Goal: Task Accomplishment & Management: Manage account settings

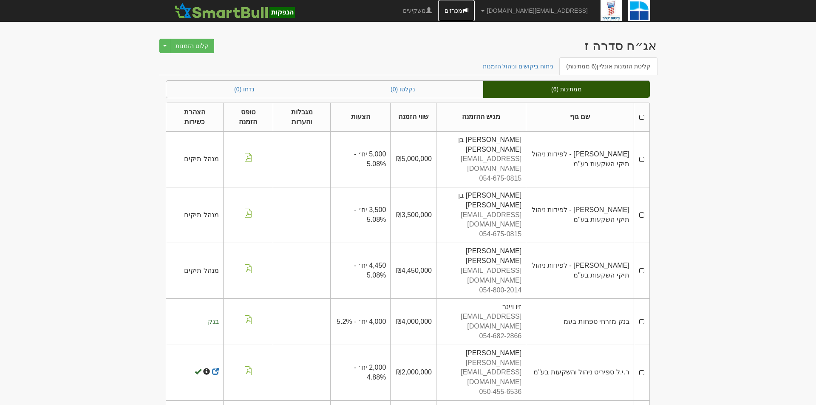
click at [475, 9] on link "מכרזים" at bounding box center [456, 10] width 37 height 21
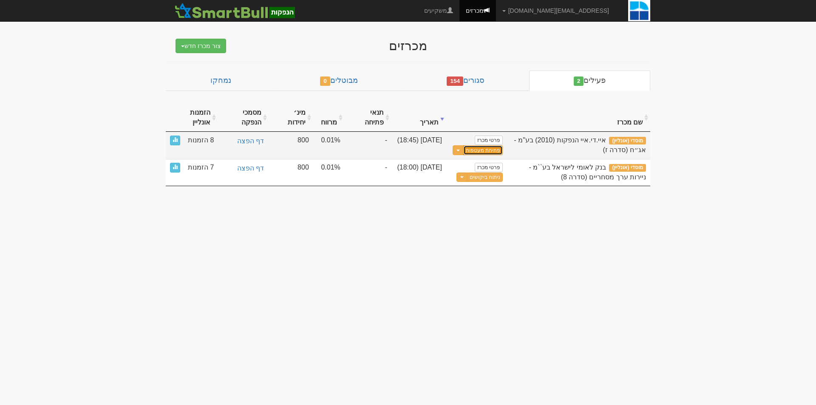
click at [485, 150] on button "פתיחת מעטפות" at bounding box center [484, 150] width 40 height 10
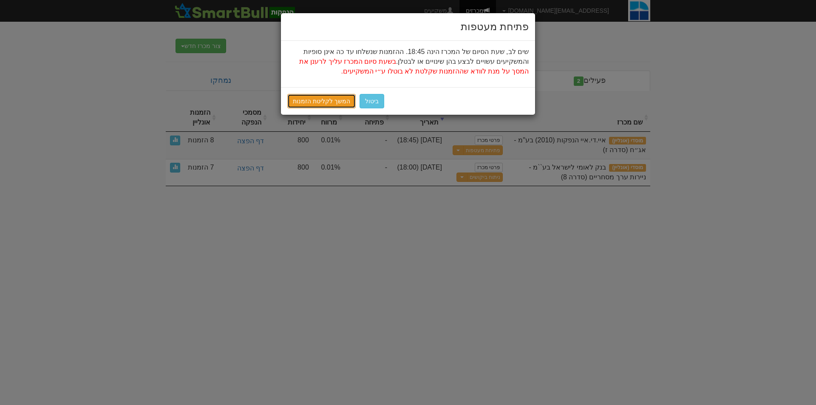
click at [324, 94] on link "המשך לקליטת הזמנות" at bounding box center [321, 101] width 68 height 14
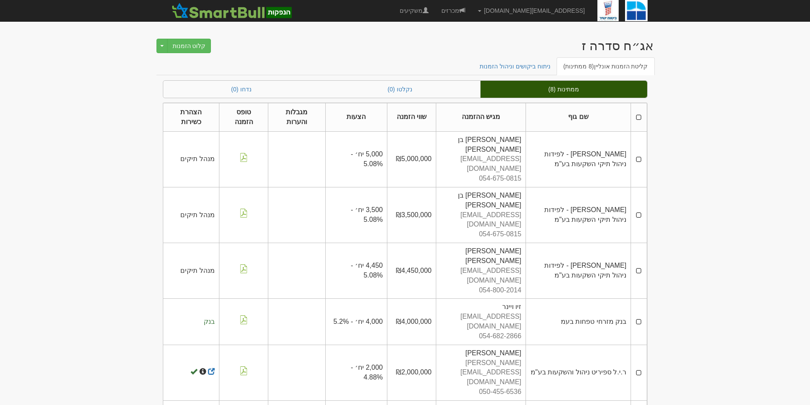
scroll to position [26, 0]
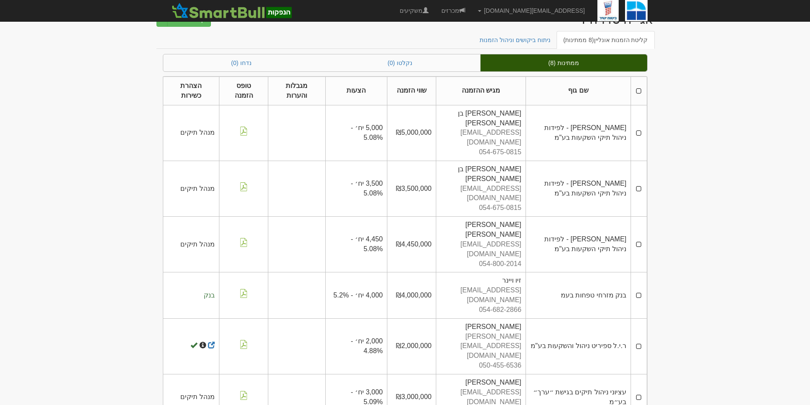
drag, startPoint x: 347, startPoint y: 341, endPoint x: 386, endPoint y: 341, distance: 38.7
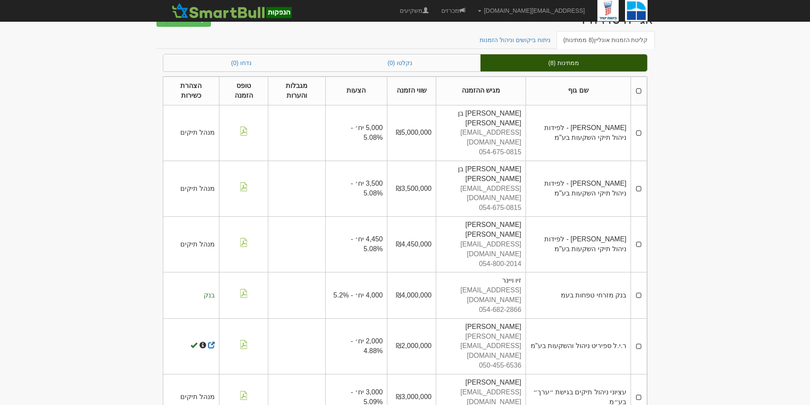
click at [420, 273] on td "₪4,000,000" at bounding box center [411, 296] width 49 height 46
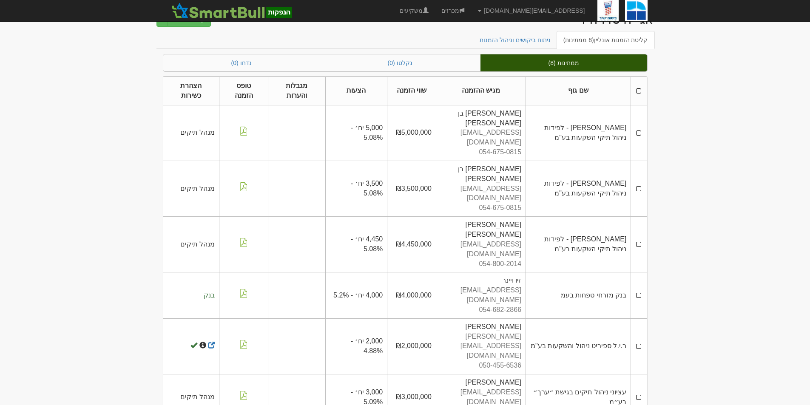
click at [404, 273] on td "₪4,000,000" at bounding box center [411, 296] width 49 height 46
click at [465, 10] on span at bounding box center [462, 10] width 6 height 6
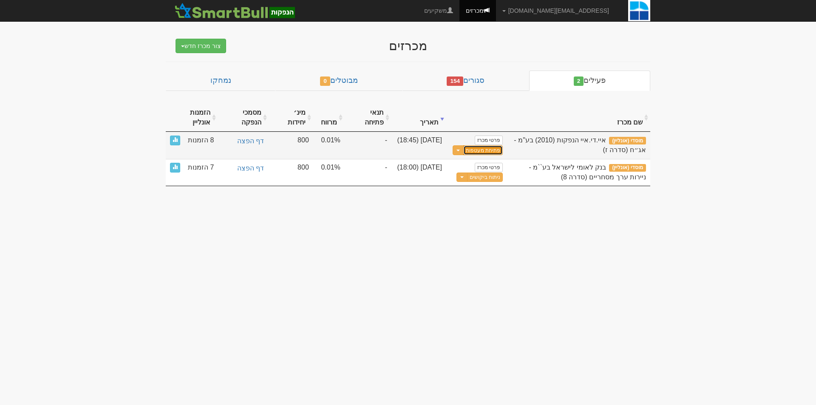
click at [490, 149] on button "פתיחת מעטפות" at bounding box center [484, 150] width 40 height 10
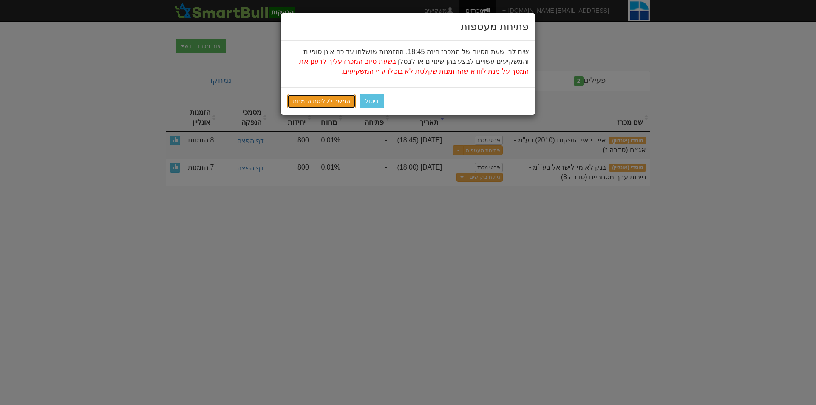
click at [321, 100] on link "המשך לקליטת הזמנות" at bounding box center [321, 101] width 68 height 14
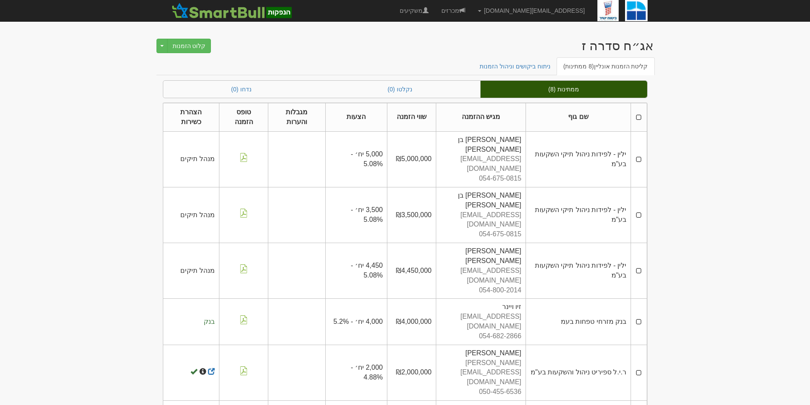
scroll to position [26, 0]
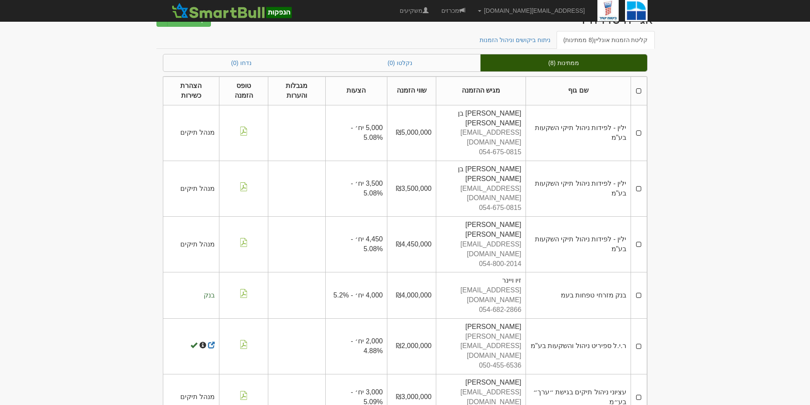
drag, startPoint x: 702, startPoint y: 112, endPoint x: 671, endPoint y: 273, distance: 163.2
click at [671, 273] on body "[EMAIL_ADDRESS][DOMAIN_NAME] הגדרות חשבונות הנפקה תבניות הודעות קיבול X" at bounding box center [405, 248] width 810 height 548
click at [714, 257] on body "[EMAIL_ADDRESS][DOMAIN_NAME] הגדרות חשבונות הנפקה תבניות הודעות קיבול X" at bounding box center [405, 248] width 810 height 548
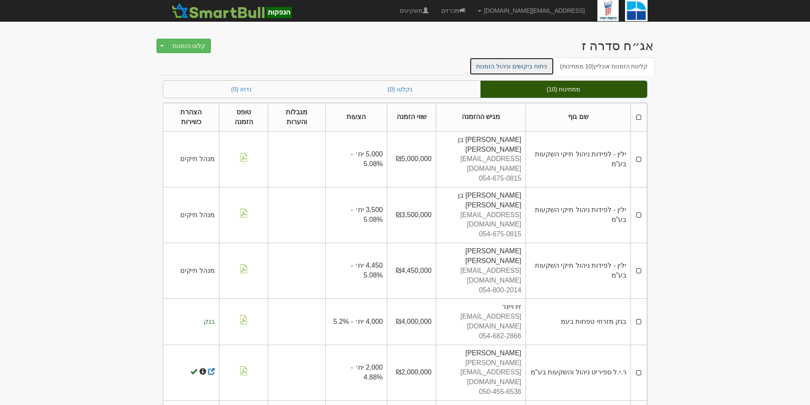
click at [534, 71] on link "ניתוח ביקושים וניהול הזמנות" at bounding box center [511, 66] width 85 height 18
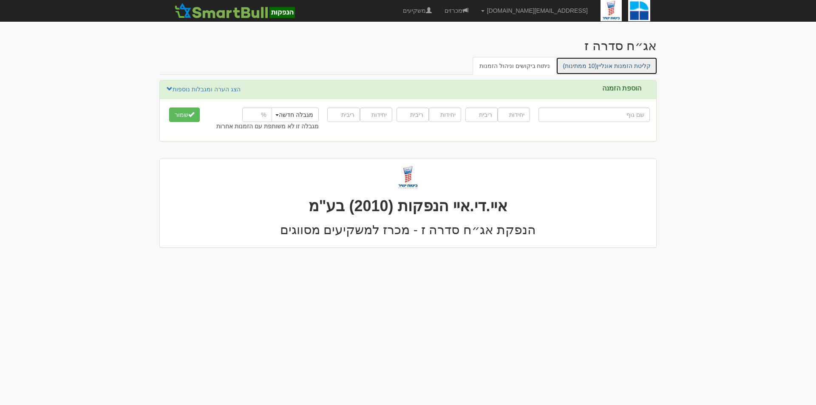
click at [597, 65] on span "(10 ממתינות)" at bounding box center [580, 66] width 34 height 7
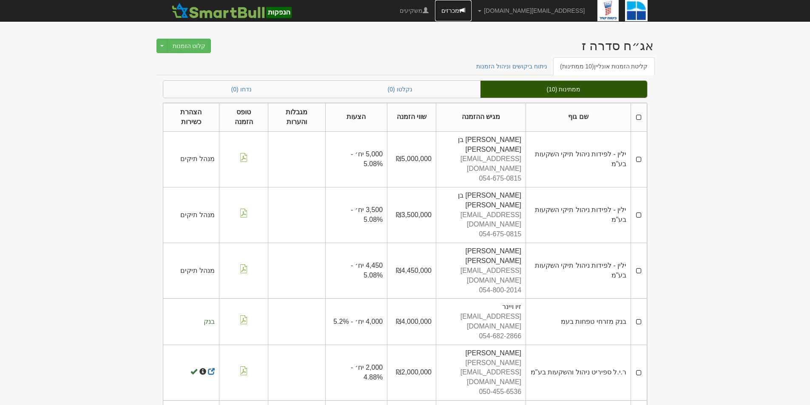
click at [472, 7] on link "מכרזים" at bounding box center [453, 10] width 37 height 21
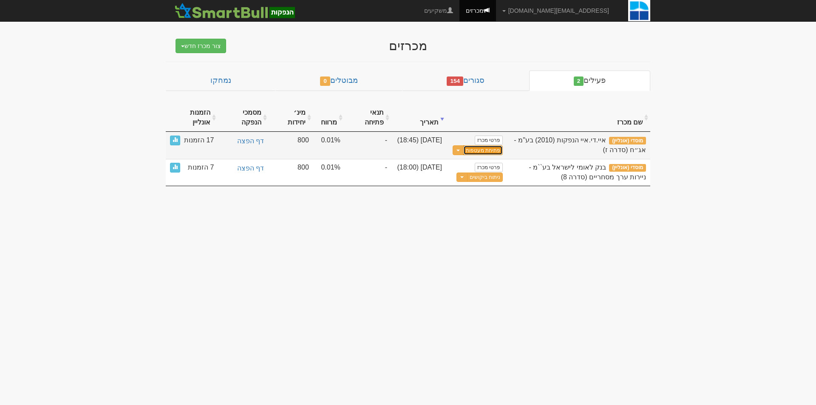
click at [496, 149] on button "פתיחת מעטפות" at bounding box center [484, 150] width 40 height 10
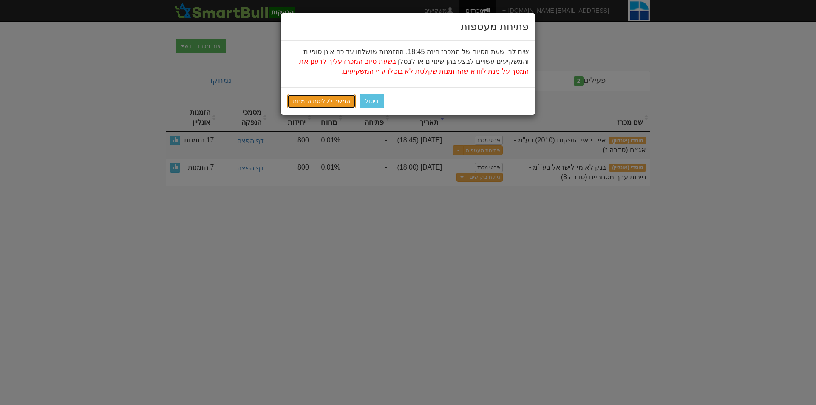
click at [302, 103] on link "המשך לקליטת הזמנות" at bounding box center [321, 101] width 68 height 14
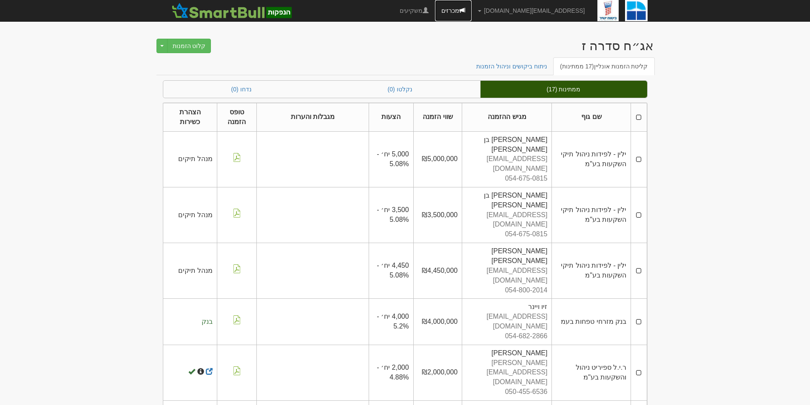
click at [472, 4] on link "מכרזים" at bounding box center [453, 10] width 37 height 21
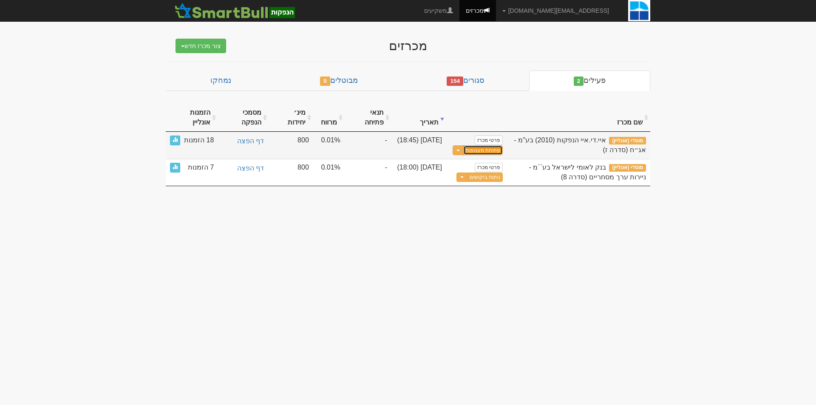
click at [492, 149] on button "פתיחת מעטפות" at bounding box center [484, 150] width 40 height 10
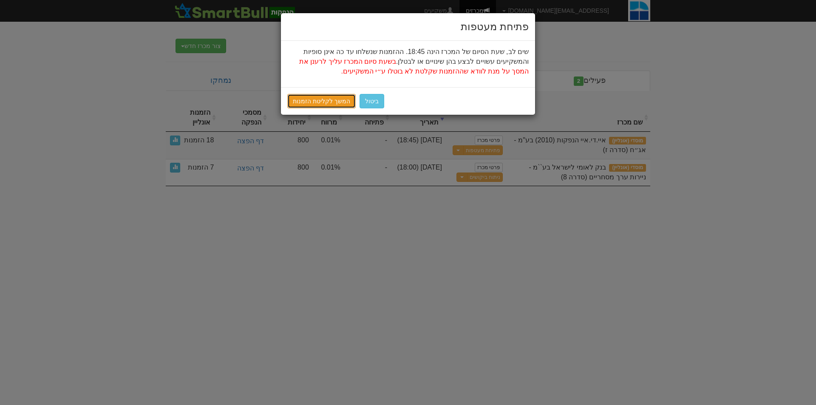
click at [297, 100] on link "המשך לקליטת הזמנות" at bounding box center [321, 101] width 68 height 14
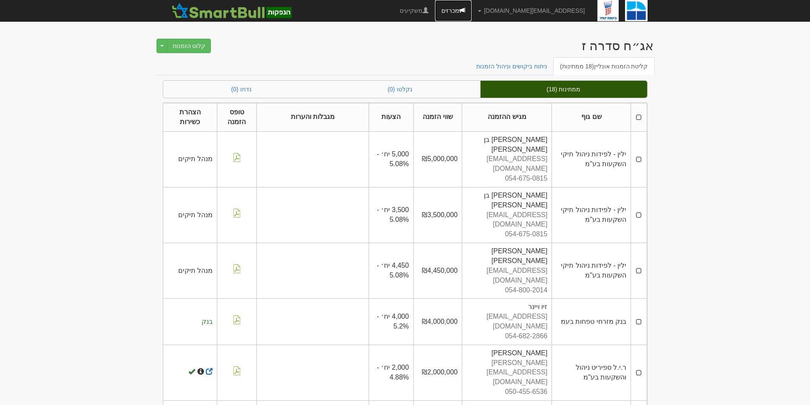
click at [472, 6] on link "מכרזים" at bounding box center [453, 10] width 37 height 21
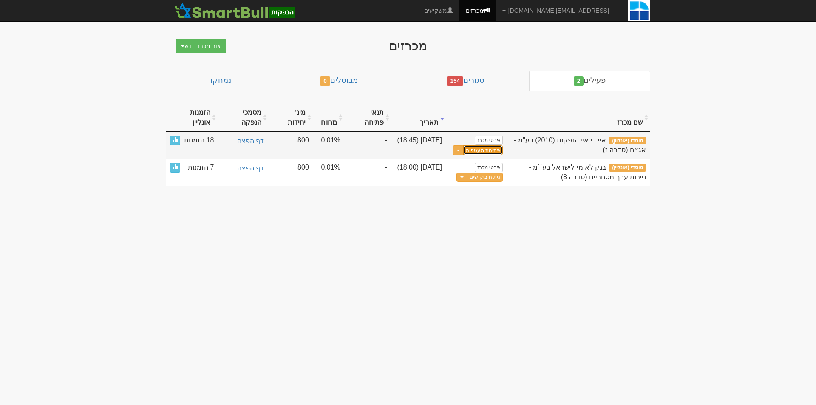
click at [488, 147] on button "פתיחת מעטפות" at bounding box center [484, 150] width 40 height 10
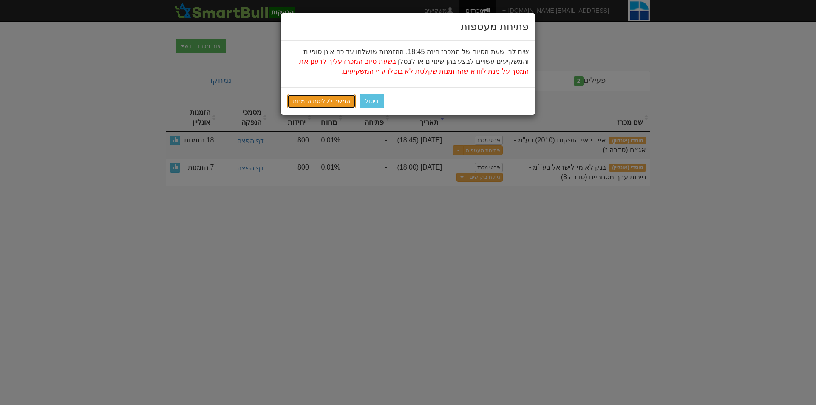
click at [326, 104] on link "המשך לקליטת הזמנות" at bounding box center [321, 101] width 68 height 14
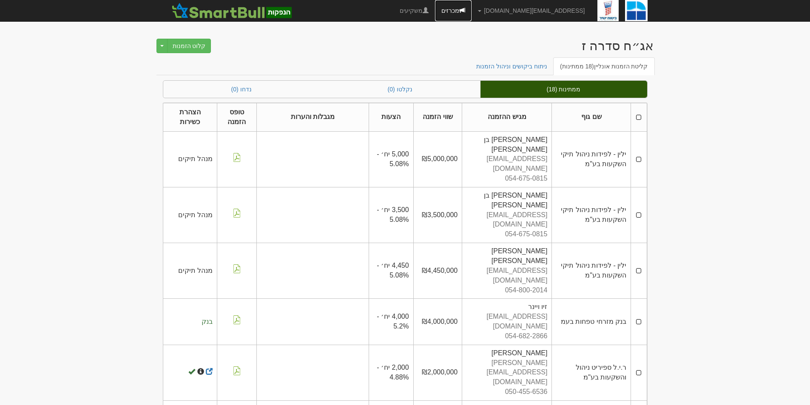
click at [472, 5] on link "מכרזים" at bounding box center [453, 10] width 37 height 21
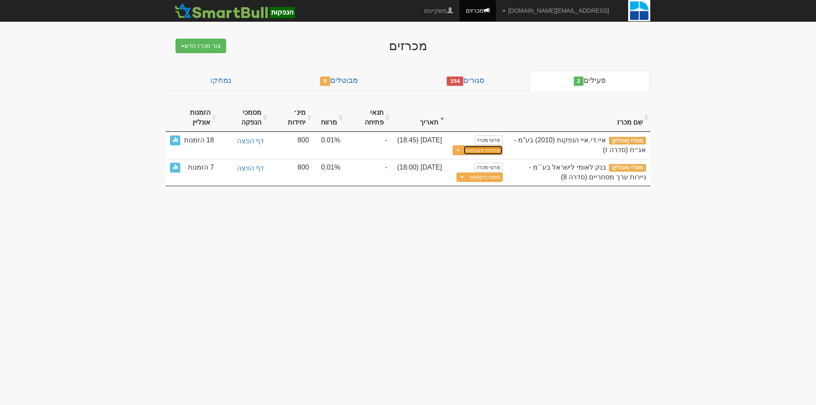
click at [490, 147] on button "פתיחת מעטפות" at bounding box center [484, 150] width 40 height 10
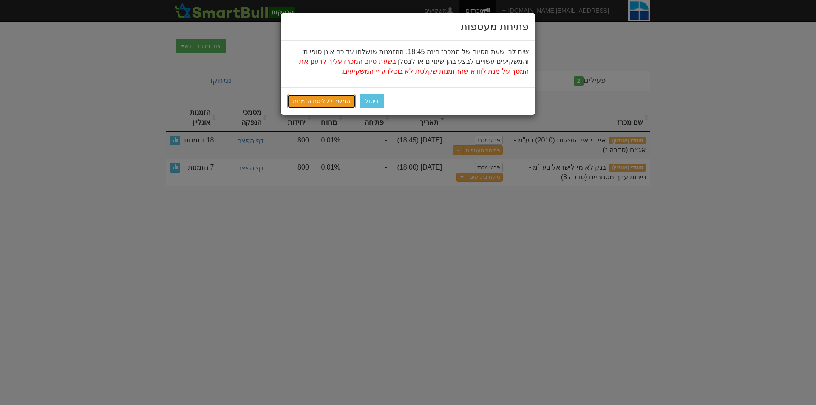
click at [330, 94] on link "המשך לקליטת הזמנות" at bounding box center [321, 101] width 68 height 14
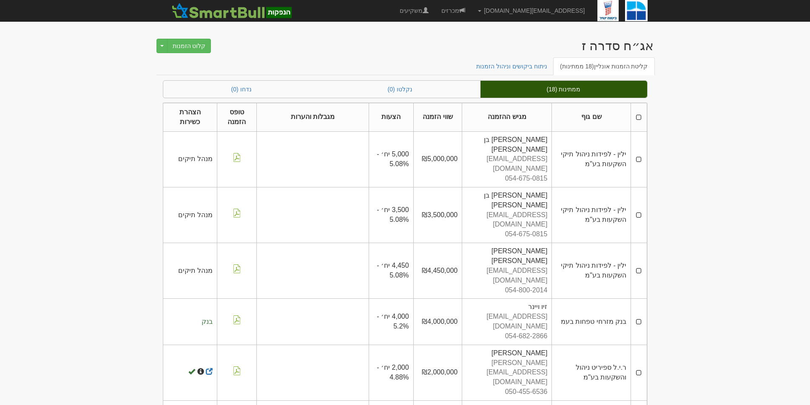
click at [472, 9] on link "מכרזים" at bounding box center [453, 10] width 37 height 21
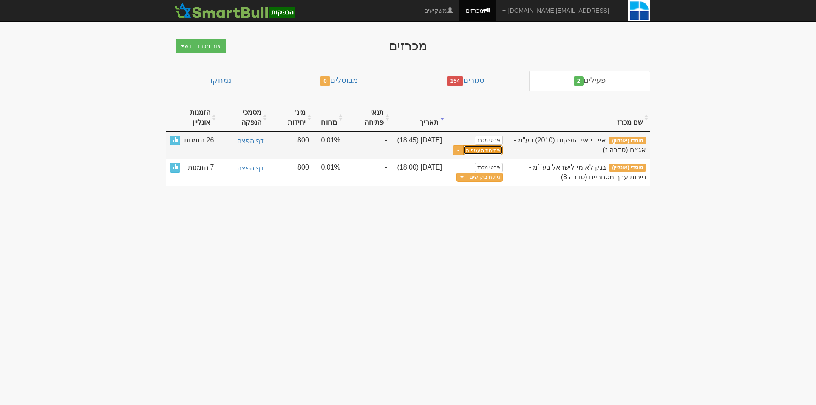
click at [480, 151] on button "פתיחת מעטפות" at bounding box center [484, 150] width 40 height 10
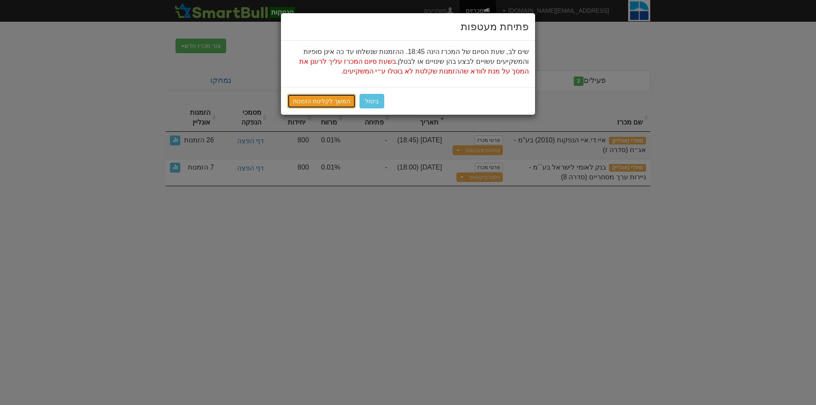
click at [319, 100] on link "המשך לקליטת הזמנות" at bounding box center [321, 101] width 68 height 14
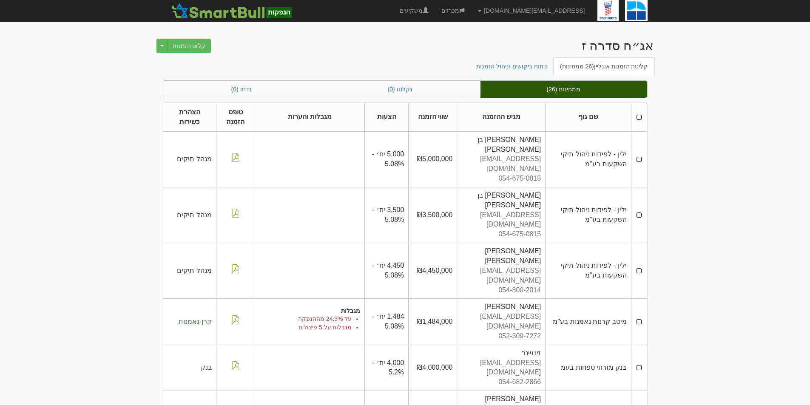
drag, startPoint x: 676, startPoint y: 63, endPoint x: 641, endPoint y: 202, distance: 143.0
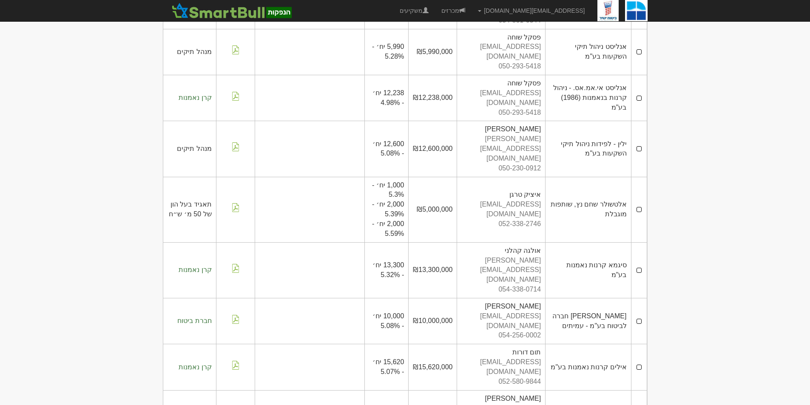
scroll to position [540, 0]
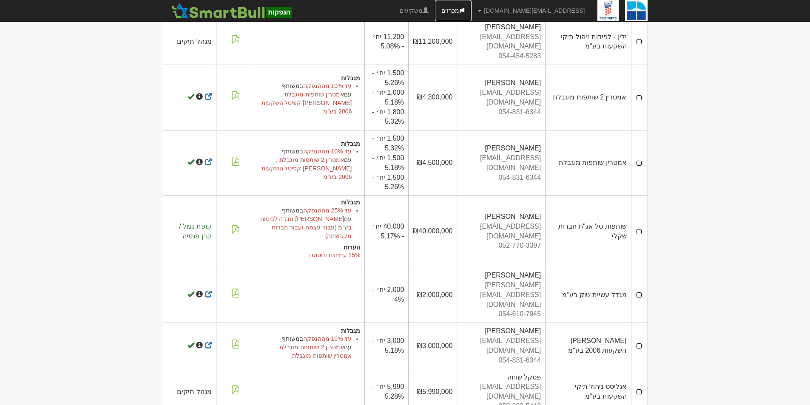
click at [472, 7] on link "מכרזים" at bounding box center [453, 10] width 37 height 21
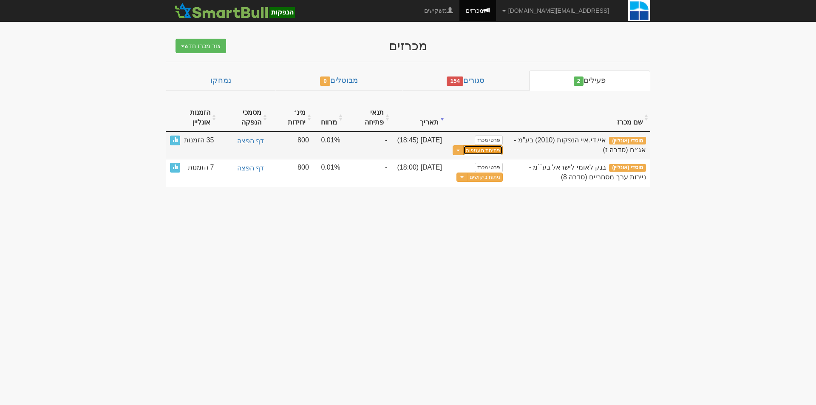
click at [486, 152] on button "פתיחת מעטפות" at bounding box center [484, 150] width 40 height 10
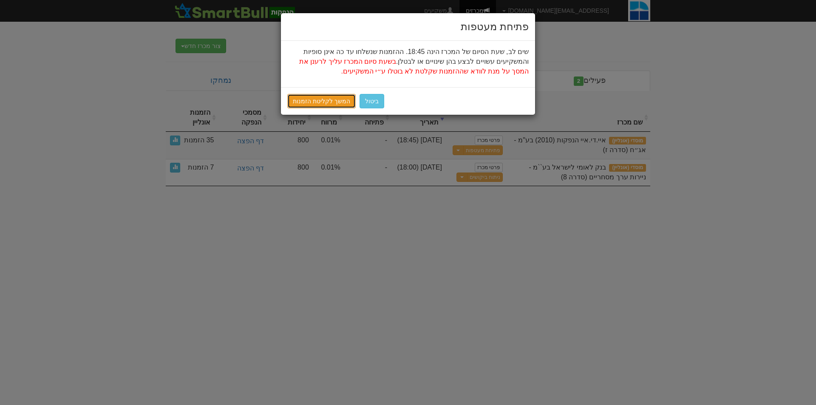
click at [324, 100] on link "המשך לקליטת הזמנות" at bounding box center [321, 101] width 68 height 14
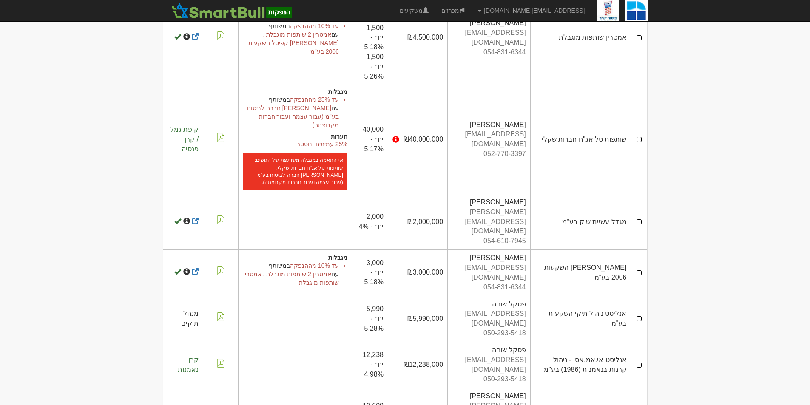
scroll to position [1473, 0]
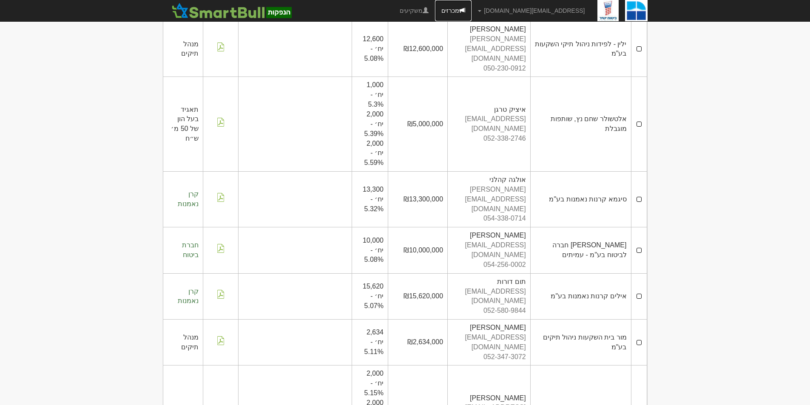
click at [472, 14] on link "מכרזים" at bounding box center [453, 10] width 37 height 21
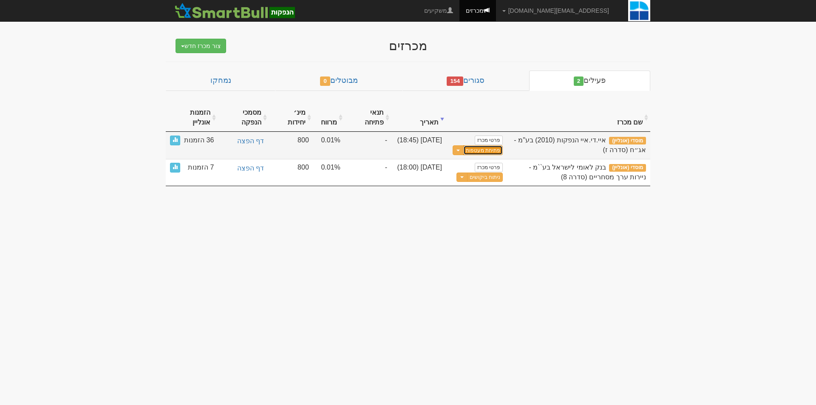
click at [492, 150] on button "פתיחת מעטפות" at bounding box center [484, 150] width 40 height 10
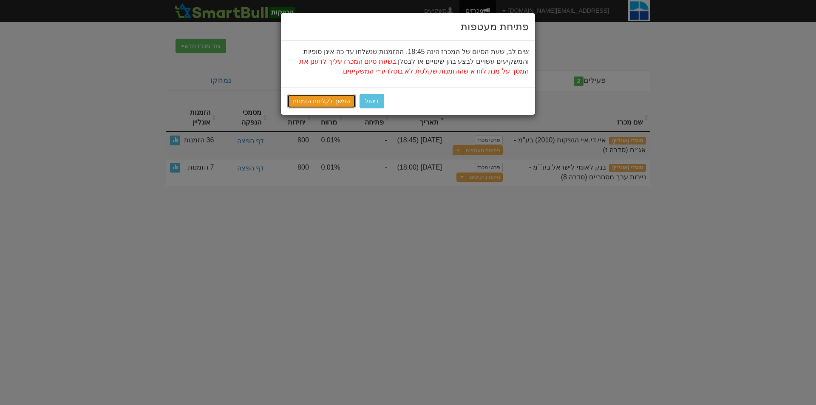
click at [324, 96] on link "המשך לקליטת הזמנות" at bounding box center [321, 101] width 68 height 14
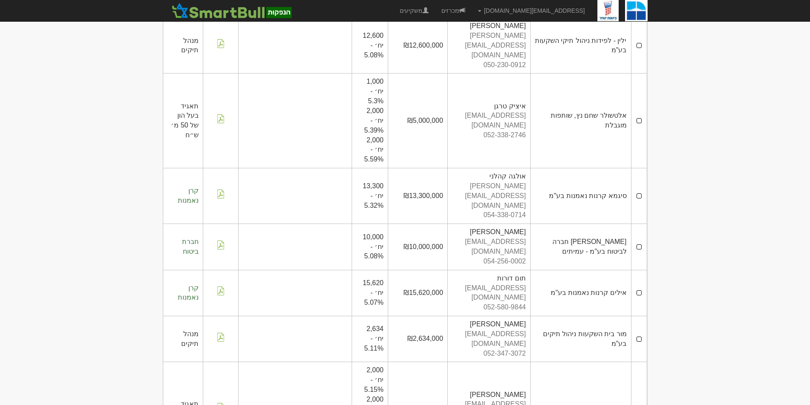
scroll to position [1434, 0]
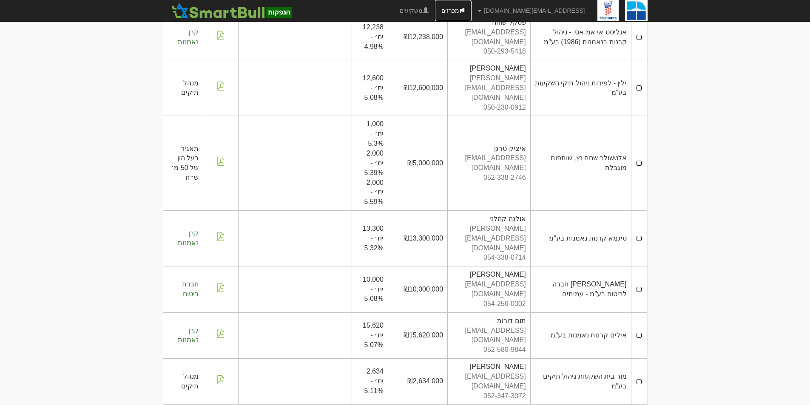
click at [472, 7] on link "מכרזים" at bounding box center [453, 10] width 37 height 21
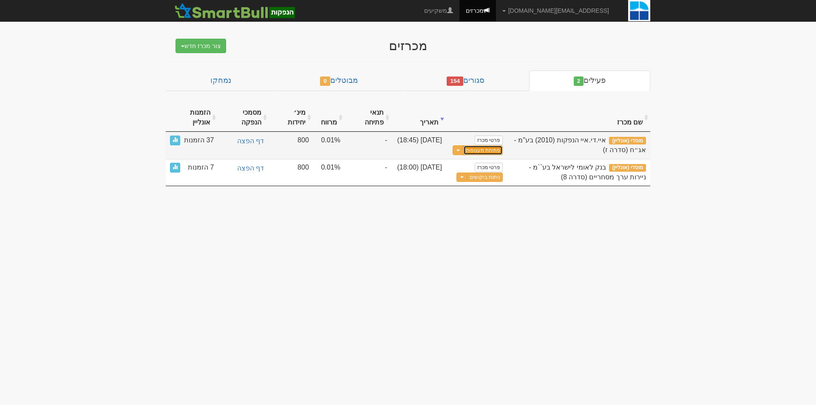
click at [492, 149] on button "פתיחת מעטפות" at bounding box center [484, 150] width 40 height 10
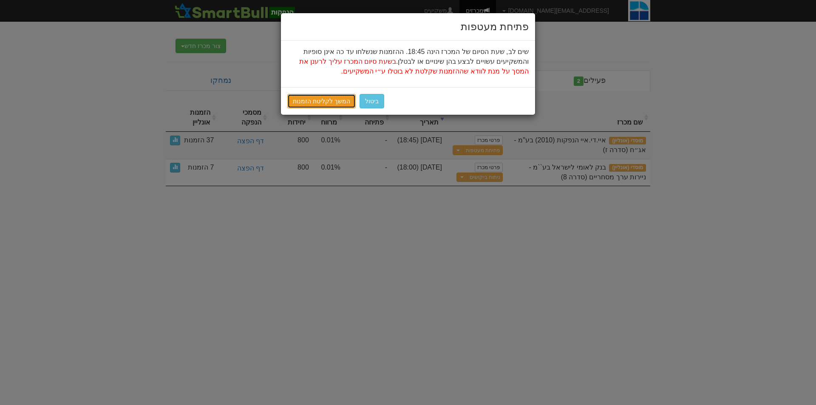
click at [308, 105] on link "המשך לקליטת הזמנות" at bounding box center [321, 101] width 68 height 14
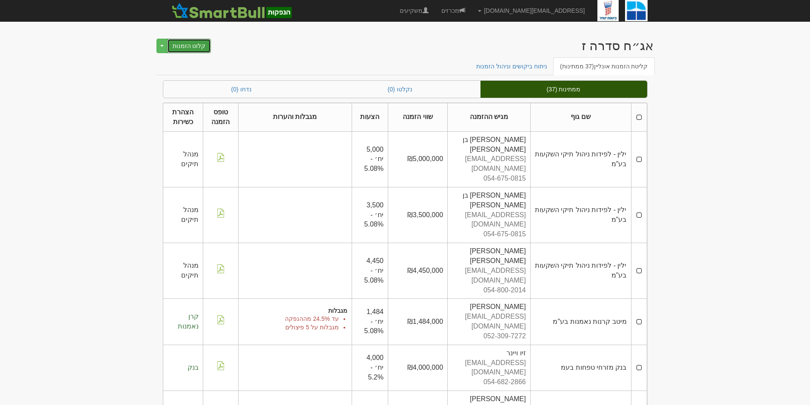
click at [198, 45] on button "קלוט הזמנות" at bounding box center [189, 46] width 44 height 14
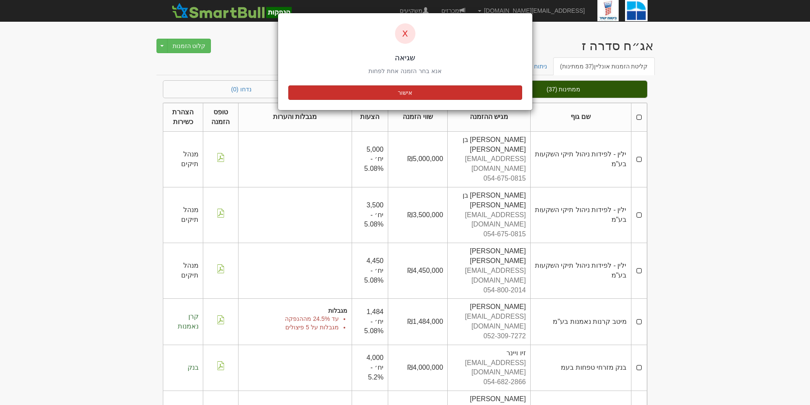
click at [333, 90] on button "אישור" at bounding box center [405, 92] width 234 height 14
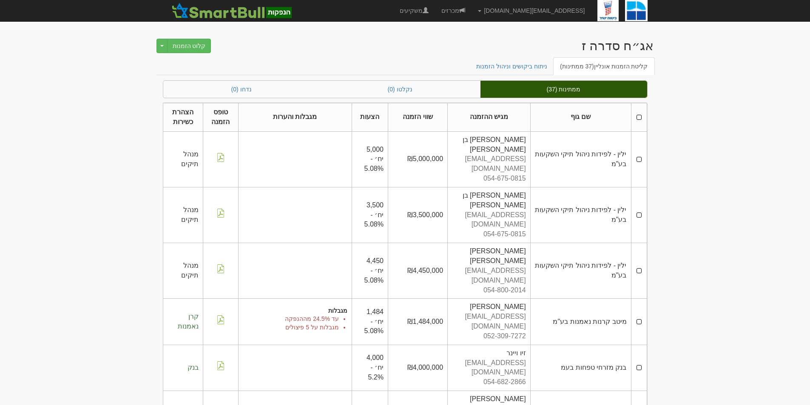
click at [638, 118] on th at bounding box center [639, 117] width 16 height 28
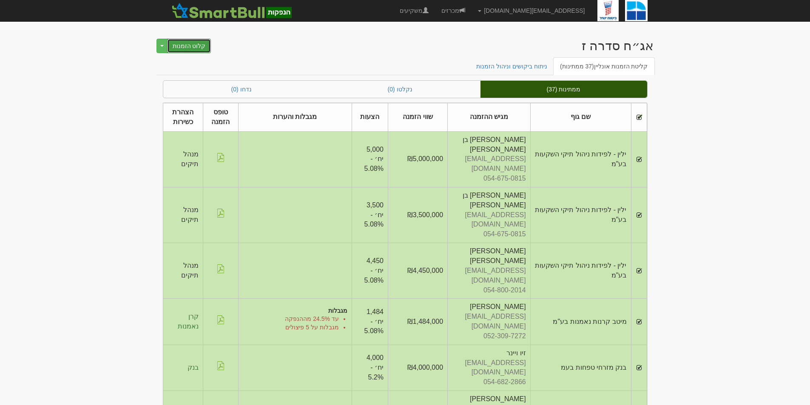
click at [187, 46] on button "קלוט הזמנות" at bounding box center [189, 46] width 44 height 14
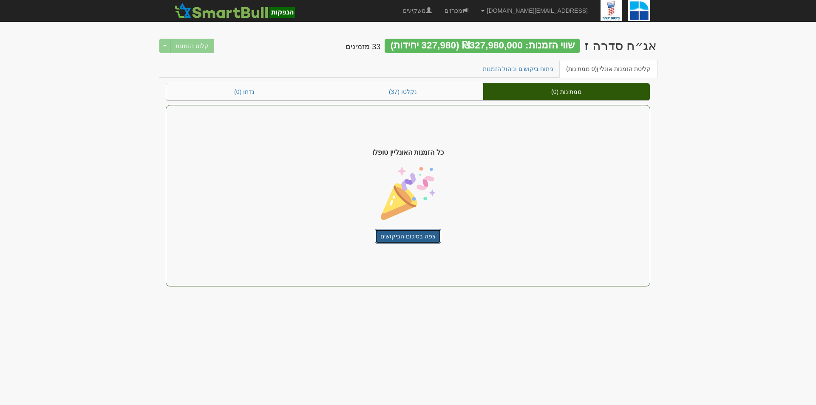
click at [410, 232] on link "צפה בסיכום הביקושים" at bounding box center [408, 236] width 66 height 14
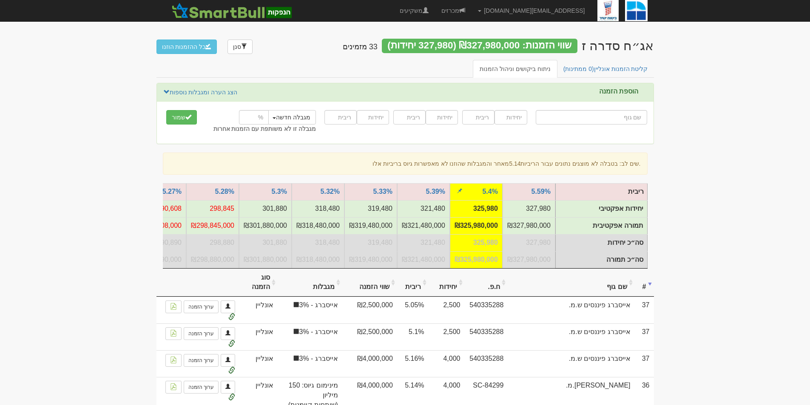
type input "מ"
type input "מיד צח בע"מ"
type input "מי"
type input "מיטב (00) כספית ניהול נזילות"
type input "מיט"
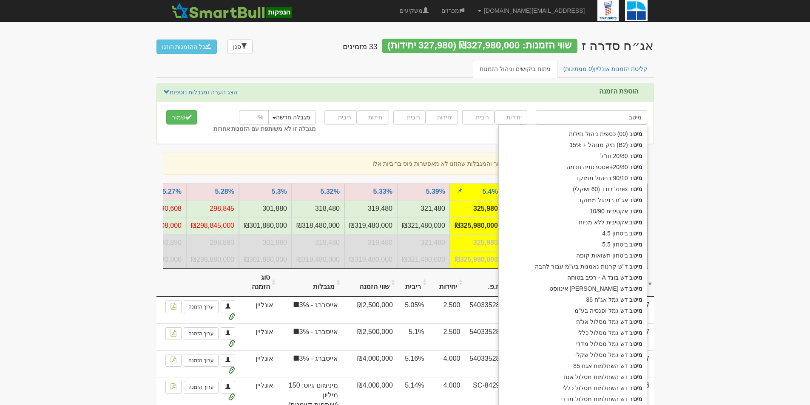
type input "מיטב"
type input "מיטב (00) כספית ניהול נזילות"
type input "מיטב נ"
type input "מיטב ניהול תיקים - קופות ענפיות"
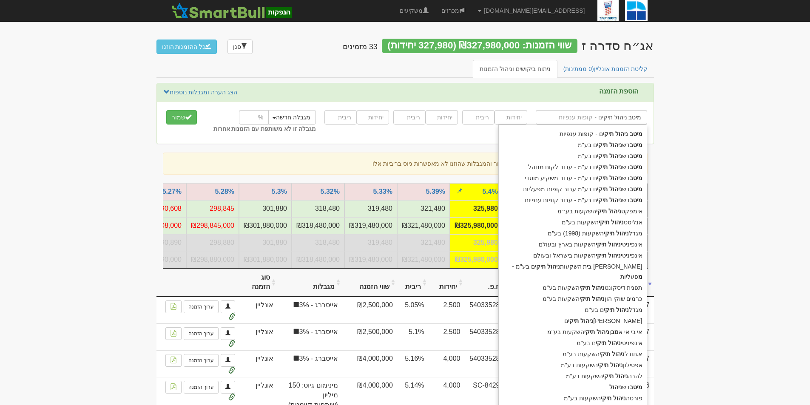
type input "מיטב ניהול תיקים"
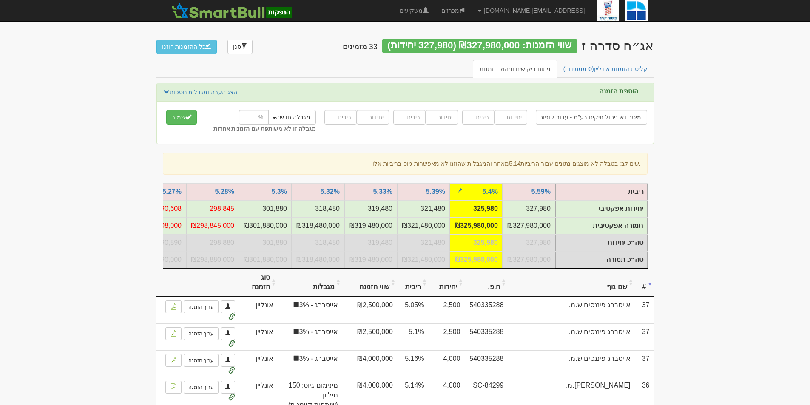
type input "מיטב דש ניהול תיקים בע"מ - עבור קופות ענפיות"
type input "77864"
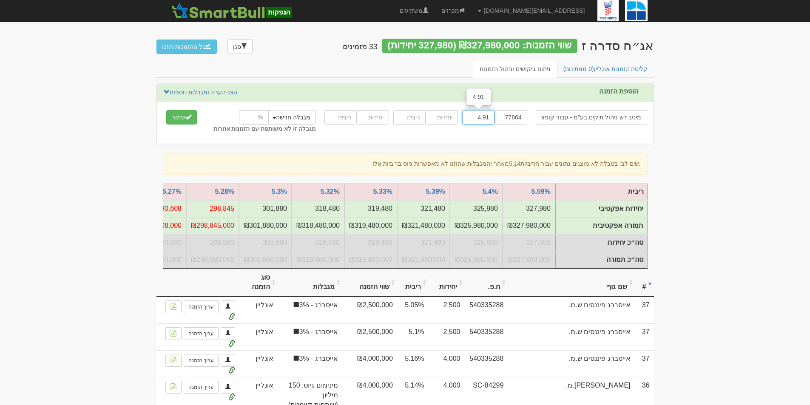
type input "4.91"
click at [251, 117] on input "number" at bounding box center [254, 117] width 30 height 14
type input "24"
click at [185, 119] on button "שמור" at bounding box center [181, 117] width 31 height 14
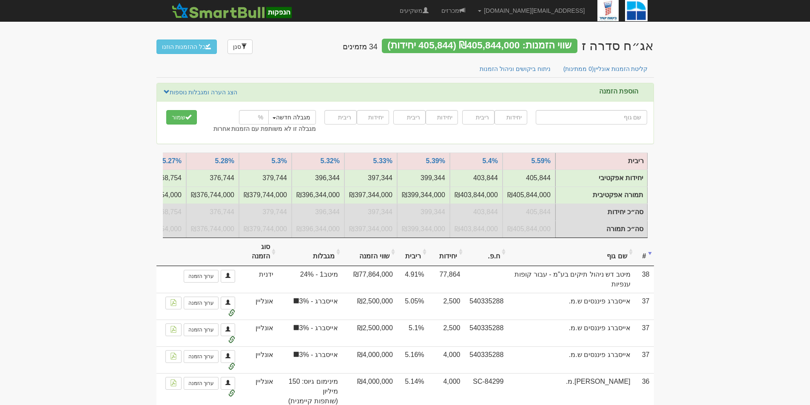
type input "כ"
type input "כלל ביטוח [PERSON_NAME] כללי"
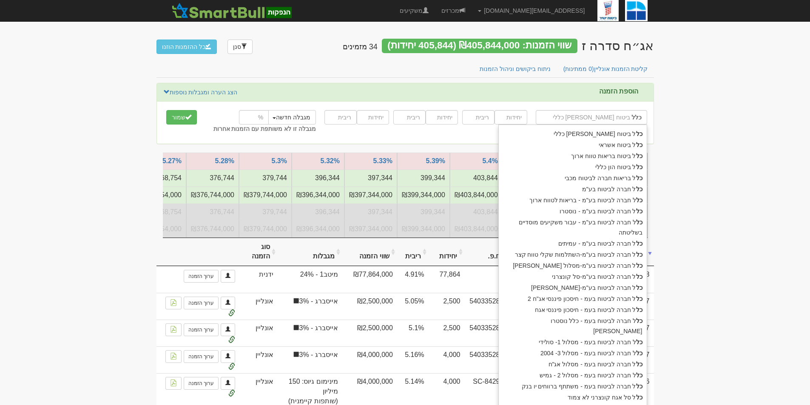
type input "כלל"
type input "כלל חב"
type input "כלל חברה לביטוח בע"מ"
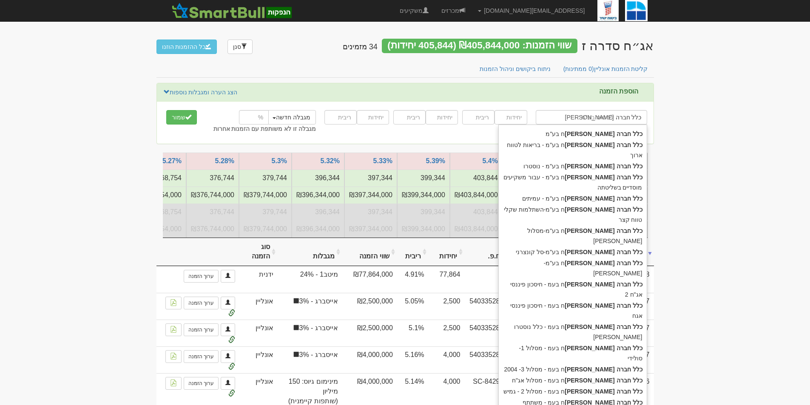
type input "כלל חברה לביטוח"
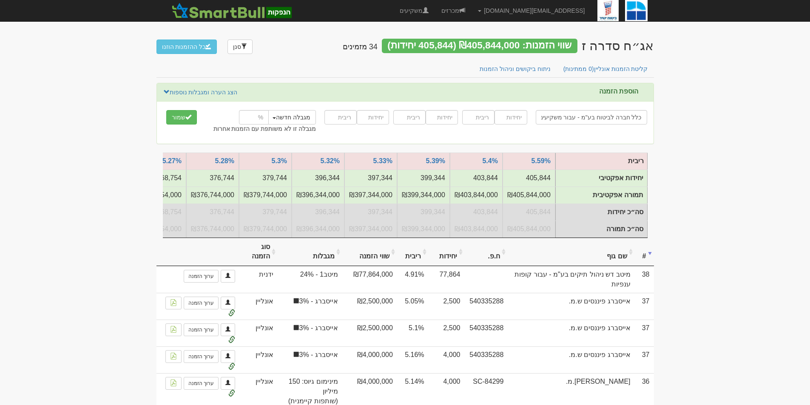
type input "כלל חברה לביטוח בע"מ - עבור משקיעים מוסדיים בשליטתה"
type input "30000"
type input "5.1"
click at [255, 116] on input "number" at bounding box center [254, 117] width 30 height 14
type input "25"
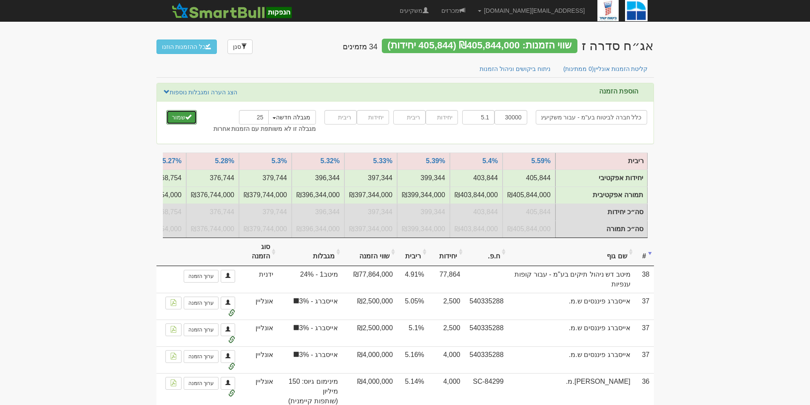
click at [187, 114] on span "submit" at bounding box center [188, 117] width 6 height 6
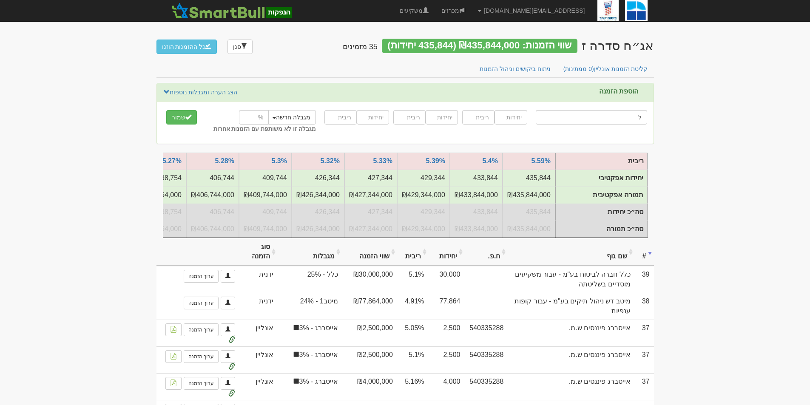
type input "לא"
type input "לאומי נוסטרו"
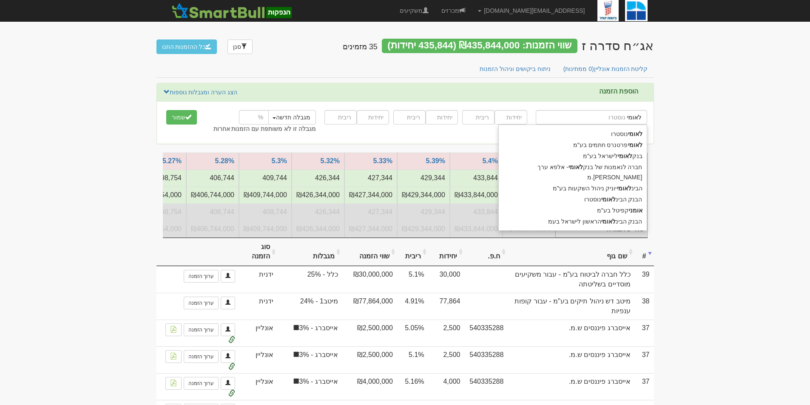
type input "לאומי"
type input "לאומי פ"
type input "לאומי פרטנרס חתמים בע"מ"
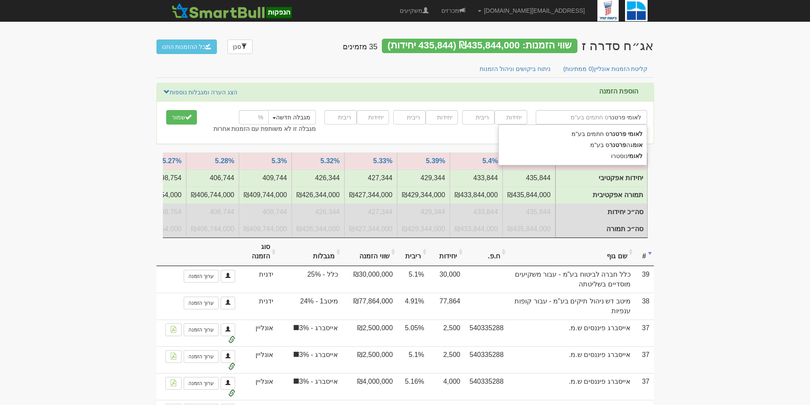
type input "לאומי פרטנרס"
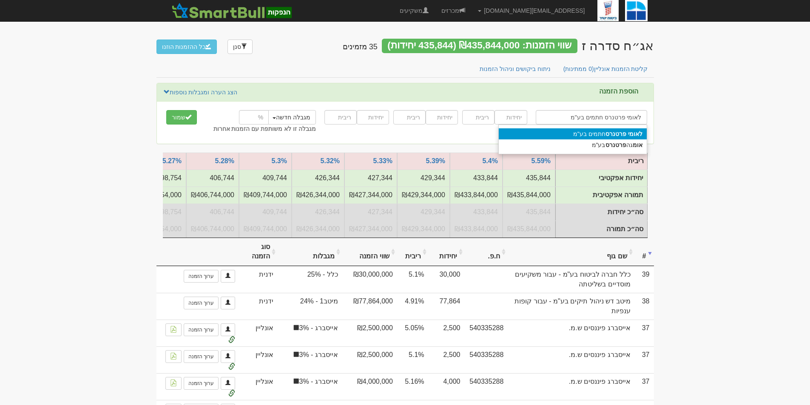
type input "לאומי פרטנרס חתמים בע"מ"
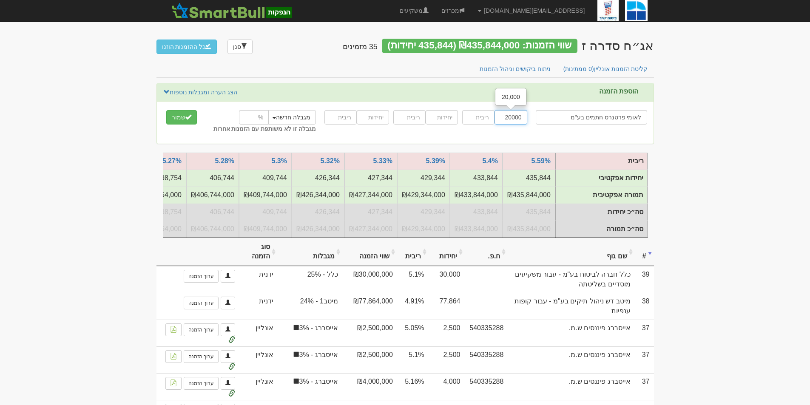
type input "20000"
type input "5.28"
click at [252, 116] on input "number" at bounding box center [254, 117] width 30 height 14
type input "5"
click at [183, 114] on button "שמור" at bounding box center [181, 117] width 31 height 14
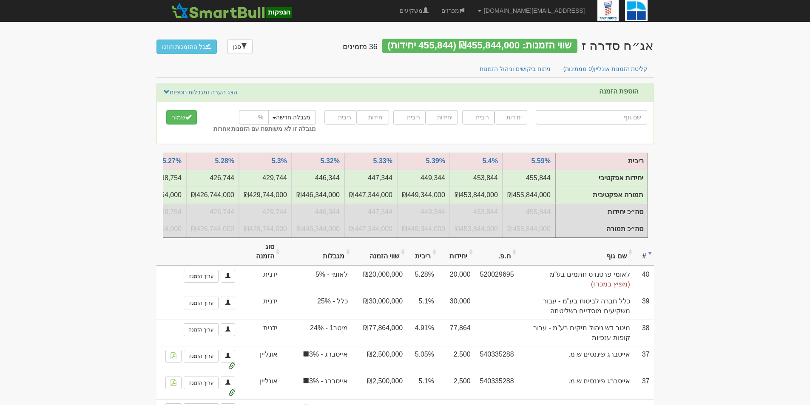
type input "מ"
type input "מור אג"ח פלוס"
type input "מור"
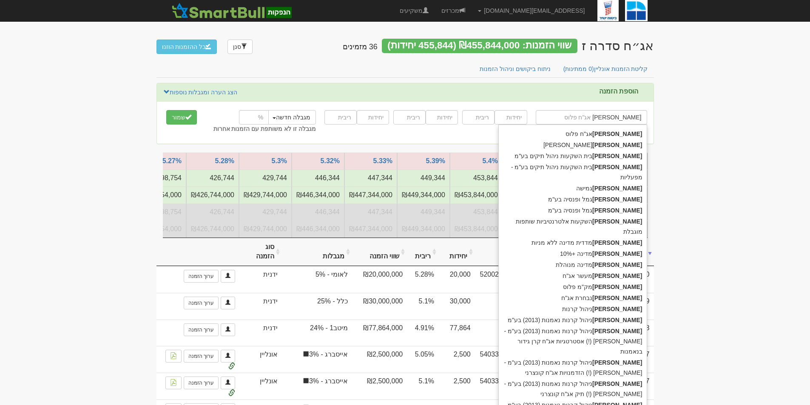
type input "מור ג"
type input "מור גמל ופנסיה בע"מ"
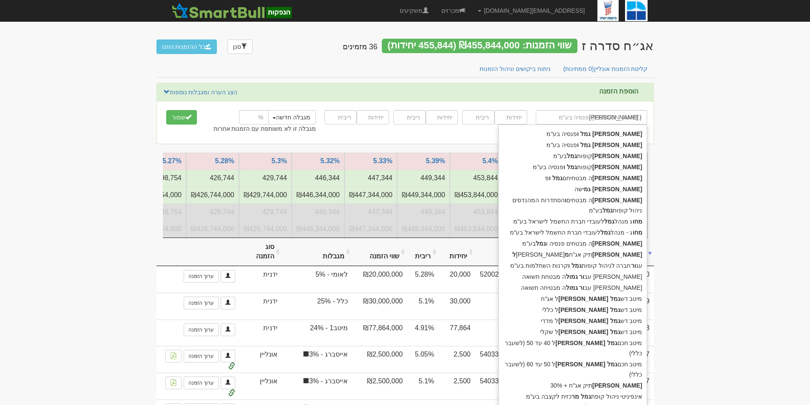
type input "מור גמל ופ"
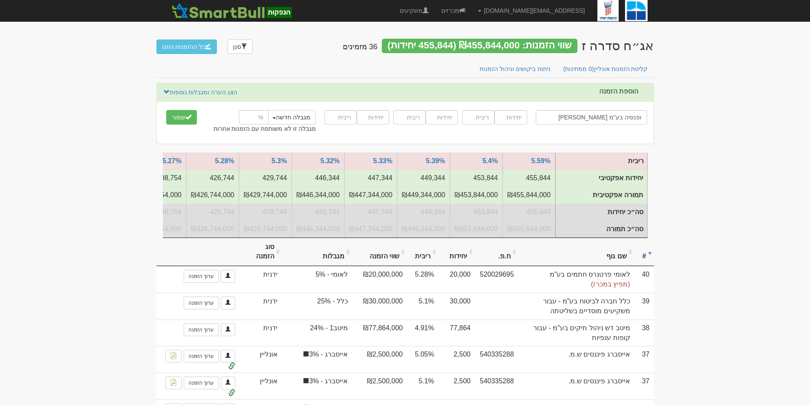
type input "[PERSON_NAME] ופנסיה בע"מ"
type input "5000"
type input "5.15"
type input "5000"
type input "5.2"
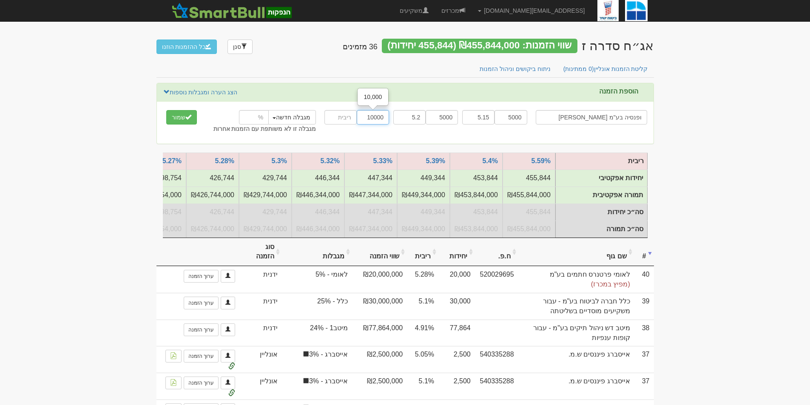
type input "10000"
type input "5.29"
click at [214, 92] on link "הצג הערה ומגבלות נוספות" at bounding box center [200, 92] width 75 height 9
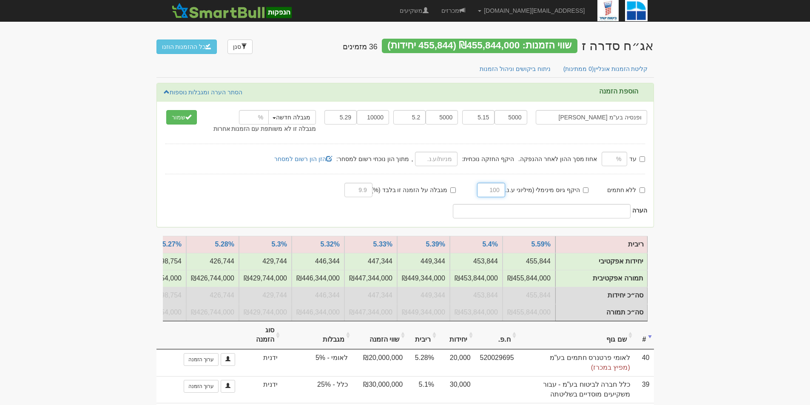
click at [495, 186] on input "text" at bounding box center [491, 190] width 28 height 14
click at [586, 188] on input "היקף גיוס מינימלי (מיליוני ע.נ.):" at bounding box center [586, 191] width 6 height 6
checkbox input "true"
click at [491, 189] on input "text" at bounding box center [491, 190] width 28 height 14
type input "200"
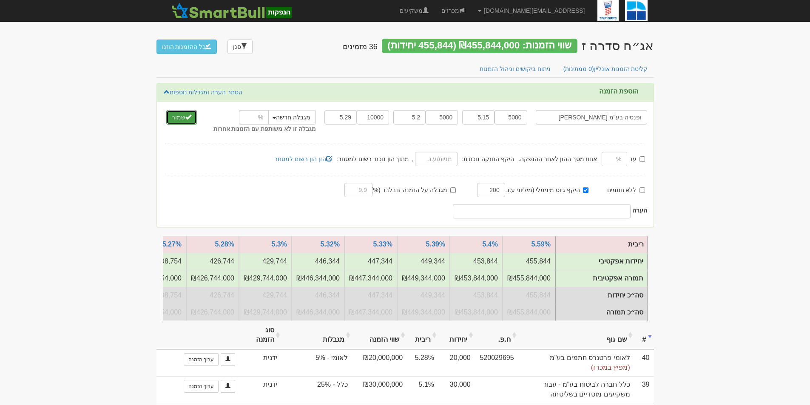
click at [181, 118] on button "שמור" at bounding box center [181, 117] width 31 height 14
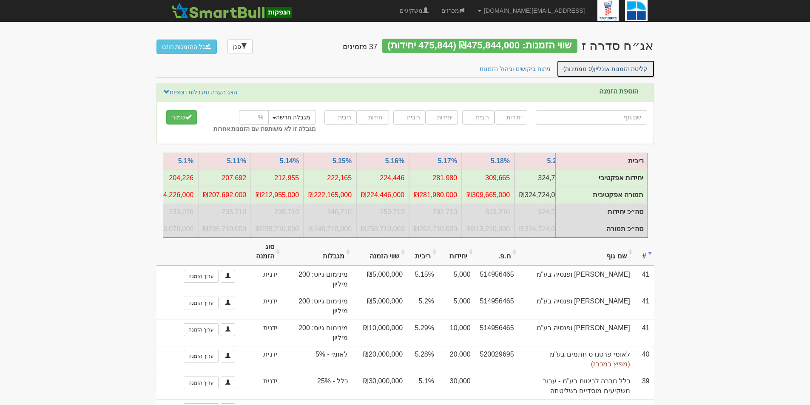
click at [620, 68] on link "קליטת הזמנות אונליין (0 ממתינות)" at bounding box center [606, 69] width 98 height 18
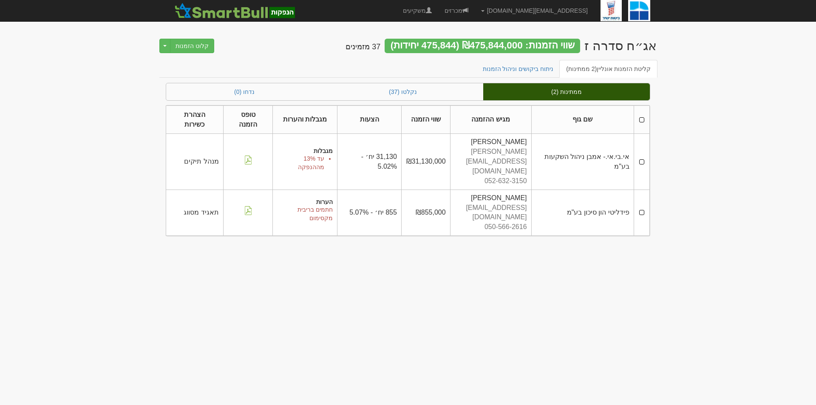
click at [643, 120] on th at bounding box center [642, 119] width 16 height 28
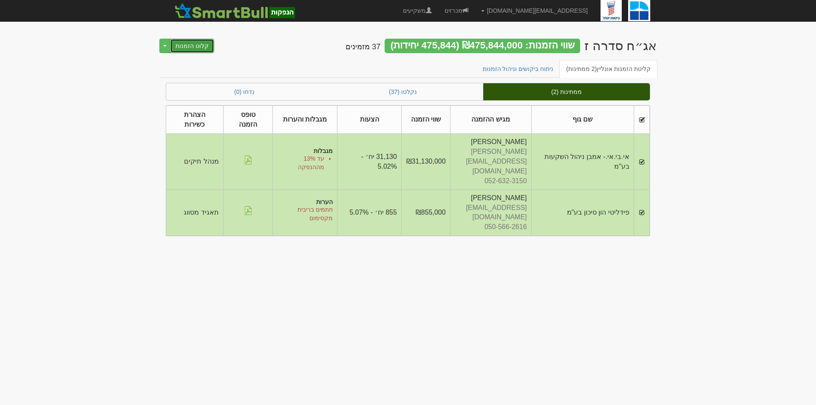
click at [191, 51] on button "קלוט הזמנות" at bounding box center [192, 46] width 44 height 14
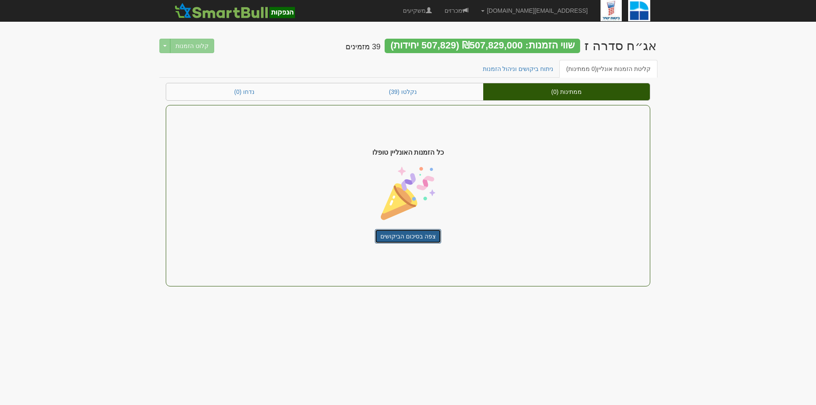
click at [389, 238] on link "צפה בסיכום הביקושים" at bounding box center [408, 236] width 66 height 14
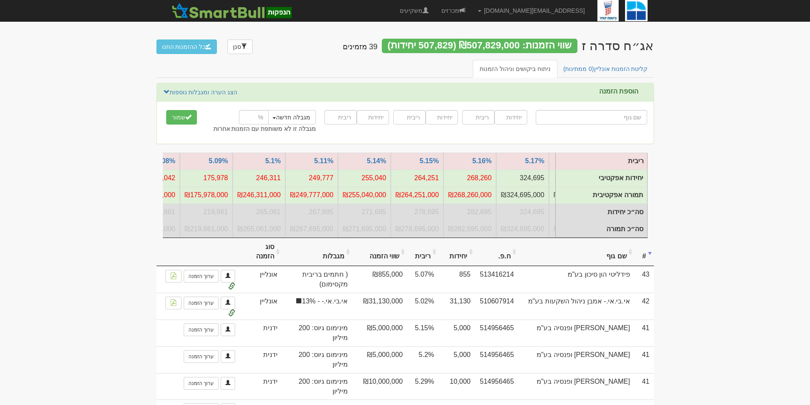
scroll to position [0, -734]
click at [631, 66] on link "קליטת הזמנות אונליין (0 ממתינות)" at bounding box center [606, 69] width 98 height 18
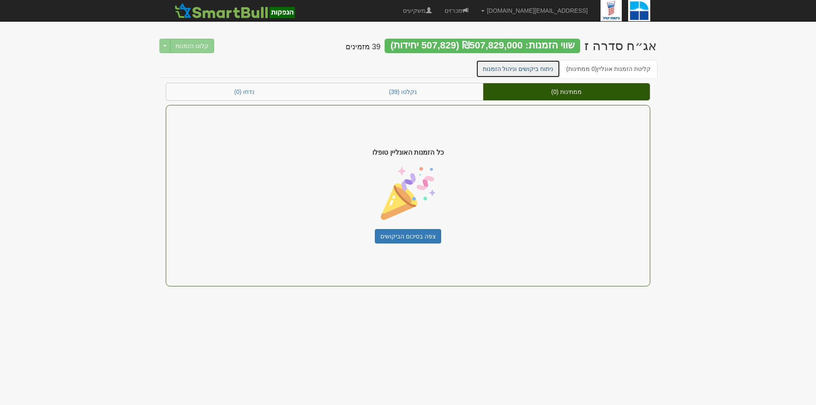
click at [535, 68] on link "ניתוח ביקושים וניהול הזמנות" at bounding box center [518, 69] width 85 height 18
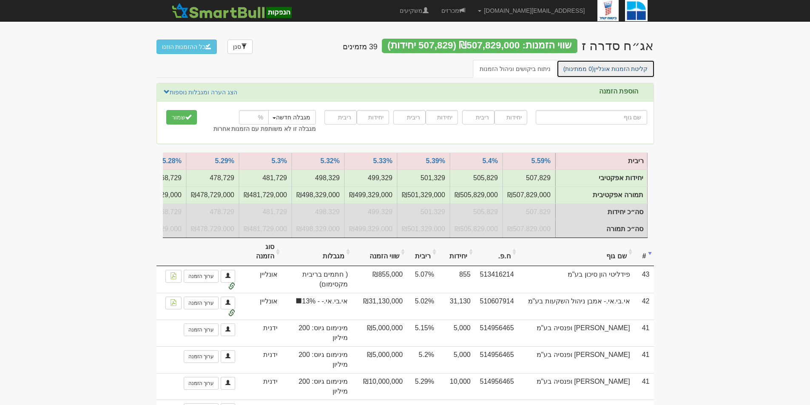
click at [610, 70] on link "קליטת הזמנות אונליין (0 ממתינות)" at bounding box center [606, 69] width 98 height 18
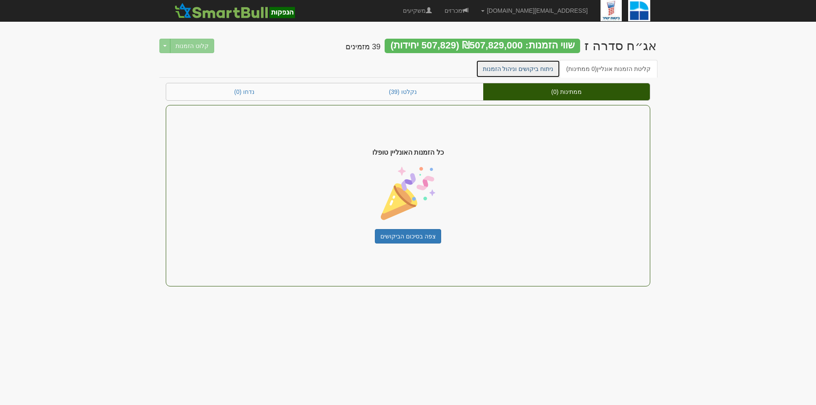
click at [528, 71] on link "ניתוח ביקושים וניהול הזמנות" at bounding box center [518, 69] width 85 height 18
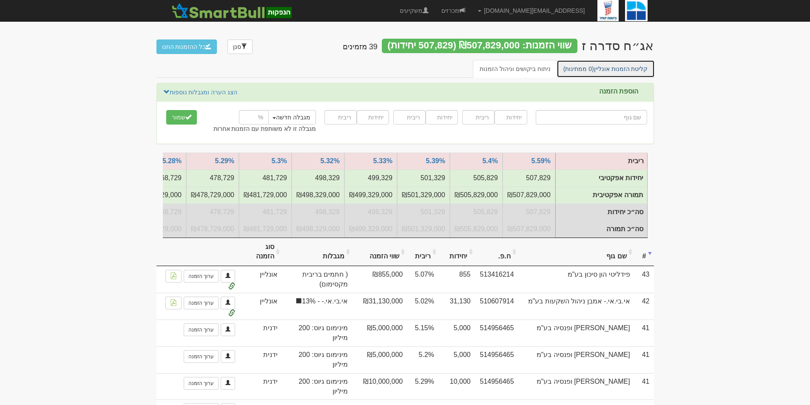
click at [592, 67] on span "(0 ממתינות)" at bounding box center [578, 68] width 31 height 7
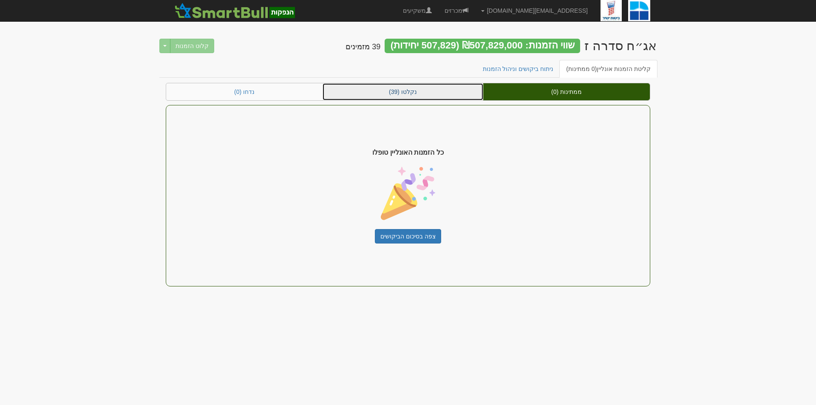
click at [436, 94] on link "נקלטו (39)" at bounding box center [403, 91] width 161 height 17
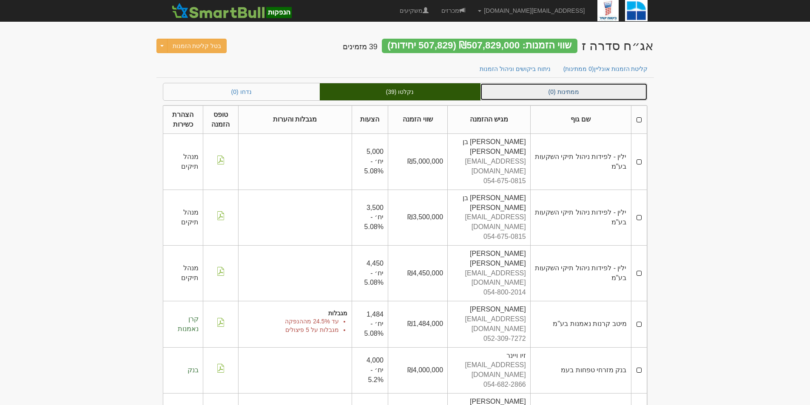
click at [603, 85] on link "ממתינות (0)" at bounding box center [564, 91] width 167 height 17
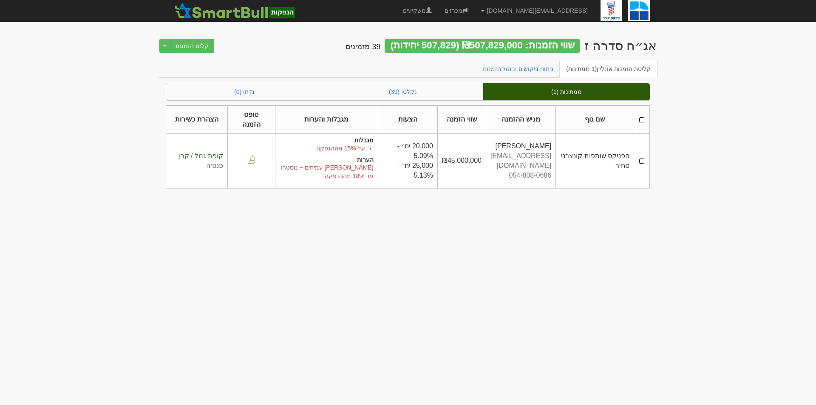
click at [642, 162] on td at bounding box center [642, 161] width 16 height 54
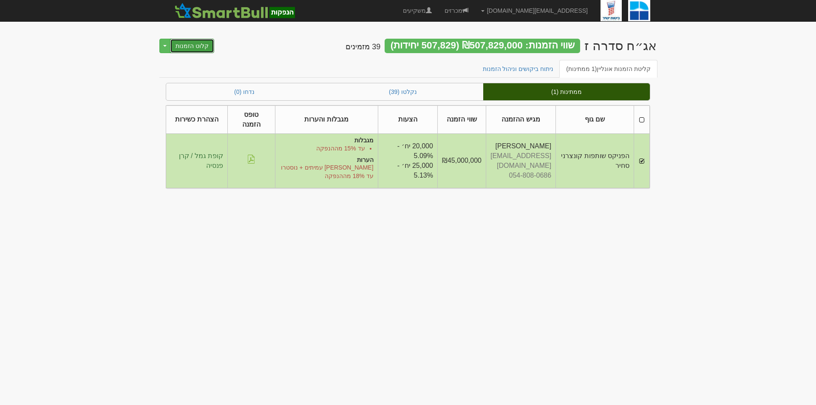
click at [205, 49] on button "קלוט הזמנות" at bounding box center [192, 46] width 44 height 14
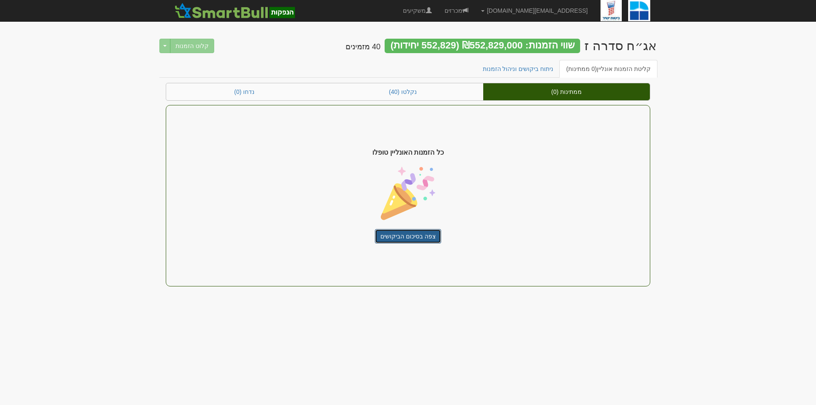
click at [409, 232] on link "צפה בסיכום הביקושים" at bounding box center [408, 236] width 66 height 14
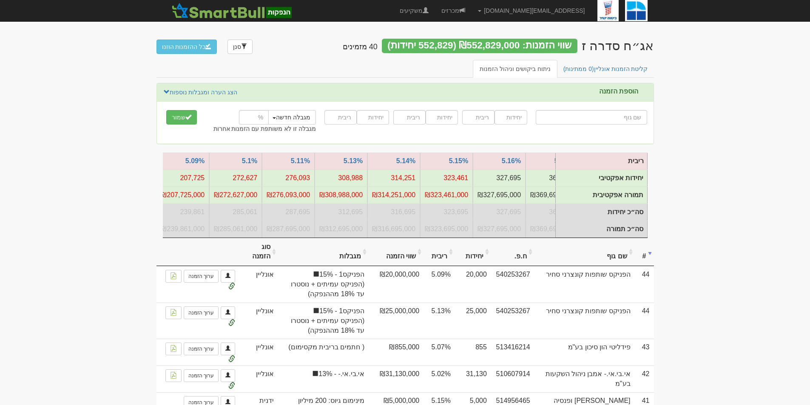
scroll to position [0, -765]
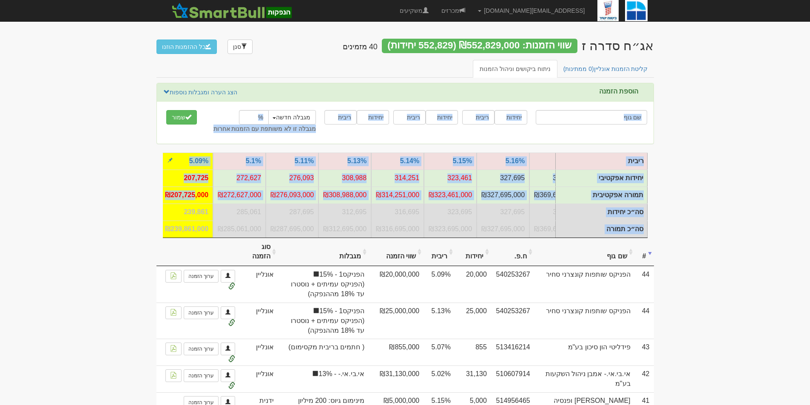
drag, startPoint x: 84, startPoint y: 90, endPoint x: 195, endPoint y: 201, distance: 157.0
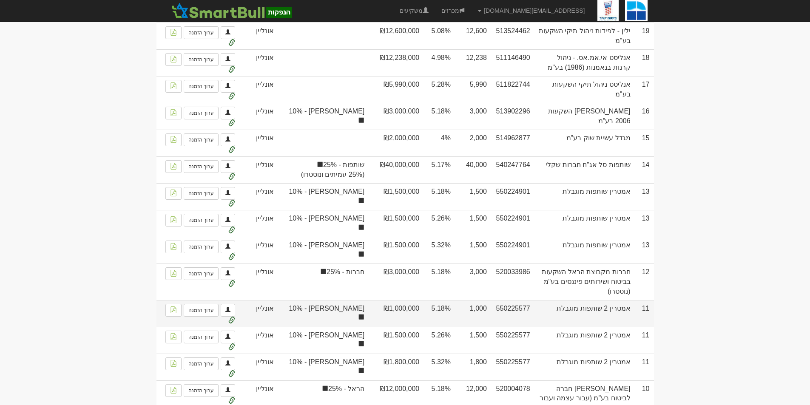
scroll to position [1266, 0]
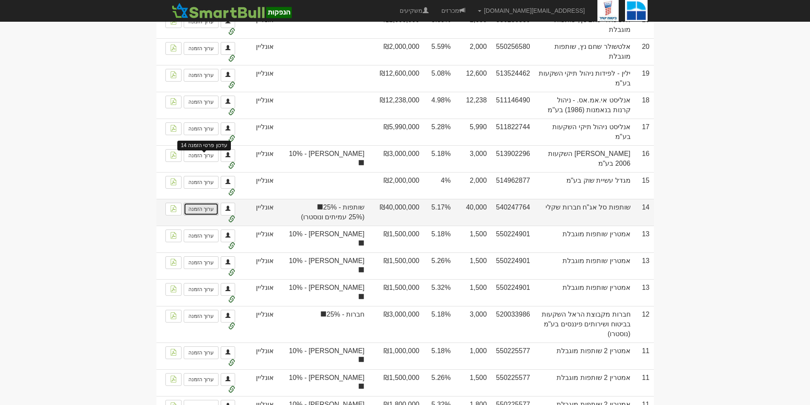
click at [201, 203] on link "ערוך הזמנה" at bounding box center [201, 209] width 35 height 13
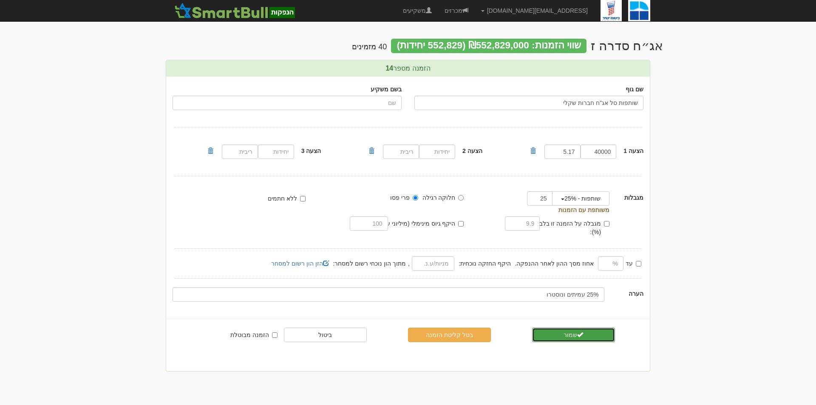
click at [603, 328] on button "שמור" at bounding box center [573, 335] width 83 height 14
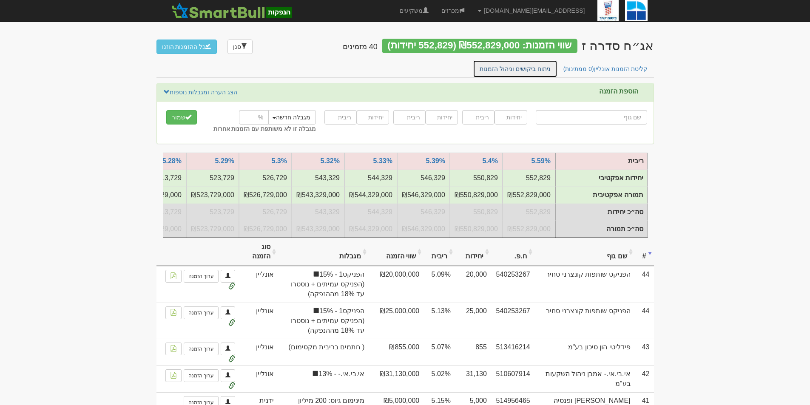
click at [521, 69] on link "ניתוח ביקושים וניהול הזמנות" at bounding box center [515, 69] width 85 height 18
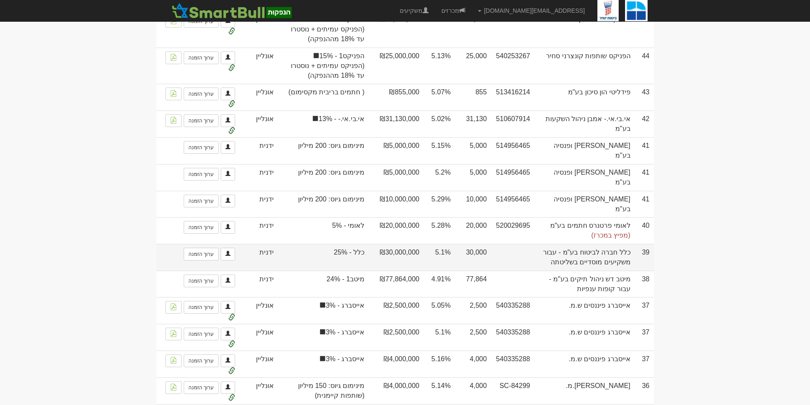
scroll to position [298, 0]
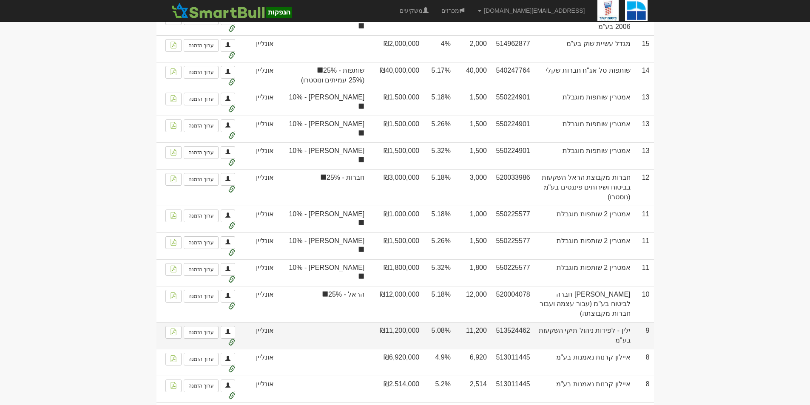
scroll to position [1446, 0]
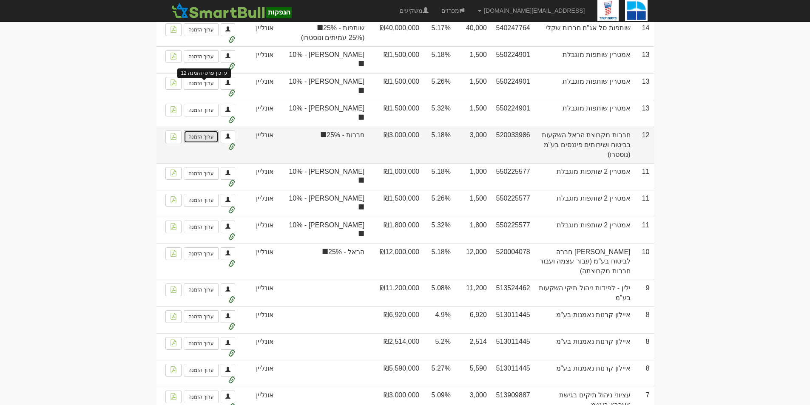
click at [201, 131] on link "ערוך הזמנה" at bounding box center [201, 137] width 35 height 13
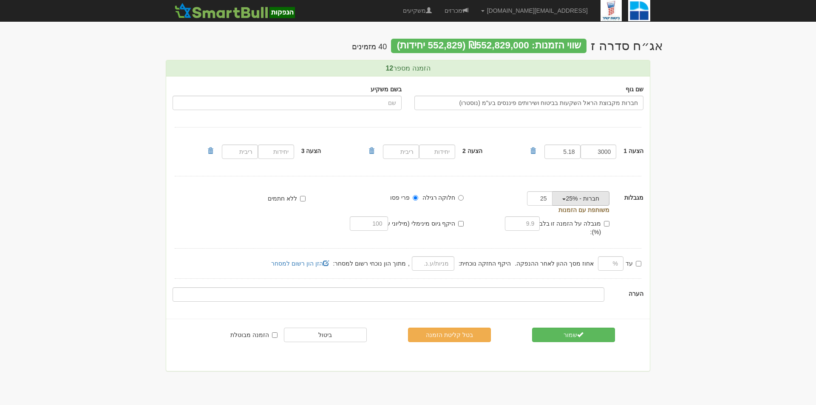
click at [585, 199] on button "חברות - 25%" at bounding box center [580, 198] width 57 height 14
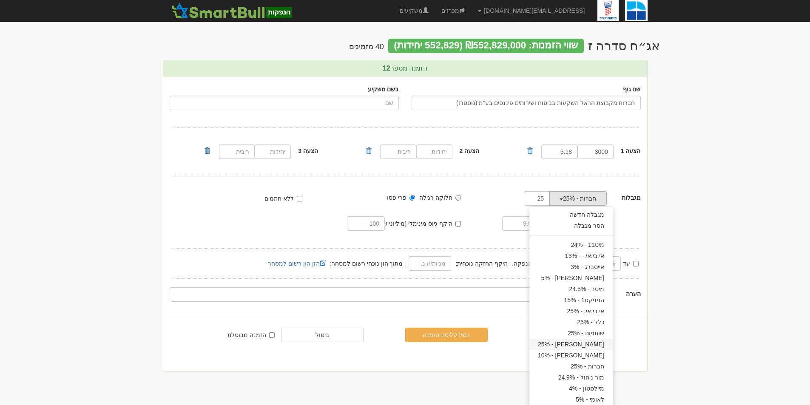
click at [593, 344] on link "[PERSON_NAME] - 25%" at bounding box center [570, 344] width 83 height 11
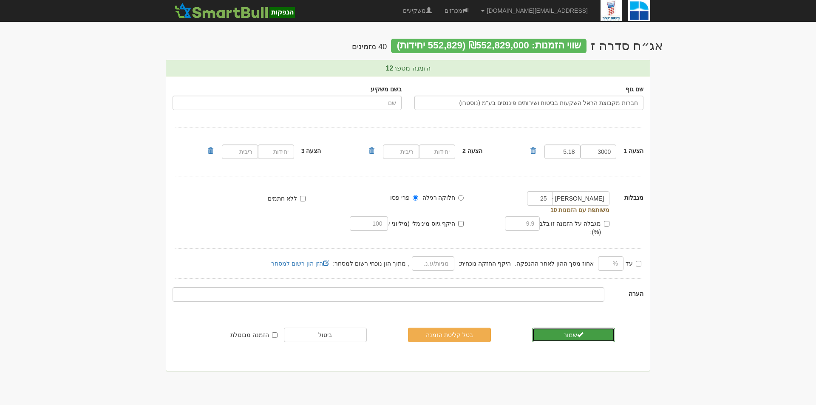
click at [584, 328] on button "שמור" at bounding box center [573, 335] width 83 height 14
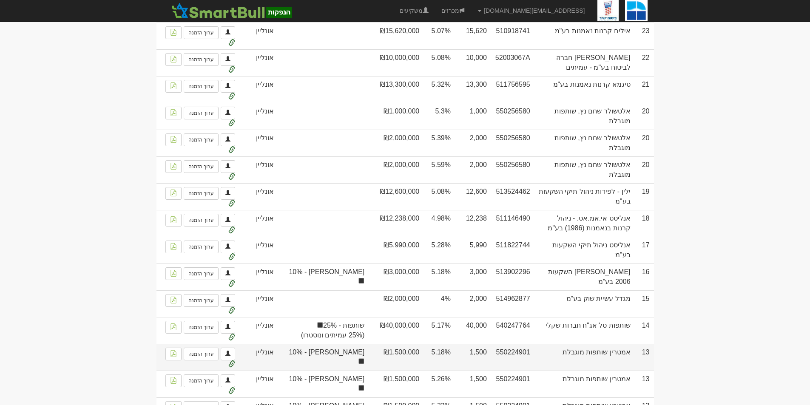
scroll to position [1233, 0]
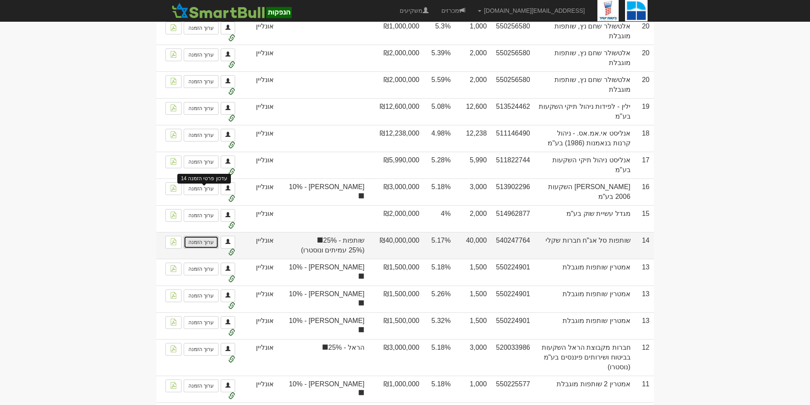
click at [204, 236] on link "ערוך הזמנה" at bounding box center [201, 242] width 35 height 13
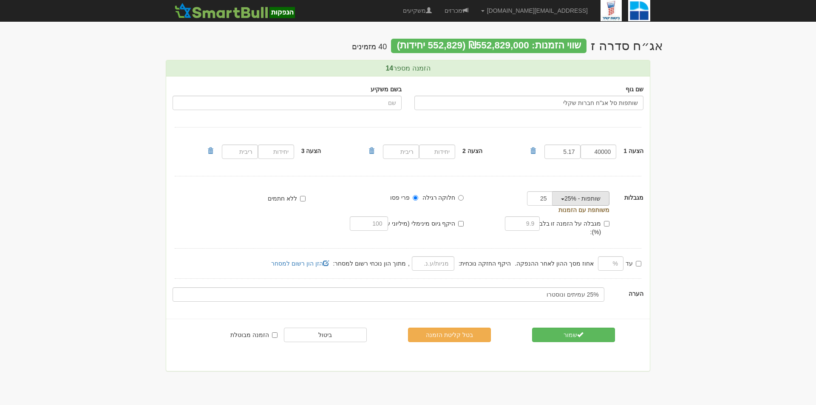
click at [571, 199] on button "שותפות - 25%" at bounding box center [580, 198] width 57 height 14
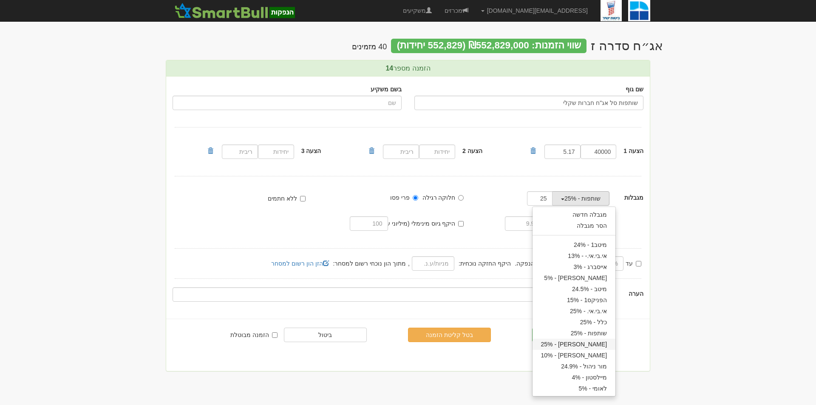
click at [585, 342] on link "הראל - 25%" at bounding box center [574, 344] width 83 height 11
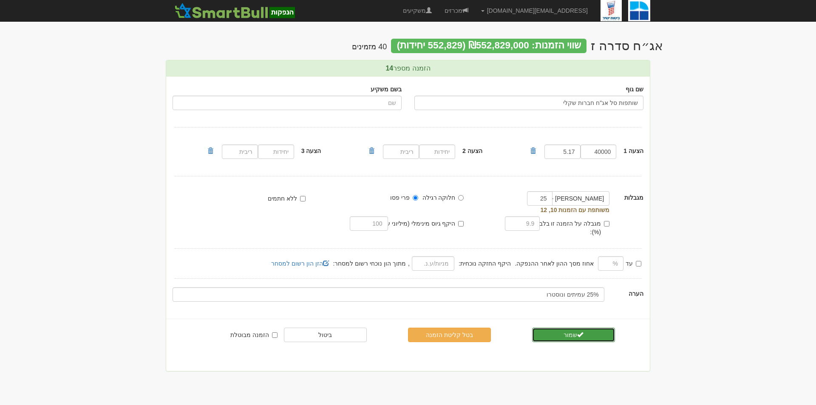
click at [595, 328] on button "שמור" at bounding box center [573, 335] width 83 height 14
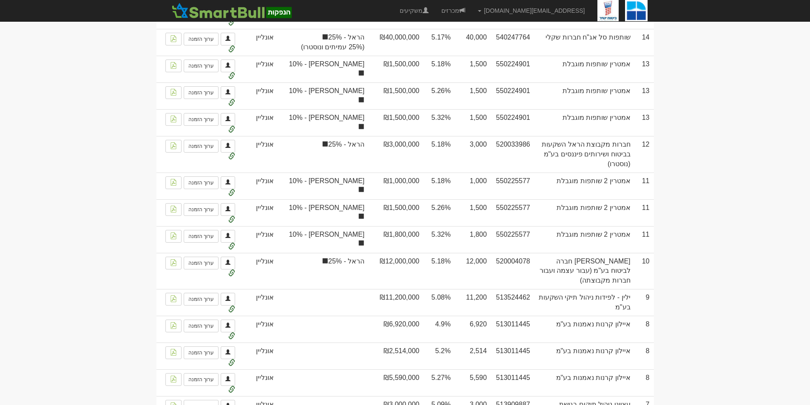
scroll to position [1351, 0]
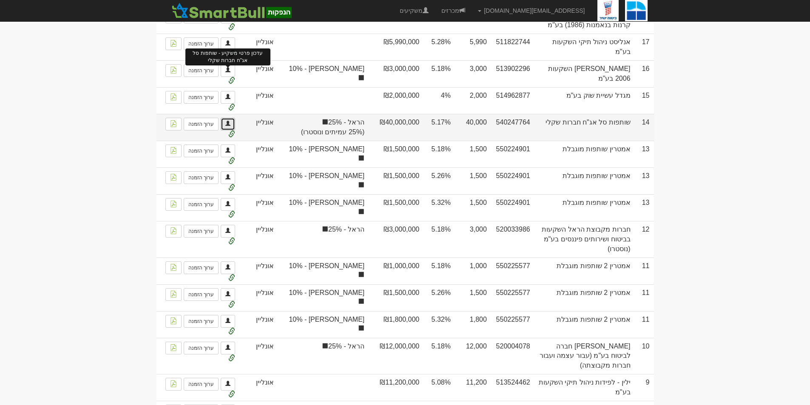
click at [232, 118] on link at bounding box center [228, 124] width 14 height 13
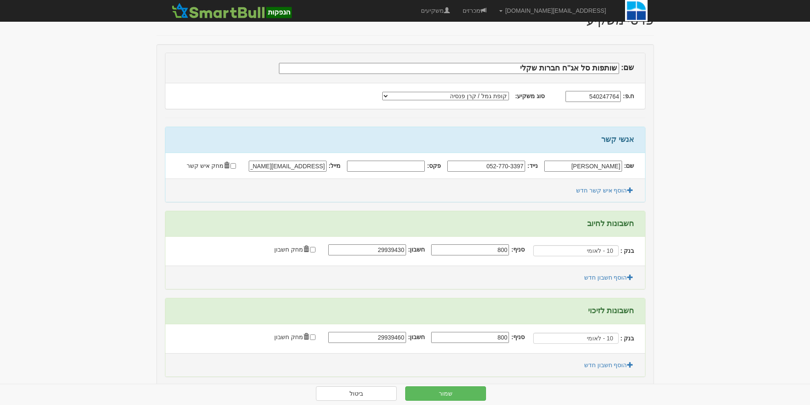
scroll to position [71, 0]
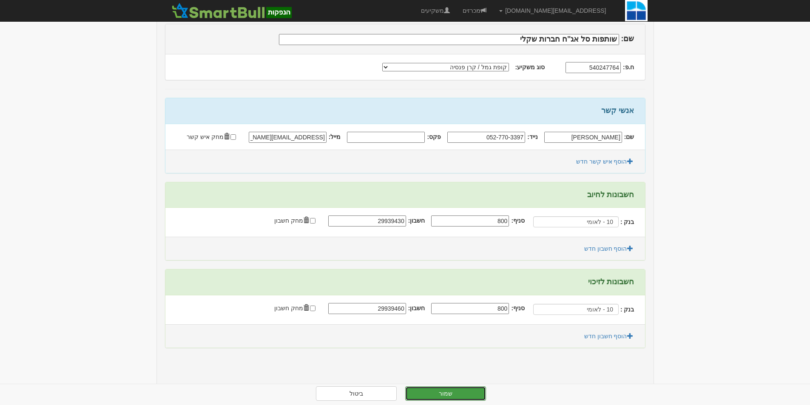
click at [450, 389] on button "שמור" at bounding box center [445, 394] width 81 height 14
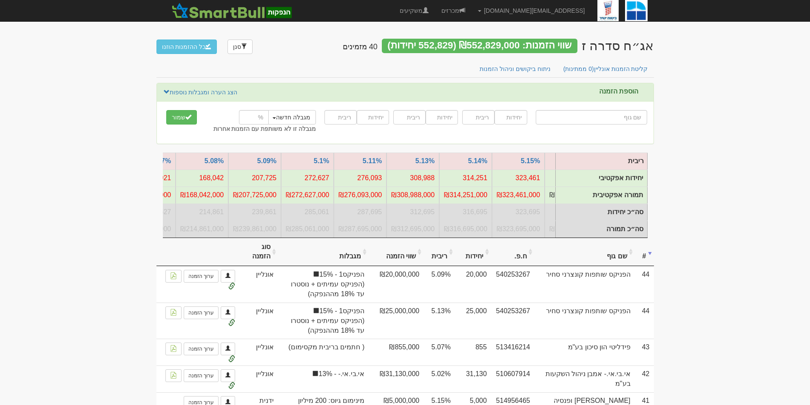
scroll to position [0, -829]
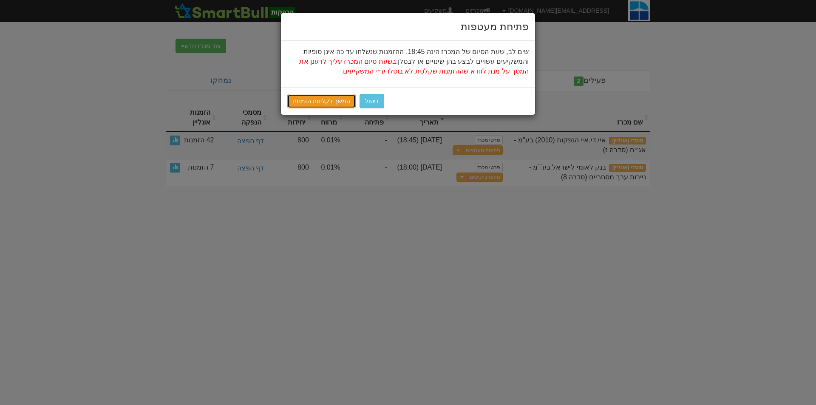
click at [307, 100] on link "המשך לקליטת הזמנות" at bounding box center [321, 101] width 68 height 14
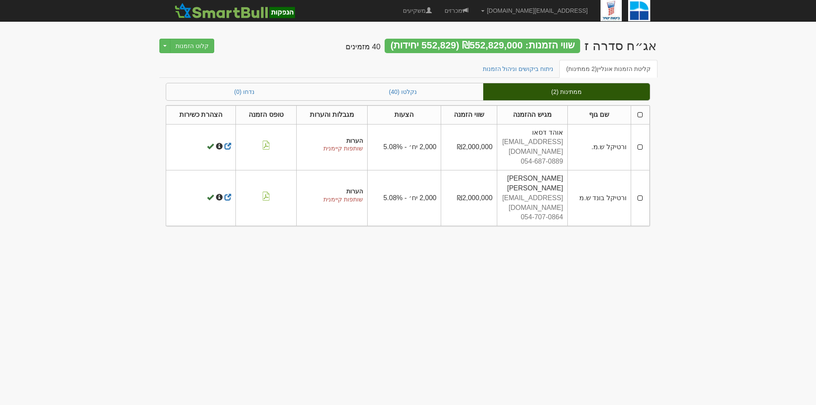
drag, startPoint x: 643, startPoint y: 112, endPoint x: 613, endPoint y: 112, distance: 29.3
click at [642, 112] on th at bounding box center [640, 114] width 19 height 19
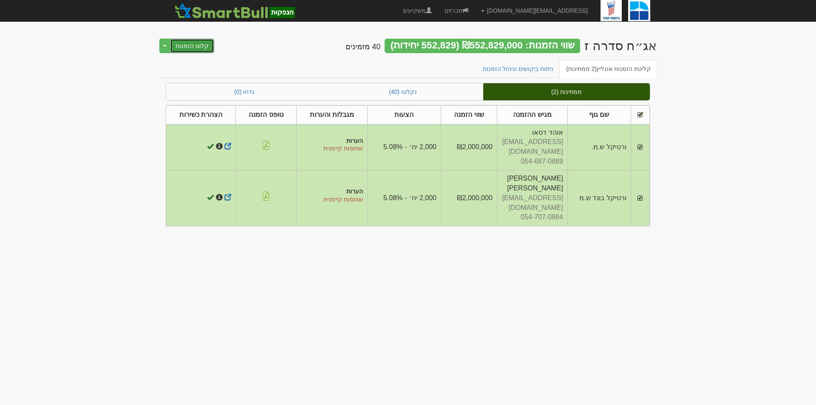
click at [194, 43] on button "קלוט הזמנות" at bounding box center [192, 46] width 44 height 14
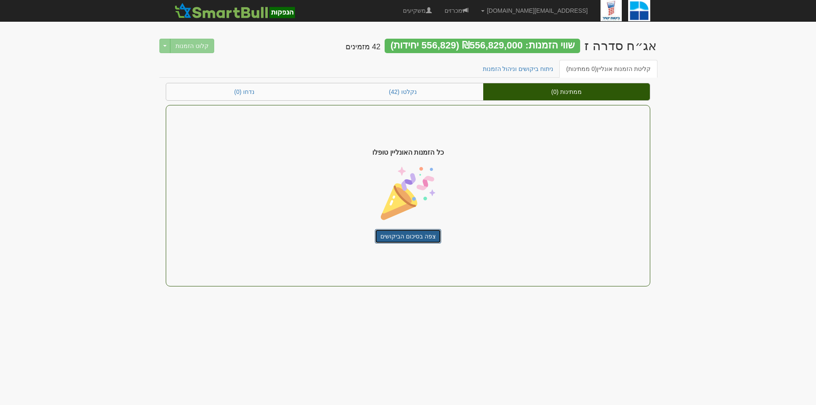
click at [415, 233] on link "צפה בסיכום הביקושים" at bounding box center [408, 236] width 66 height 14
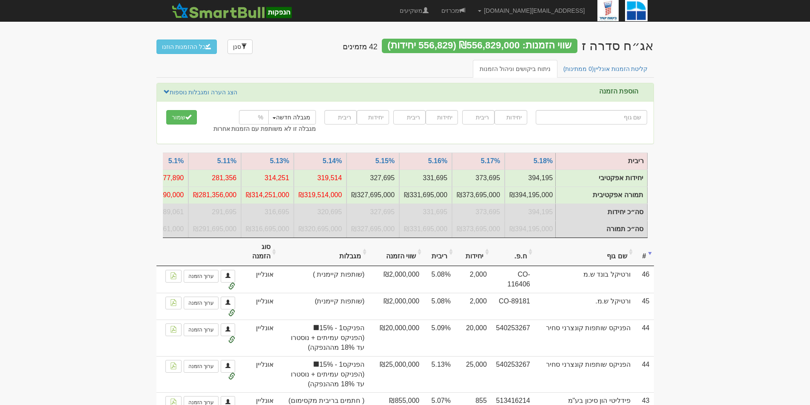
scroll to position [0, -694]
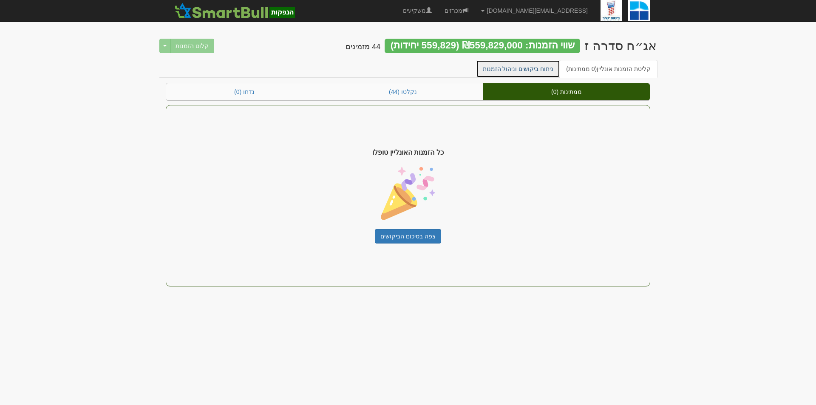
click at [524, 60] on link "ניתוח ביקושים וניהול הזמנות" at bounding box center [518, 69] width 85 height 18
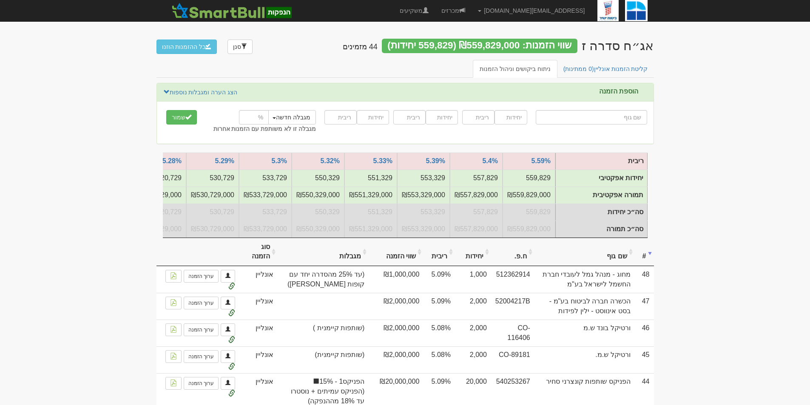
drag, startPoint x: 94, startPoint y: 74, endPoint x: 707, endPoint y: 281, distance: 647.5
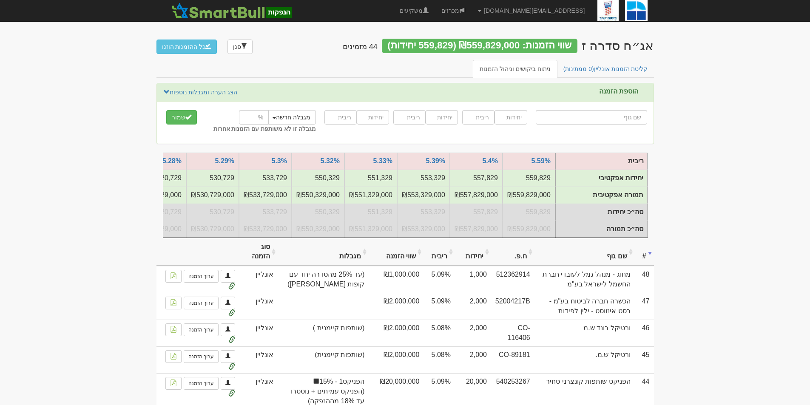
drag, startPoint x: 660, startPoint y: 240, endPoint x: 135, endPoint y: 71, distance: 551.1
click at [472, 10] on link "מכרזים" at bounding box center [453, 10] width 37 height 21
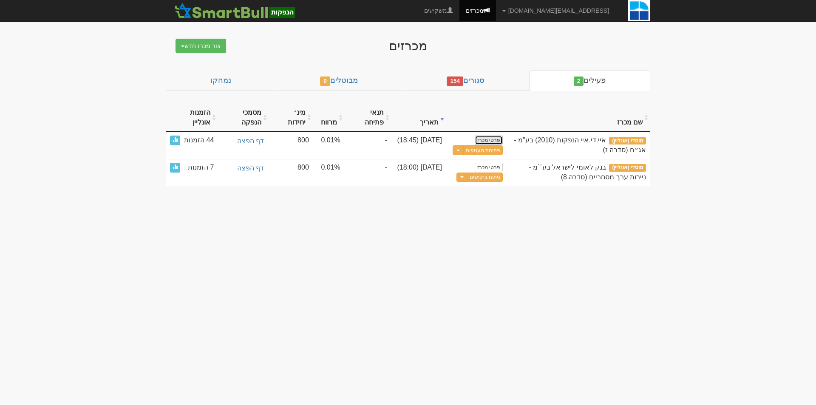
click at [494, 136] on link "פרטי מכרז" at bounding box center [489, 140] width 28 height 9
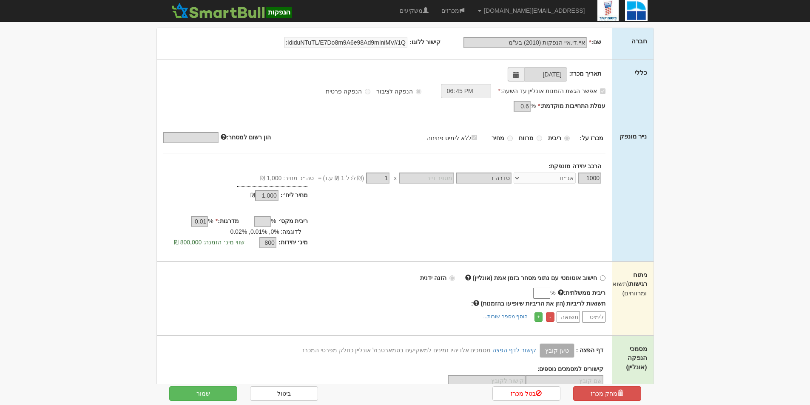
scroll to position [85, 0]
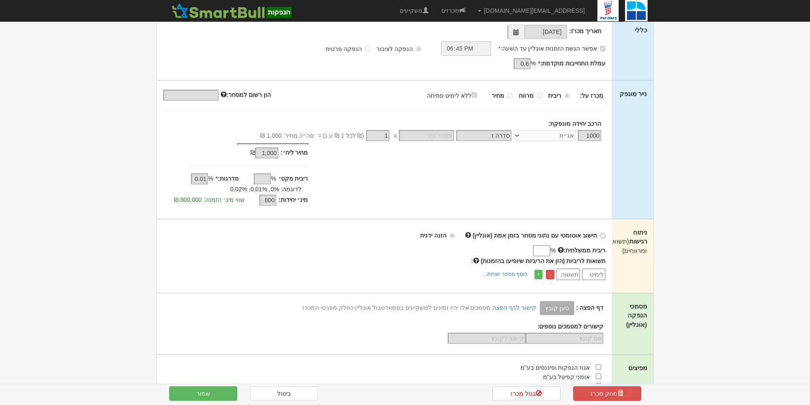
click at [533, 246] on input "ריבית ממשלתית:" at bounding box center [541, 250] width 17 height 11
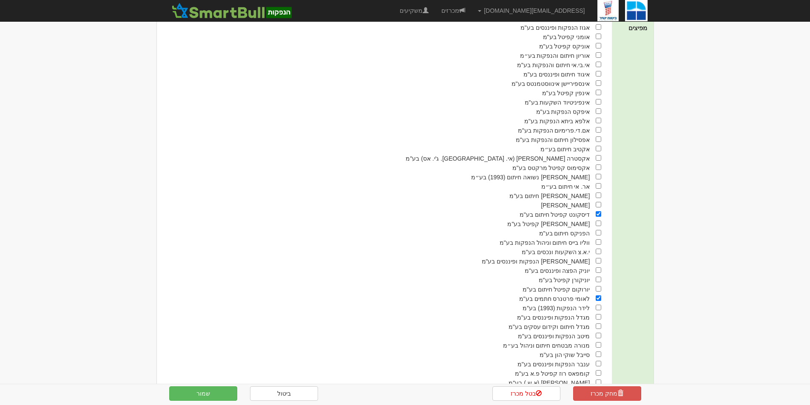
scroll to position [128, 0]
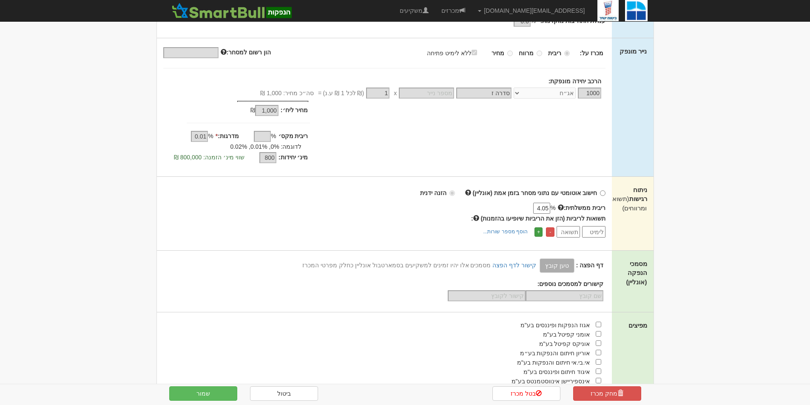
type input "4.05"
click at [539, 232] on link "+" at bounding box center [539, 232] width 8 height 9
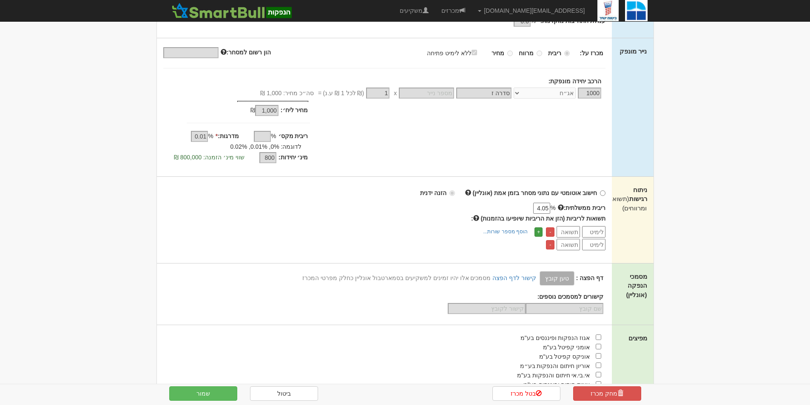
click at [539, 232] on link "+" at bounding box center [539, 232] width 8 height 9
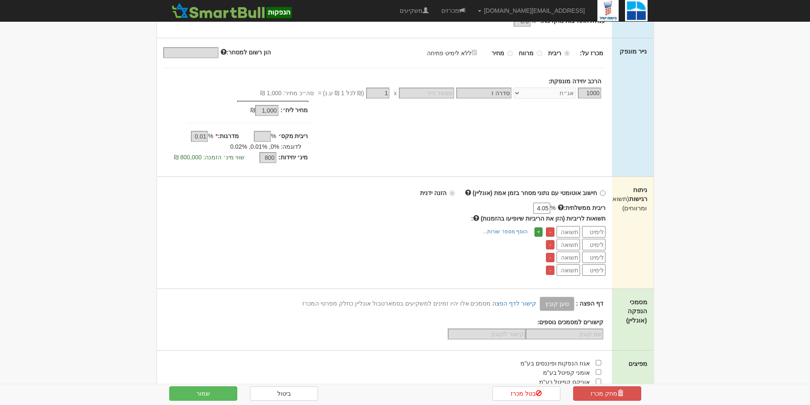
click at [539, 232] on link "+" at bounding box center [539, 232] width 8 height 9
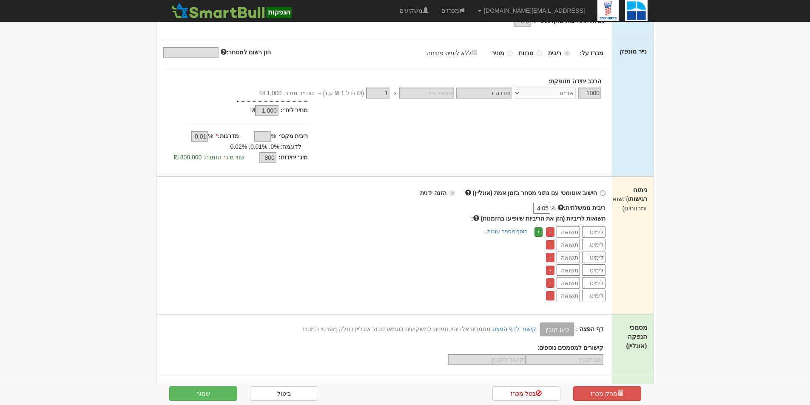
click at [539, 232] on link "+" at bounding box center [539, 232] width 8 height 9
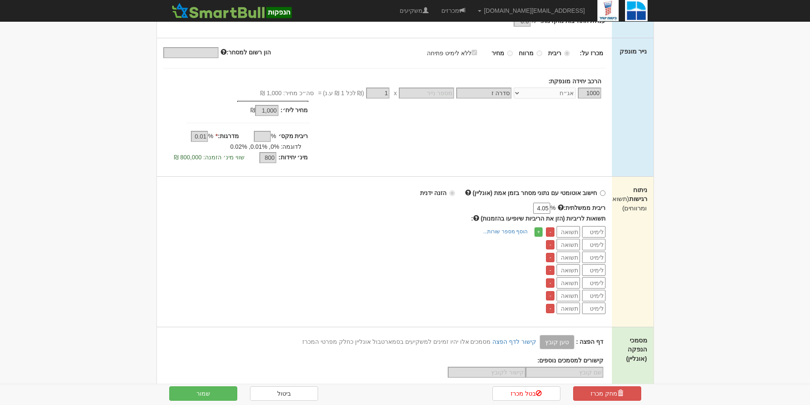
click at [596, 225] on div "תשואות לריביות (הזן את הריביות שיופיעו בהזמנות) : - - - - - - - +" at bounding box center [384, 264] width 443 height 100
click at [594, 238] on tbody "- - - - - - -" at bounding box center [575, 270] width 62 height 88
click at [595, 230] on input "number" at bounding box center [593, 231] width 23 height 11
type input "5.05"
click at [571, 231] on input "number" at bounding box center [568, 231] width 23 height 11
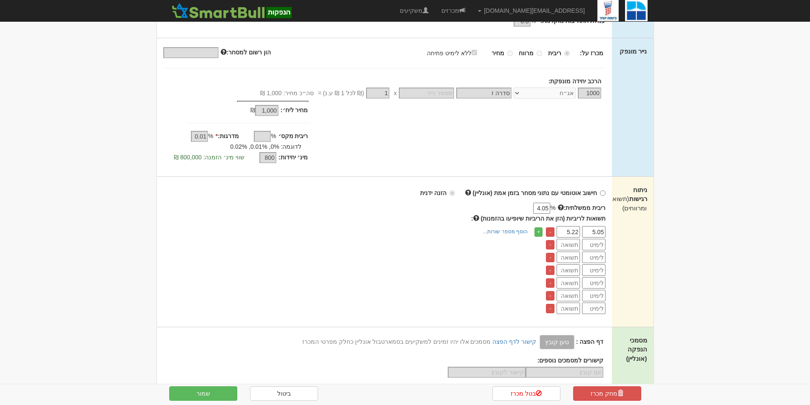
type input "5.22"
click at [595, 246] on input "number" at bounding box center [593, 244] width 23 height 11
type input "5.06"
click at [574, 241] on input "number" at bounding box center [568, 244] width 23 height 11
type input "5.23"
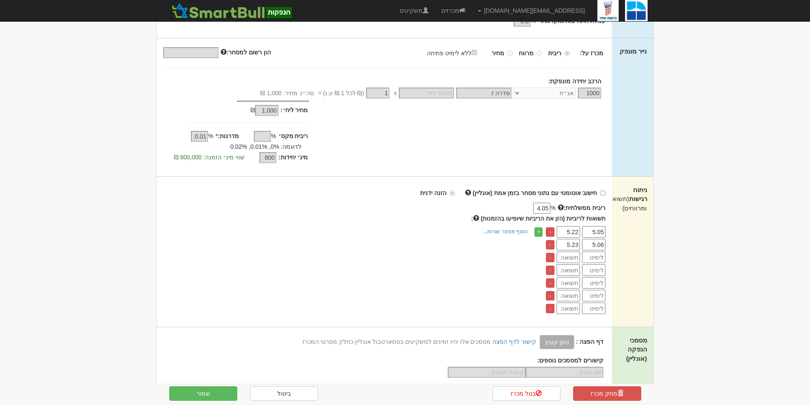
click at [591, 255] on input "number" at bounding box center [593, 257] width 23 height 11
type input "5.07"
click at [569, 252] on input "number" at bounding box center [568, 257] width 23 height 11
type input "5.24"
click at [594, 266] on input "number" at bounding box center [593, 270] width 23 height 11
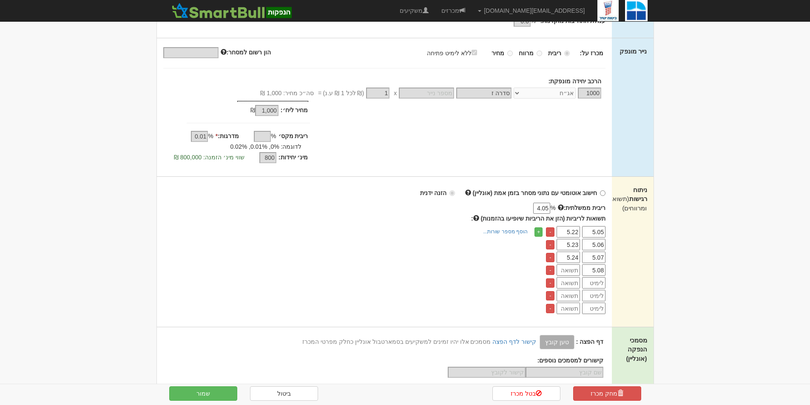
type input "5.08"
click at [576, 268] on input "number" at bounding box center [568, 270] width 23 height 11
type input "5.25"
click at [595, 283] on input "number" at bounding box center [593, 282] width 23 height 11
type input "5.09"
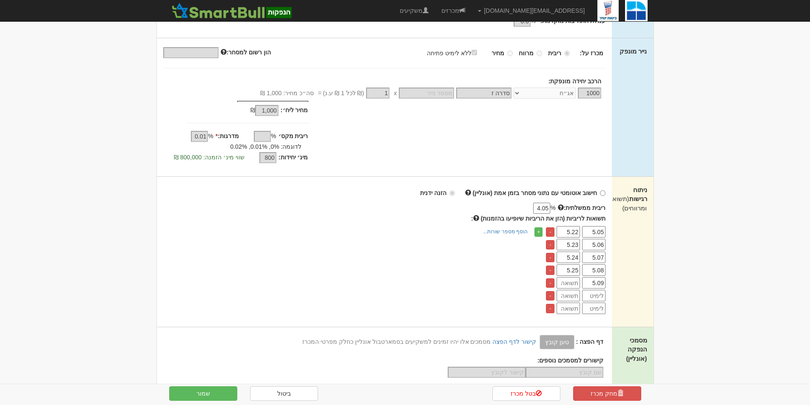
click at [569, 279] on input "number" at bounding box center [568, 282] width 23 height 11
type input "5.26"
click at [595, 292] on input "number" at bounding box center [593, 295] width 23 height 11
type input "5.10"
click at [579, 297] on input "number" at bounding box center [568, 295] width 23 height 11
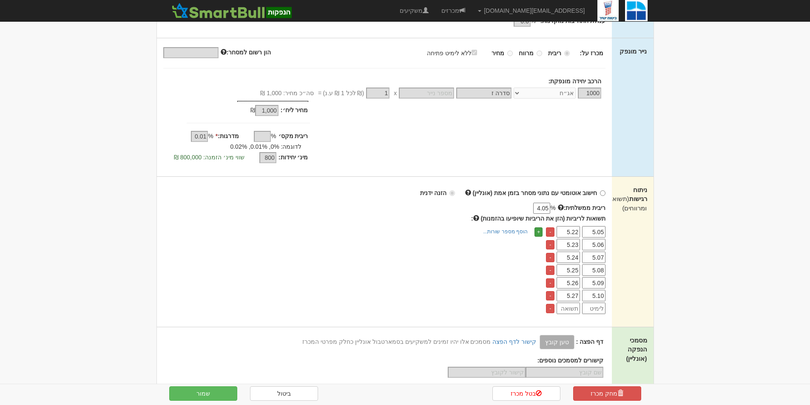
type input "5.27"
click at [537, 231] on link "+" at bounding box center [539, 232] width 8 height 9
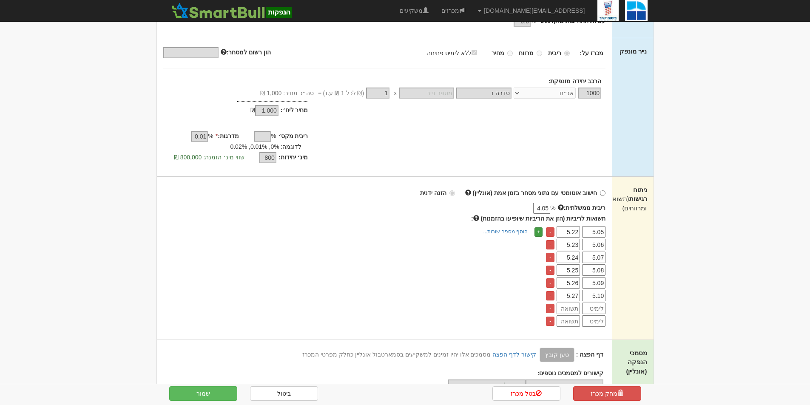
click at [537, 231] on link "+" at bounding box center [539, 232] width 8 height 9
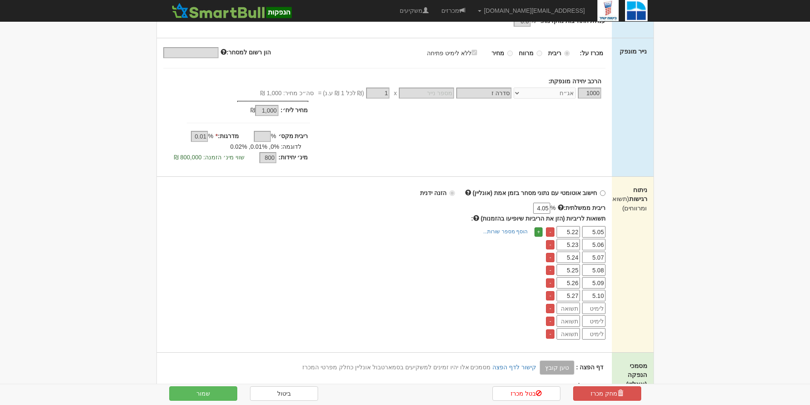
click at [537, 231] on link "+" at bounding box center [539, 232] width 8 height 9
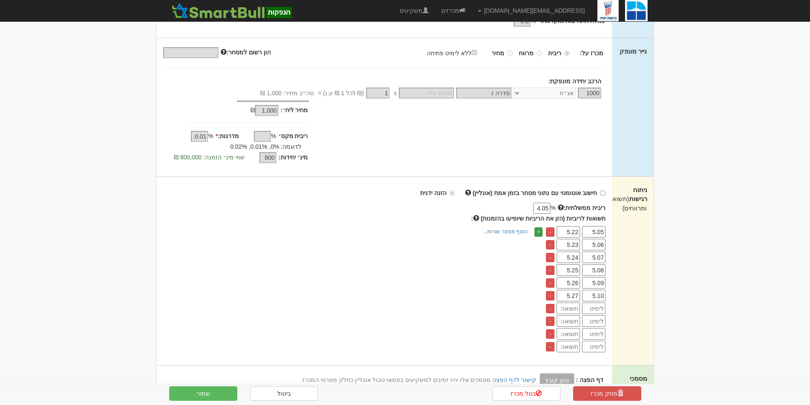
click at [537, 231] on link "+" at bounding box center [539, 232] width 8 height 9
click at [596, 305] on input "number" at bounding box center [593, 308] width 23 height 11
type input "5.11"
click at [569, 308] on input "number" at bounding box center [568, 308] width 23 height 11
type input "5.28"
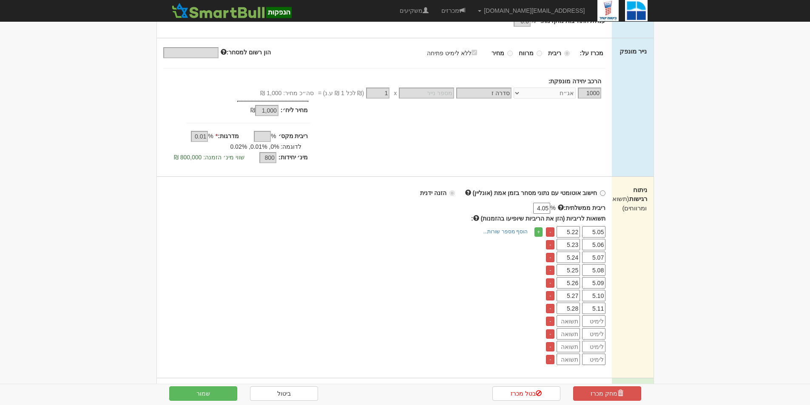
click at [594, 323] on input "number" at bounding box center [593, 321] width 23 height 11
type input "5.12"
click at [570, 323] on input "number" at bounding box center [568, 321] width 23 height 11
type input "5.29"
click at [591, 336] on input "number" at bounding box center [593, 333] width 23 height 11
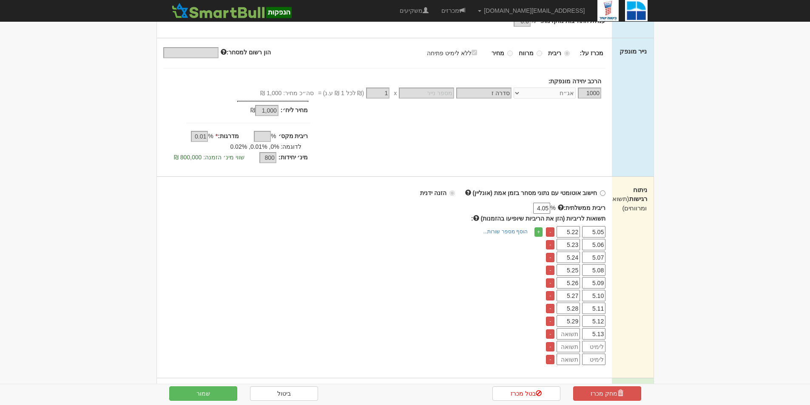
type input "5.13"
click at [574, 334] on input "number" at bounding box center [568, 333] width 23 height 11
type input "5.30"
click at [597, 348] on input "number" at bounding box center [593, 346] width 23 height 11
type input "5.14"
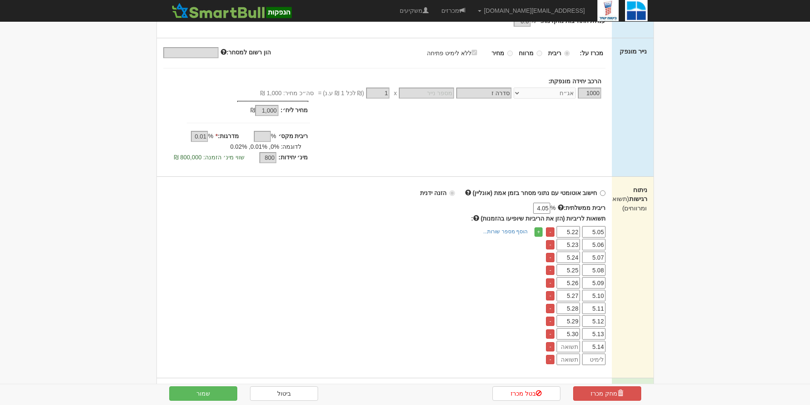
click at [568, 345] on input "number" at bounding box center [568, 346] width 23 height 11
type input "5.31"
click at [592, 359] on input "number" at bounding box center [593, 359] width 23 height 11
type input "5.15"
click at [576, 360] on input "number" at bounding box center [568, 359] width 23 height 11
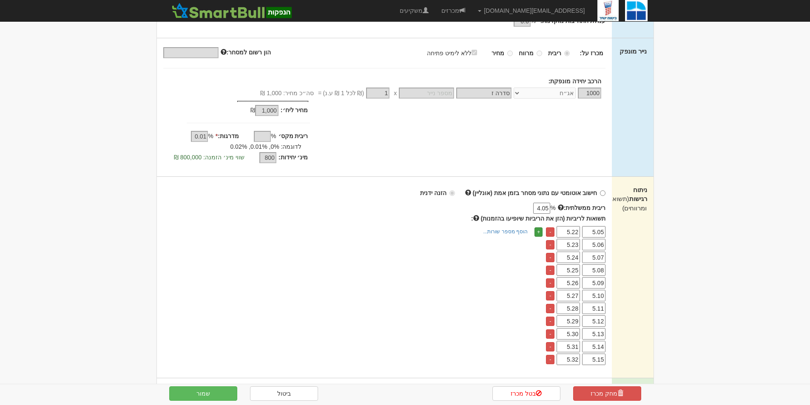
type input "5.32"
click at [537, 231] on link "+" at bounding box center [539, 232] width 8 height 9
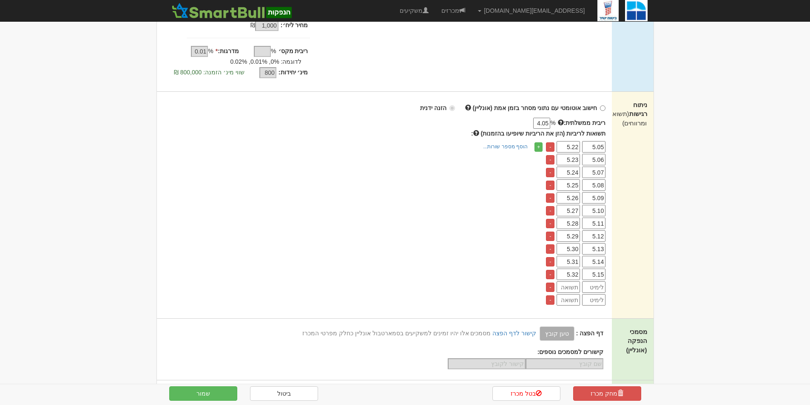
click at [596, 284] on input "number" at bounding box center [593, 287] width 23 height 11
type input "5.16"
click at [565, 283] on input "number" at bounding box center [568, 287] width 23 height 11
type input "5.33"
click at [594, 304] on input "number" at bounding box center [593, 299] width 23 height 11
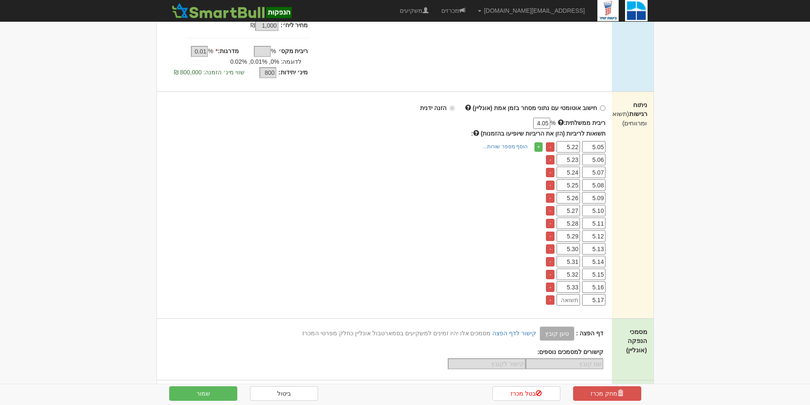
type input "5.17"
click at [576, 300] on input "number" at bounding box center [568, 299] width 23 height 11
type input "5.34"
click at [537, 143] on link "+" at bounding box center [539, 146] width 8 height 9
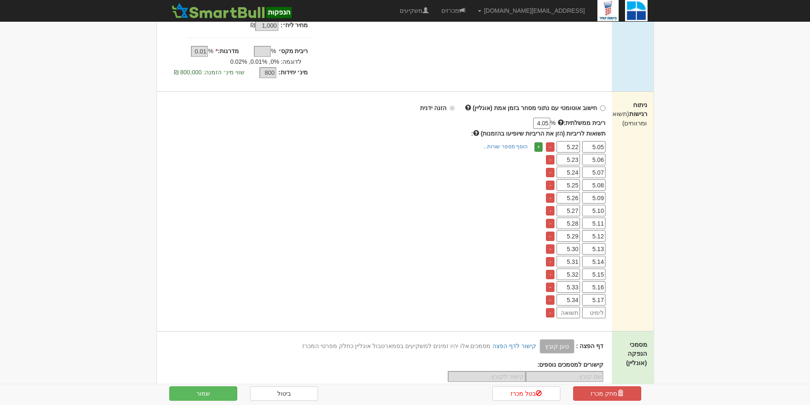
click at [537, 143] on link "+" at bounding box center [539, 146] width 8 height 9
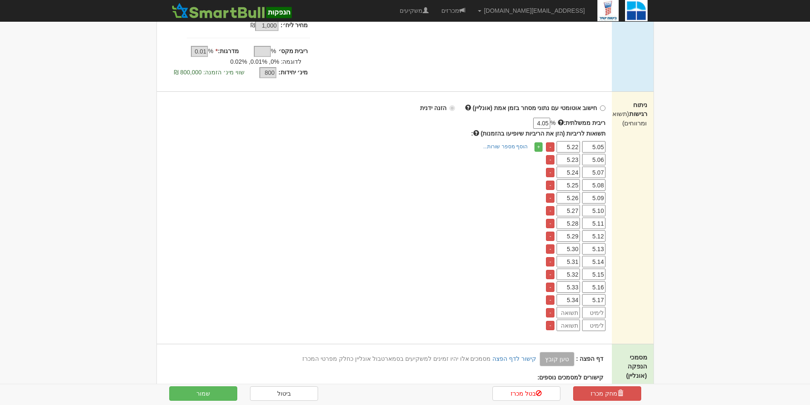
click at [600, 313] on input "number" at bounding box center [593, 312] width 23 height 11
type input "5.18"
click at [577, 310] on input "number" at bounding box center [568, 312] width 23 height 11
type input "5.35"
click at [596, 327] on input "number" at bounding box center [593, 325] width 23 height 11
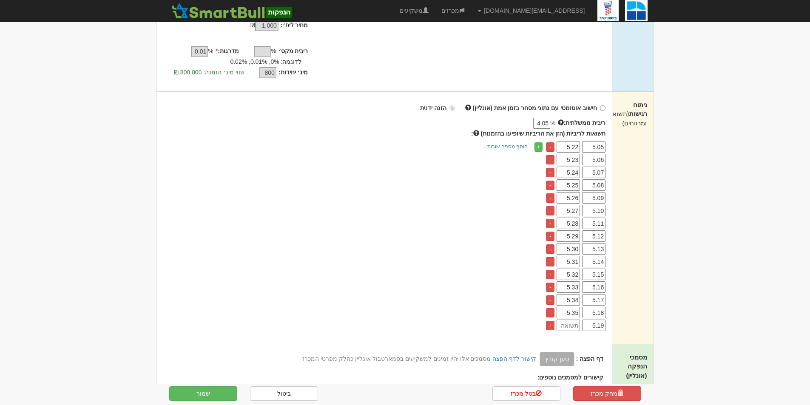
type input "5.19"
click at [564, 325] on input "number" at bounding box center [568, 325] width 23 height 11
type input "5.36"
click at [537, 145] on link "+" at bounding box center [539, 146] width 8 height 9
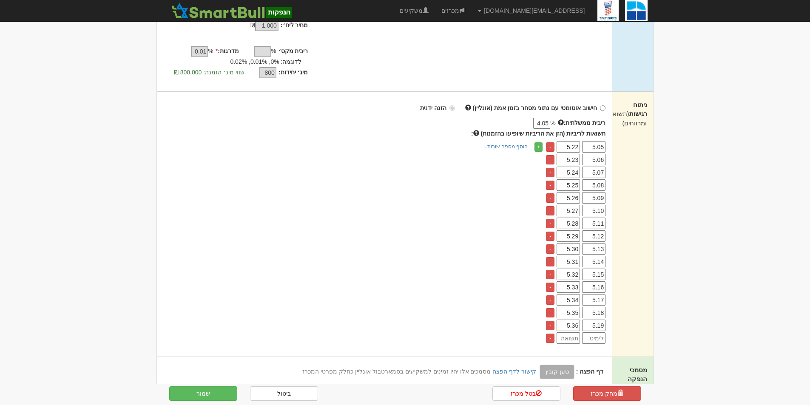
click at [596, 339] on input "number" at bounding box center [593, 338] width 23 height 11
type input "5.20"
click at [573, 339] on input "number" at bounding box center [568, 338] width 23 height 11
type input "5.37"
click at [218, 394] on button "שמור" at bounding box center [203, 394] width 68 height 14
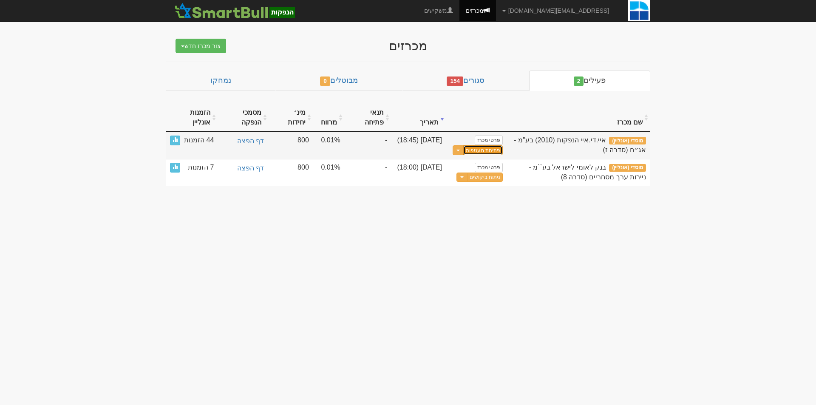
click at [492, 149] on button "פתיחת מעטפות" at bounding box center [484, 150] width 40 height 10
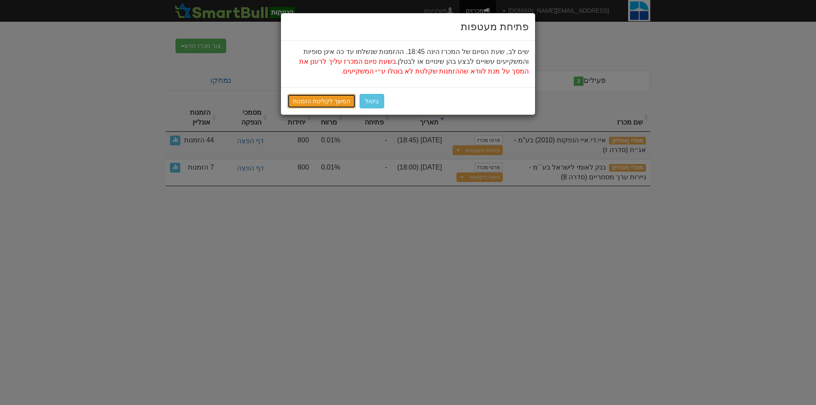
click at [330, 99] on link "המשך לקליטת הזמנות" at bounding box center [321, 101] width 68 height 14
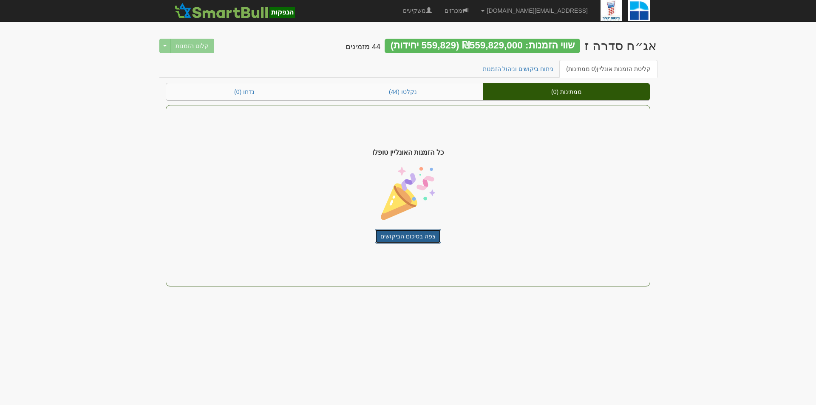
click at [417, 234] on link "צפה בסיכום הביקושים" at bounding box center [408, 236] width 66 height 14
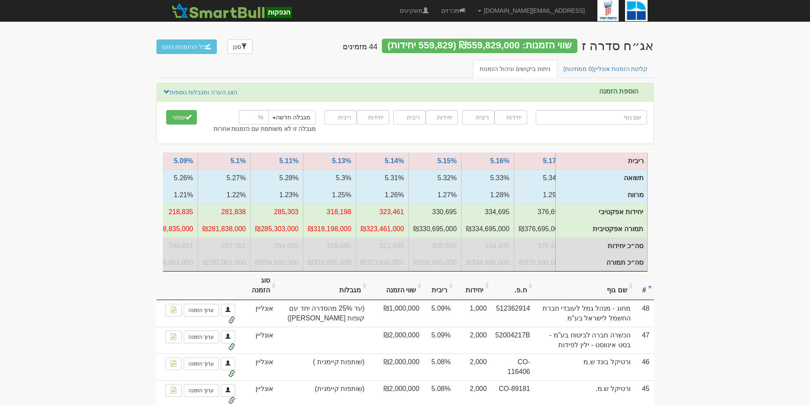
scroll to position [0, -771]
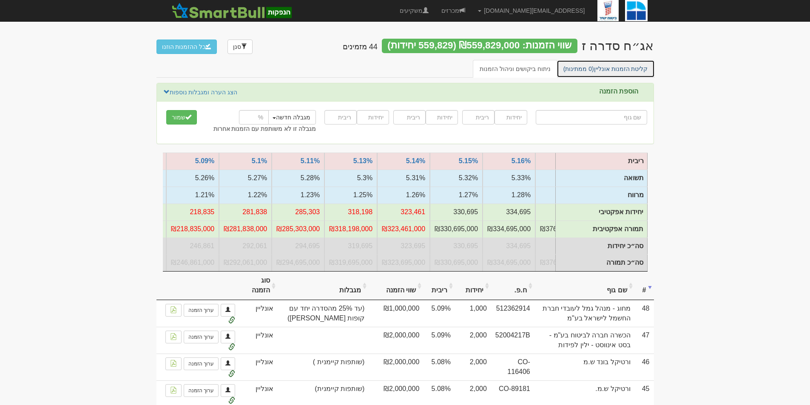
click at [581, 69] on span "(0 ממתינות)" at bounding box center [578, 68] width 31 height 7
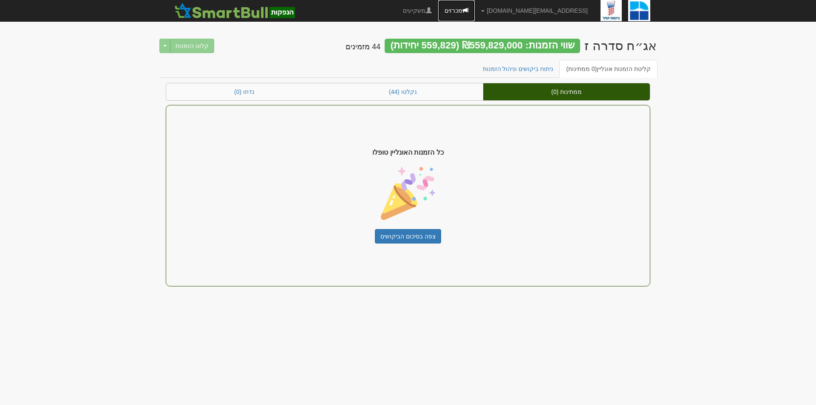
click at [475, 9] on link "מכרזים" at bounding box center [456, 10] width 37 height 21
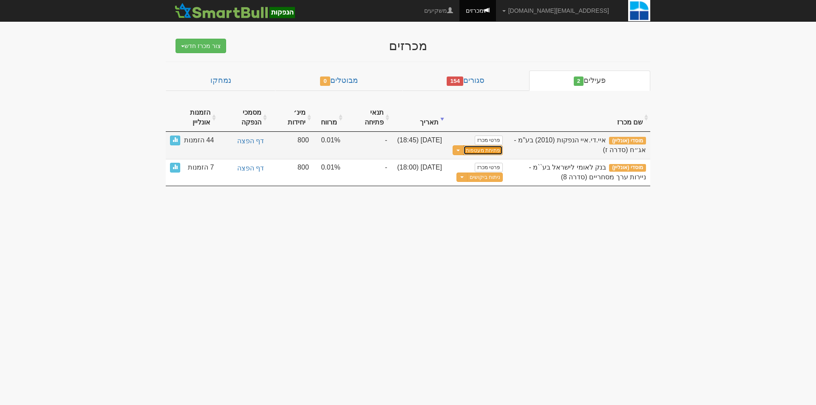
click at [485, 149] on button "פתיחת מעטפות" at bounding box center [484, 150] width 40 height 10
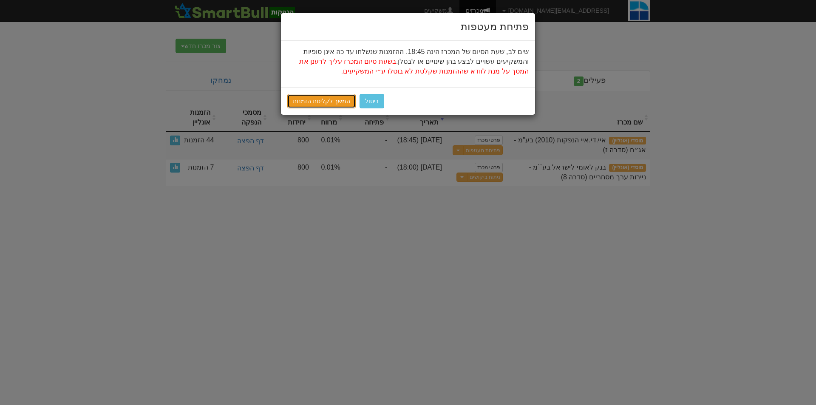
click at [325, 97] on link "המשך לקליטת הזמנות" at bounding box center [321, 101] width 68 height 14
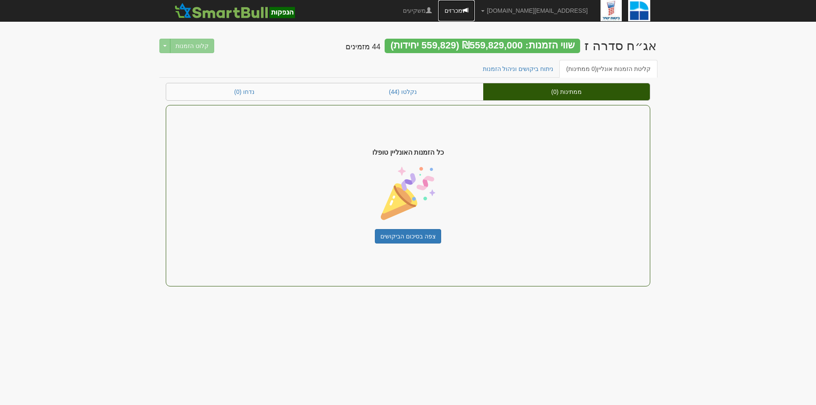
click at [475, 6] on link "מכרזים" at bounding box center [456, 10] width 37 height 21
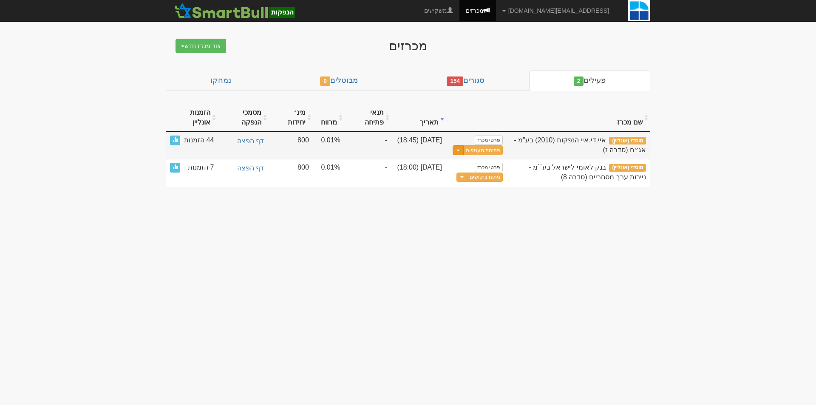
click at [459, 152] on button "Toggle Dropdown" at bounding box center [458, 150] width 11 height 10
click at [452, 163] on link "עדכן שעת סיום מכרז" at bounding box center [462, 164] width 81 height 11
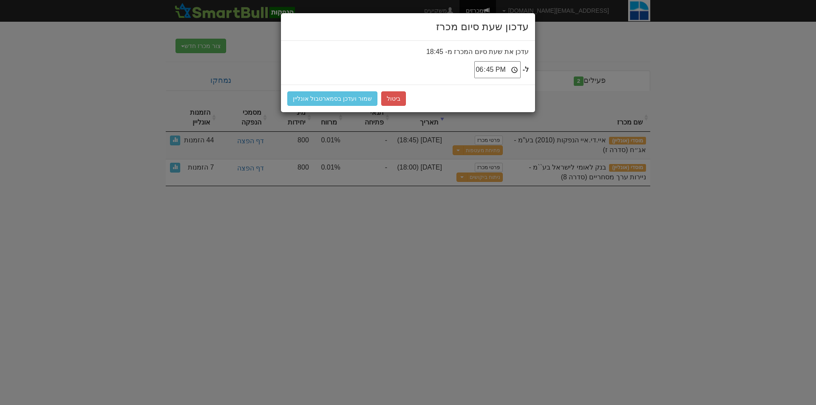
click at [518, 70] on input "18:45" at bounding box center [498, 69] width 46 height 17
type input "18:50"
click at [316, 100] on button "שמור ועדכן בסמארטבול אונליין" at bounding box center [332, 98] width 90 height 14
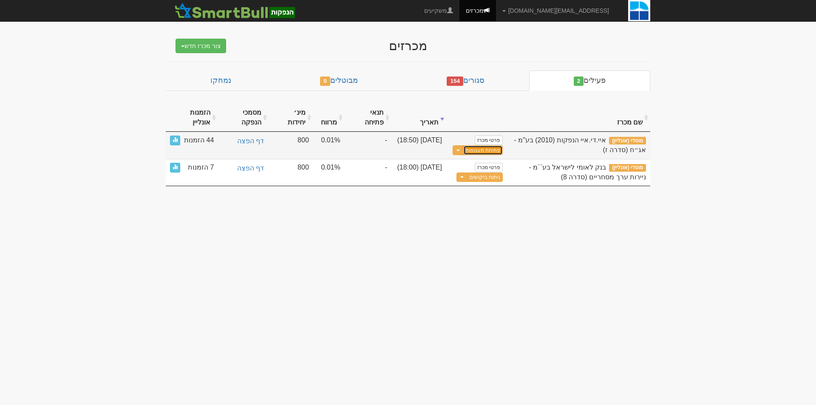
click at [482, 150] on button "פתיחת מעטפות" at bounding box center [484, 150] width 40 height 10
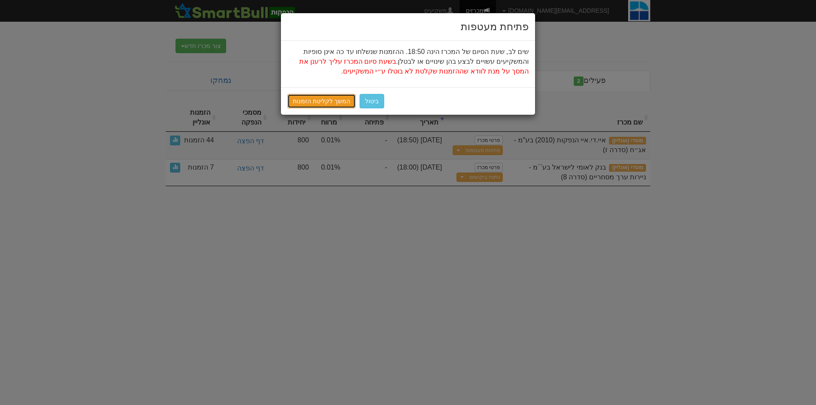
click at [326, 97] on link "המשך לקליטת הזמנות" at bounding box center [321, 101] width 68 height 14
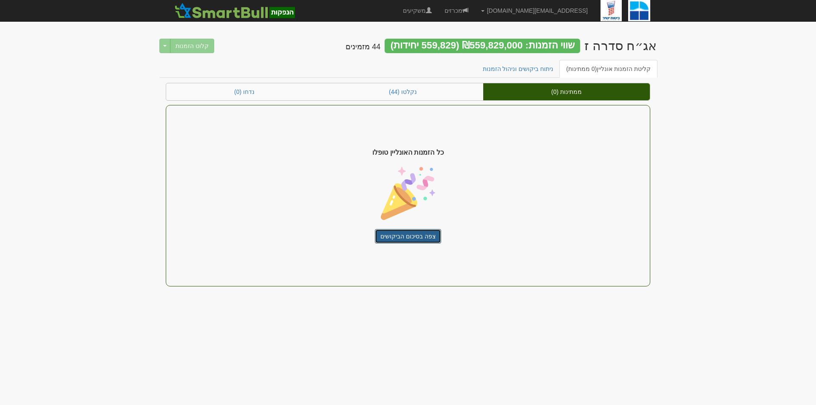
click at [425, 240] on link "צפה בסיכום הביקושים" at bounding box center [408, 236] width 66 height 14
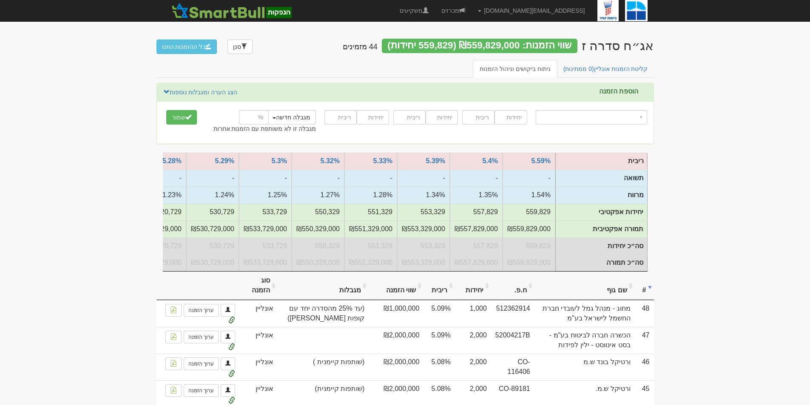
type input "יל"
type input "[PERSON_NAME] אג"ח ללא מדורג"
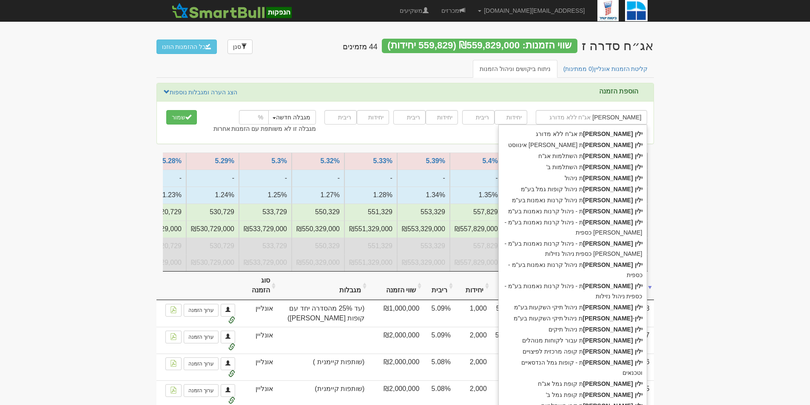
type input "[PERSON_NAME]"
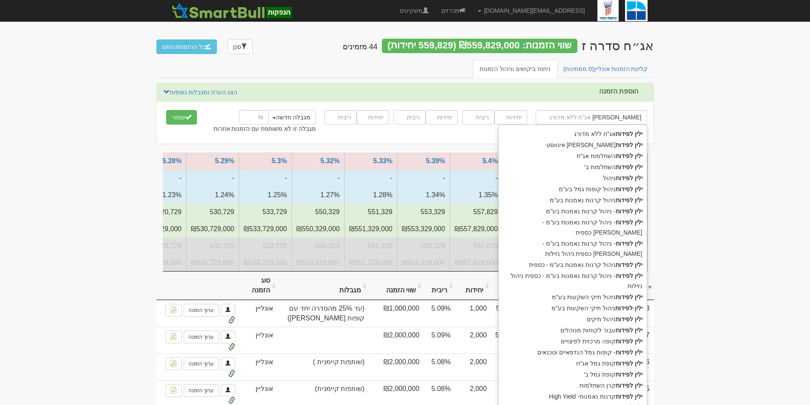
type input "[PERSON_NAME] נ"
type input "[PERSON_NAME] ניהול"
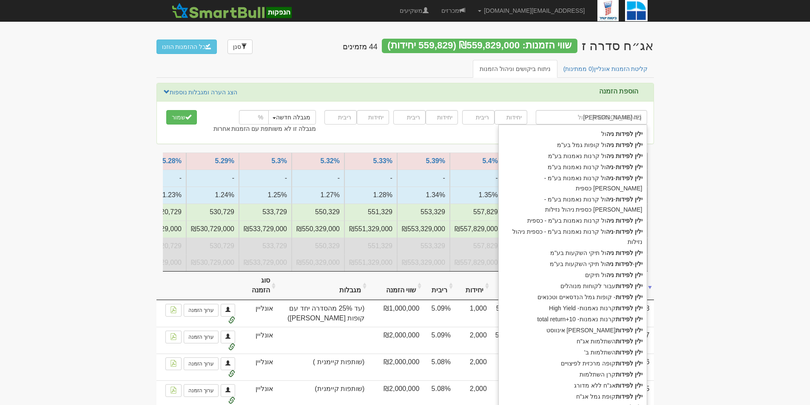
type input "[PERSON_NAME] ניהו"
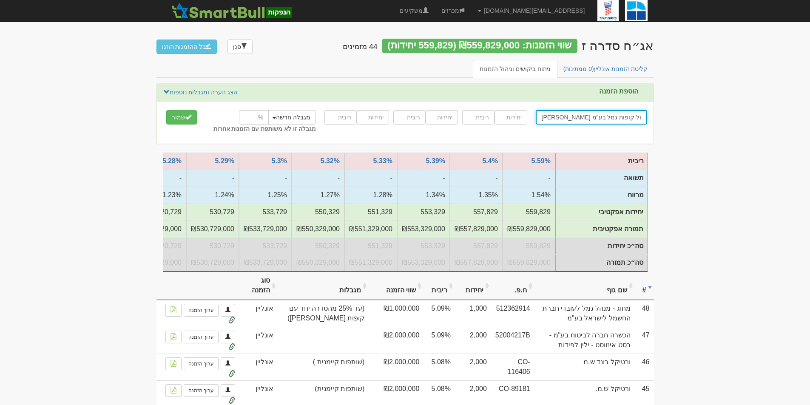
click at [556, 117] on input "ילין לפידות ניהול קופות גמל בע"מ\" at bounding box center [591, 117] width 111 height 14
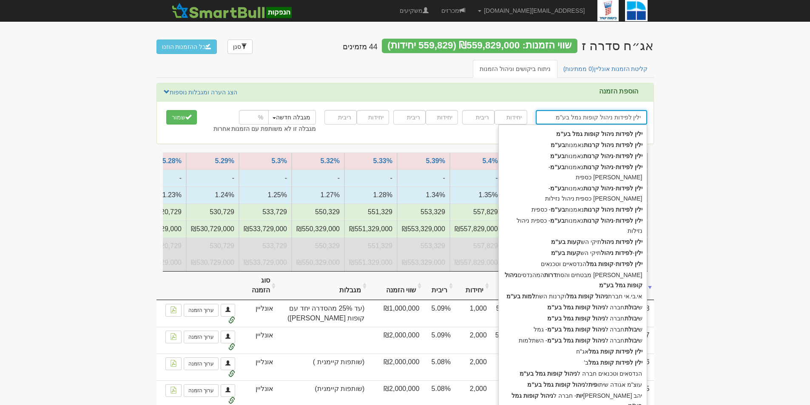
type input "ילין לפידות ניהול קופות גמל בע"מ"
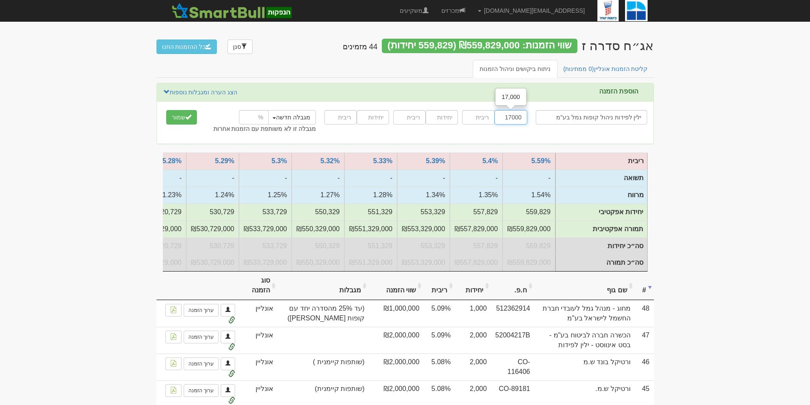
type input "17000"
type input "5.09"
click at [252, 118] on input "number" at bounding box center [254, 117] width 30 height 14
type input "25"
click at [279, 117] on button "מגבלה חדשה" at bounding box center [291, 117] width 49 height 14
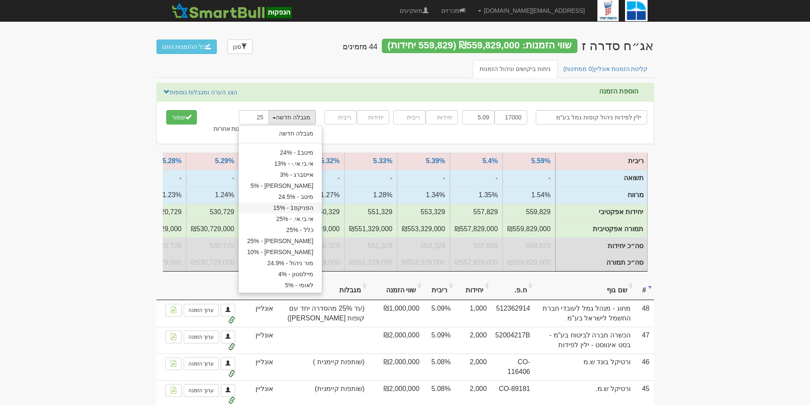
scroll to position [43, 0]
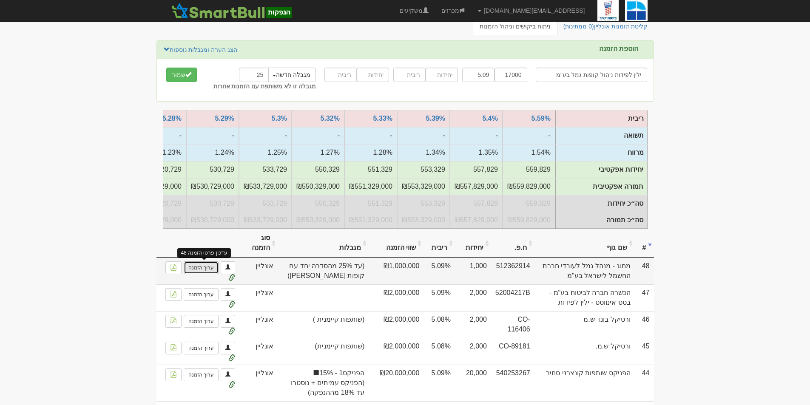
click at [205, 270] on link "ערוך הזמנה" at bounding box center [201, 268] width 35 height 13
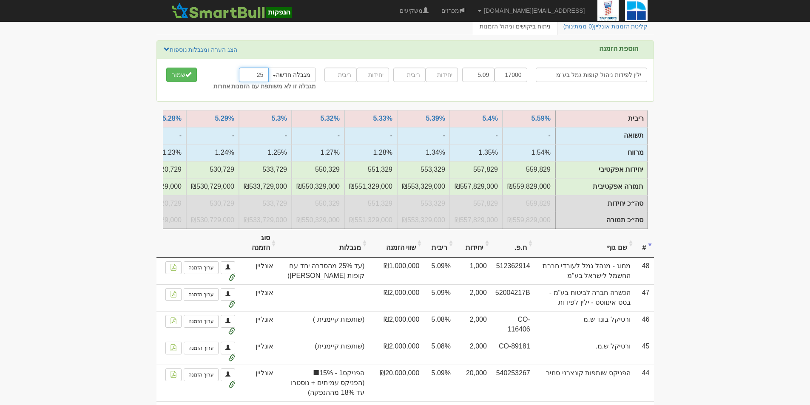
drag, startPoint x: 257, startPoint y: 75, endPoint x: 369, endPoint y: 74, distance: 111.4
click at [369, 74] on div "ילין לפידות ניהול קופות גמל בע"מ ילין לפידות ניהול קופות גמל בע"מ ילין לפידות נ…" at bounding box center [405, 79] width 497 height 29
click at [177, 72] on button "שמור" at bounding box center [181, 75] width 31 height 14
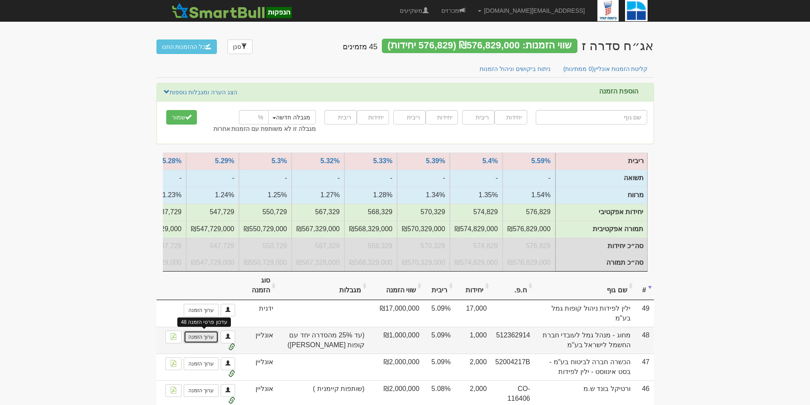
click at [208, 344] on link "ערוך הזמנה" at bounding box center [201, 337] width 35 height 13
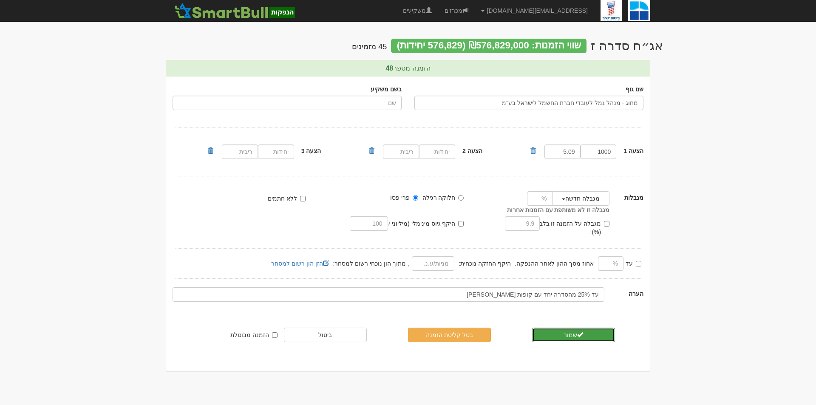
click at [561, 328] on button "שמור" at bounding box center [573, 335] width 83 height 14
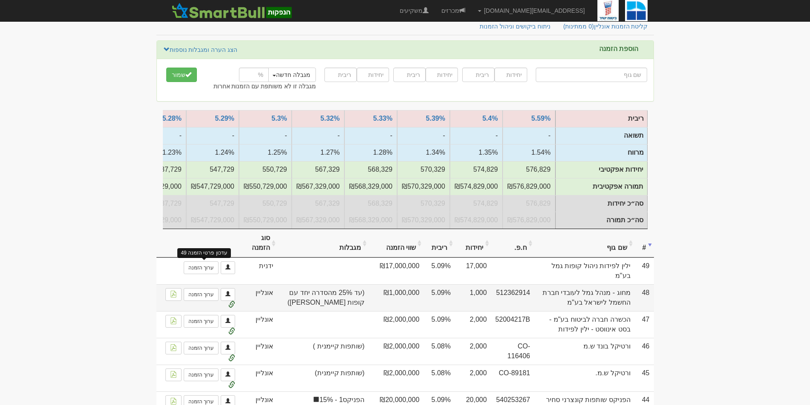
scroll to position [85, 0]
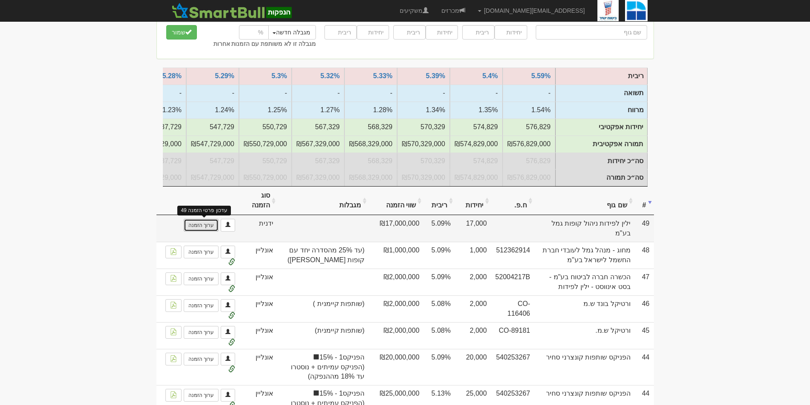
click at [193, 232] on link "ערוך הזמנה" at bounding box center [201, 225] width 35 height 13
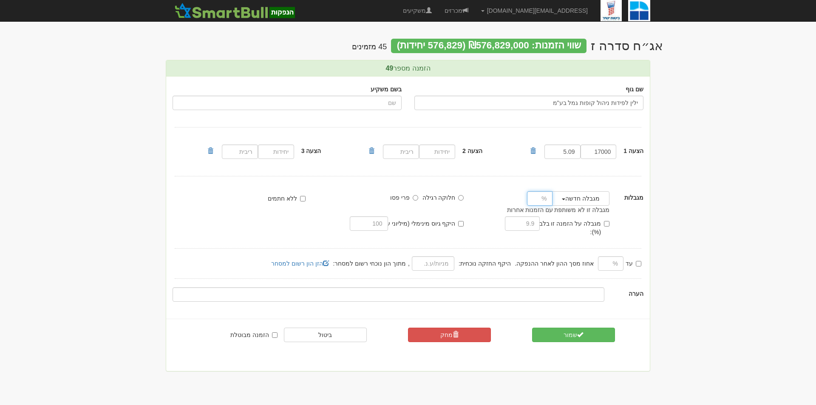
click at [534, 196] on input "number" at bounding box center [540, 198] width 26 height 14
type input "25"
click at [600, 328] on button "שמור" at bounding box center [573, 335] width 83 height 14
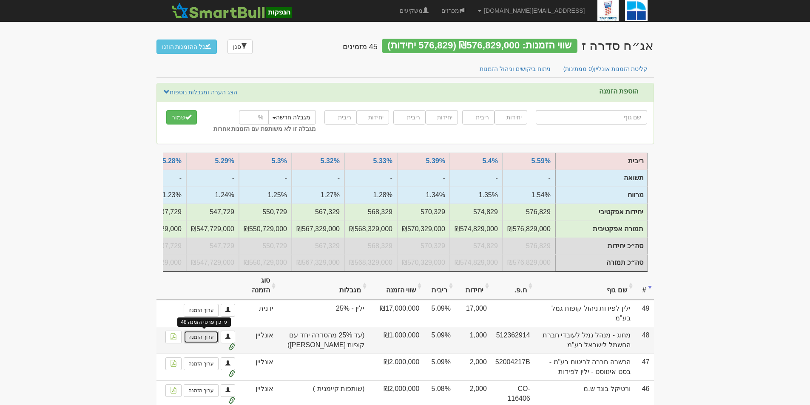
click at [207, 340] on link "ערוך הזמנה" at bounding box center [201, 337] width 35 height 13
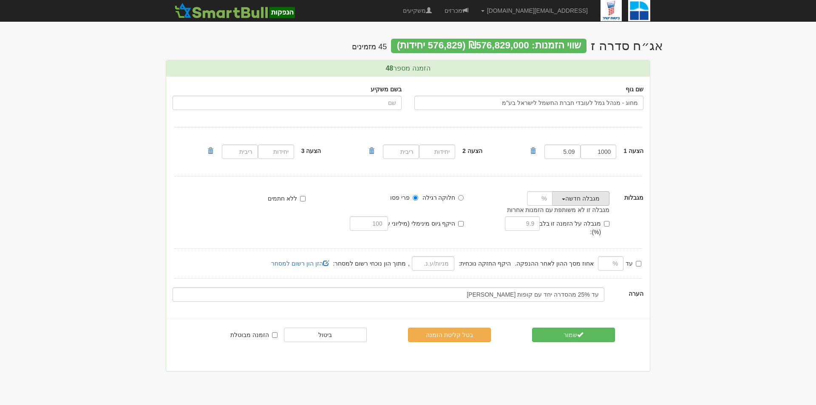
click at [571, 197] on button "מגבלה חדשה" at bounding box center [580, 198] width 57 height 14
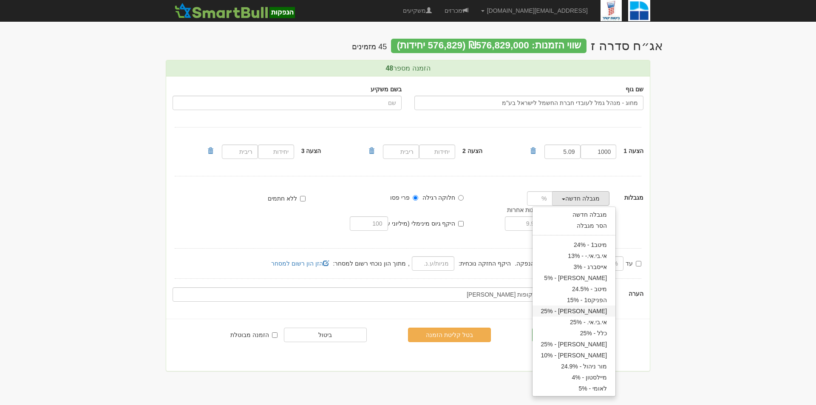
click at [597, 312] on link "[PERSON_NAME] - 25%" at bounding box center [574, 311] width 83 height 11
type input "25"
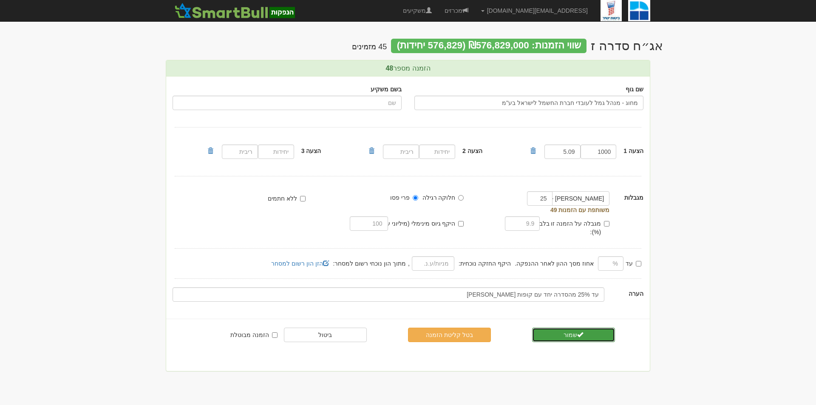
click at [592, 328] on button "שמור" at bounding box center [573, 335] width 83 height 14
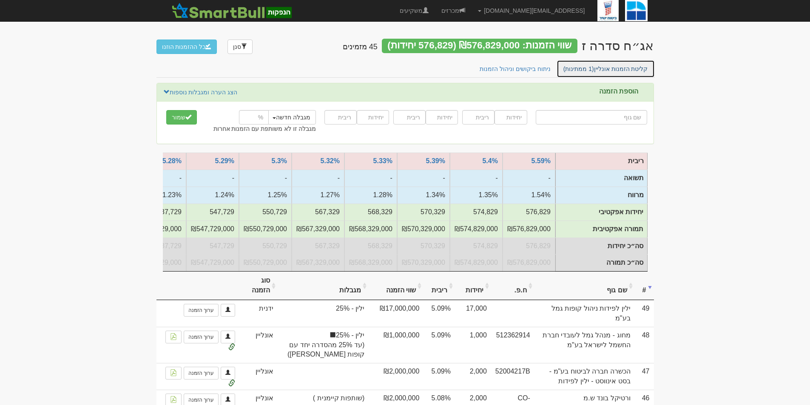
click at [628, 72] on link "קליטת הזמנות אונליין (1 ממתינות)" at bounding box center [606, 69] width 98 height 18
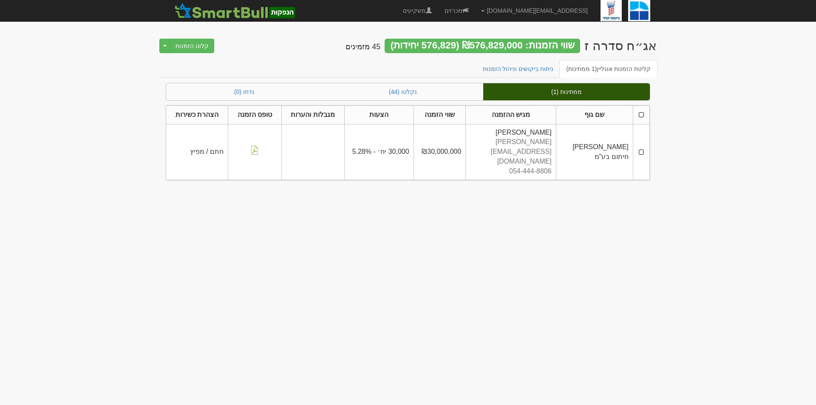
click at [642, 141] on td at bounding box center [641, 152] width 17 height 56
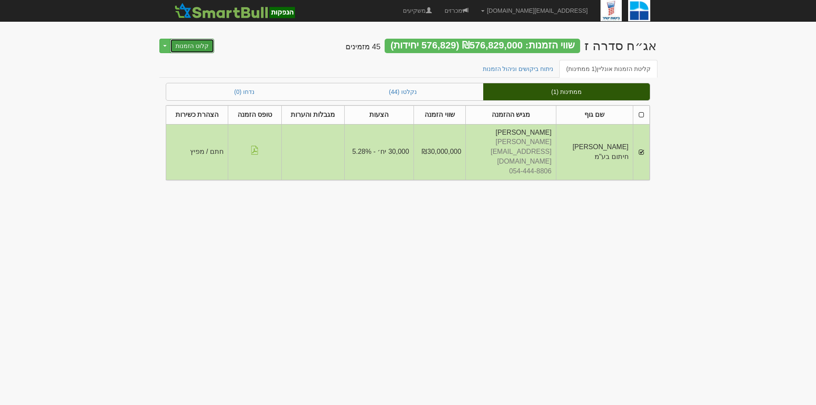
click at [192, 46] on button "קלוט הזמנות" at bounding box center [192, 46] width 44 height 14
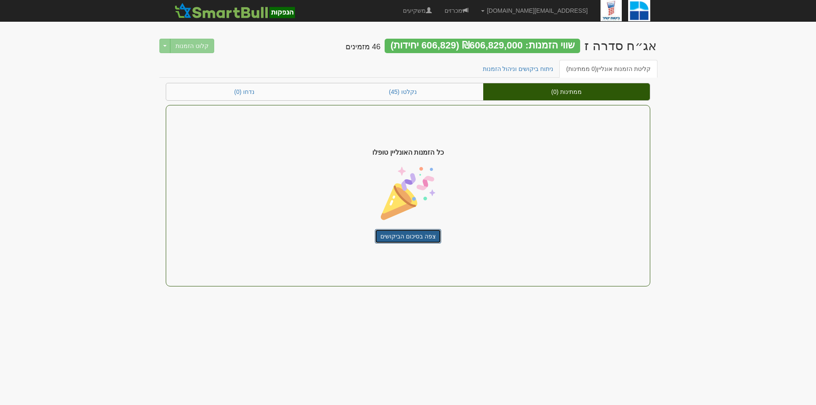
click at [410, 242] on link "צפה בסיכום הביקושים" at bounding box center [408, 236] width 66 height 14
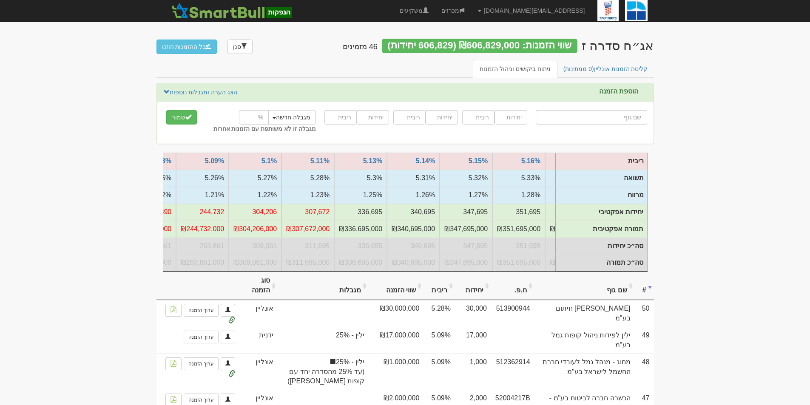
scroll to position [0, -831]
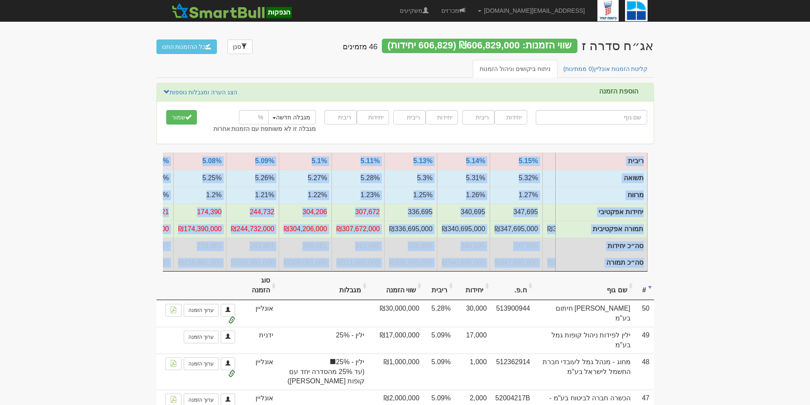
drag, startPoint x: 122, startPoint y: 139, endPoint x: 152, endPoint y: 206, distance: 73.8
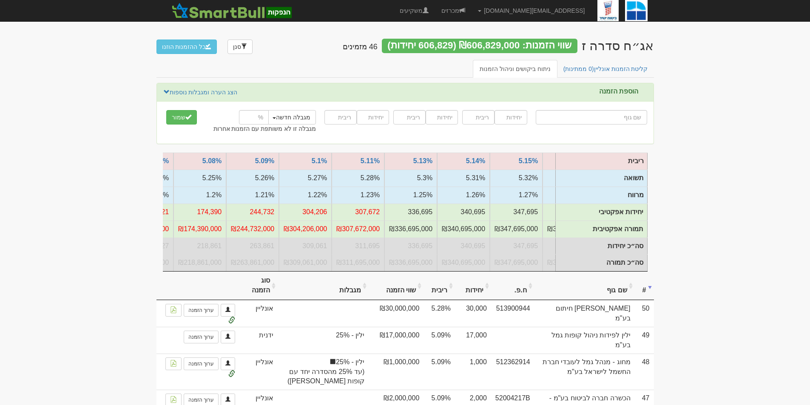
drag, startPoint x: 117, startPoint y: 128, endPoint x: 118, endPoint y: 140, distance: 11.9
drag, startPoint x: 141, startPoint y: 156, endPoint x: 134, endPoint y: 222, distance: 67.2
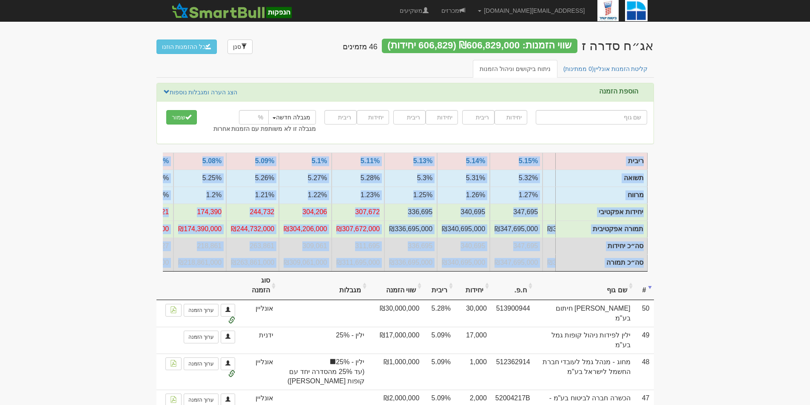
drag, startPoint x: 153, startPoint y: 146, endPoint x: 142, endPoint y: 238, distance: 93.0
drag, startPoint x: 144, startPoint y: 271, endPoint x: 172, endPoint y: 146, distance: 128.1
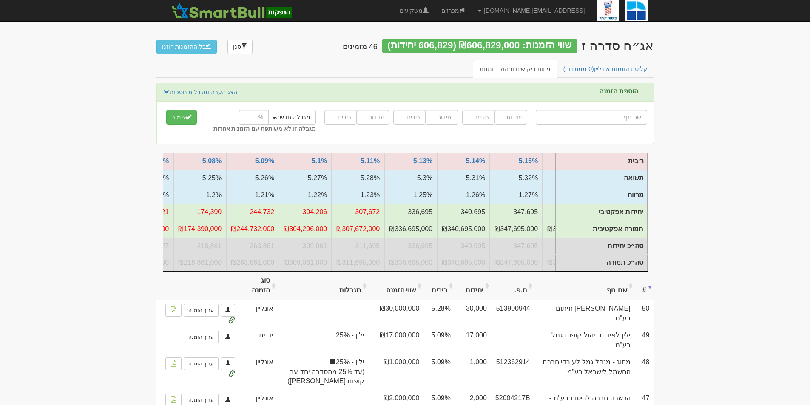
click at [174, 148] on div "הוספת הזמנה הצג הערה ומגבלות נוספות הסתר הערה ומגבלות נוספות מיטב1 - 24%" at bounding box center [405, 118] width 498 height 70
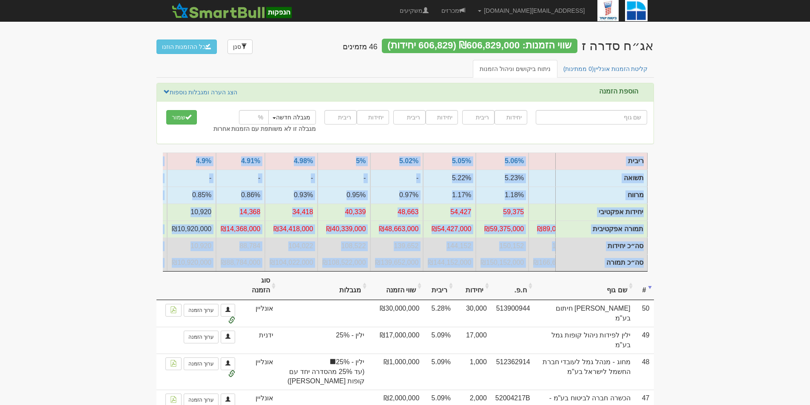
drag, startPoint x: 182, startPoint y: 150, endPoint x: 125, endPoint y: 259, distance: 122.9
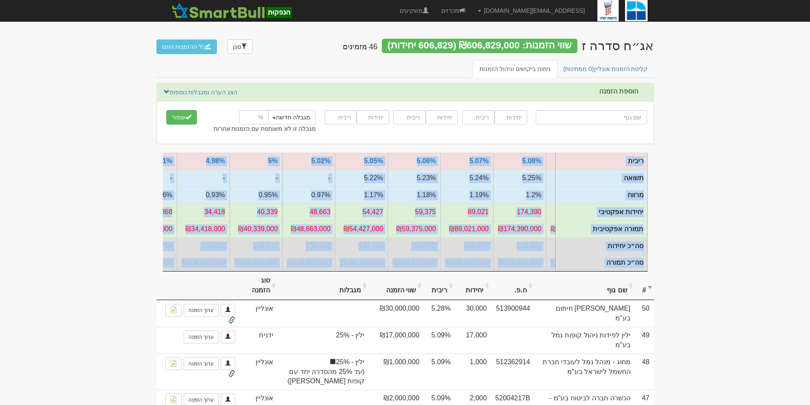
scroll to position [0, -1172]
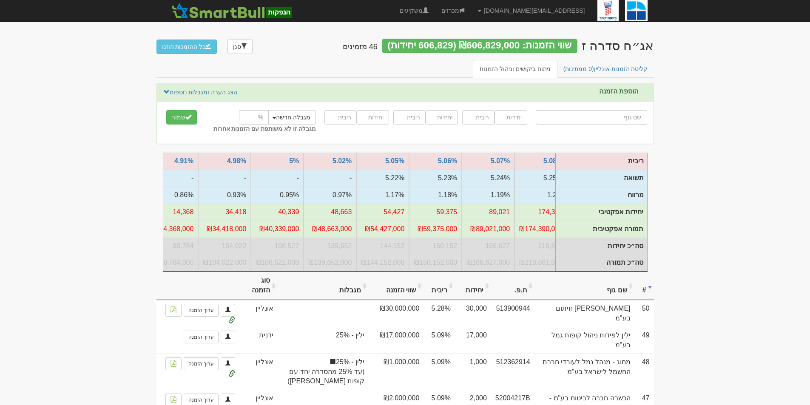
click at [208, 283] on th at bounding box center [197, 286] width 83 height 28
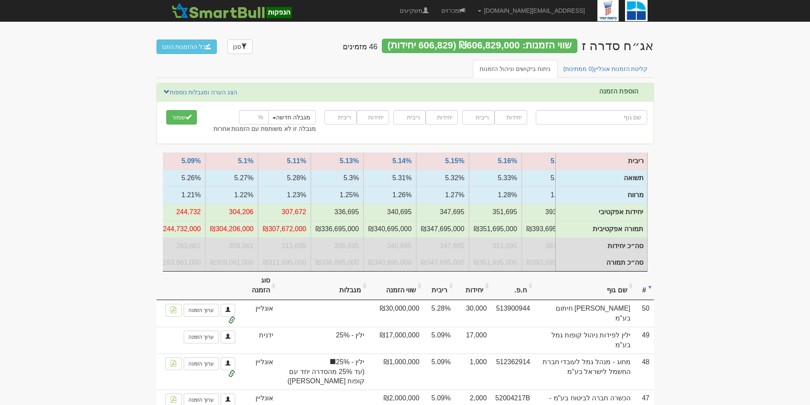
scroll to position [0, -761]
drag, startPoint x: 143, startPoint y: 272, endPoint x: 157, endPoint y: 189, distance: 84.5
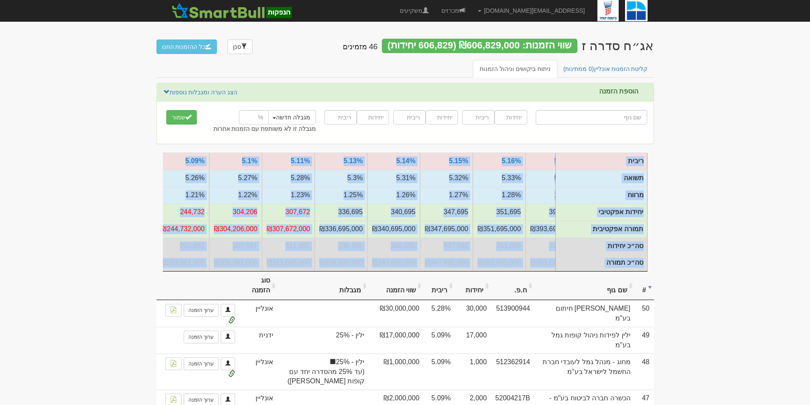
drag, startPoint x: 136, startPoint y: 142, endPoint x: 138, endPoint y: 188, distance: 46.0
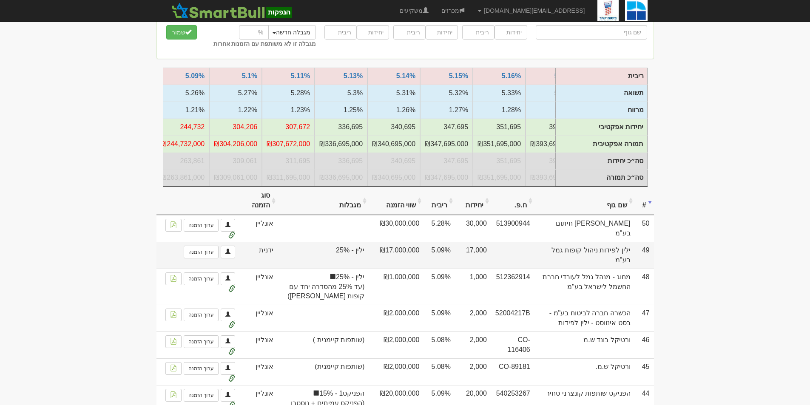
scroll to position [128, 0]
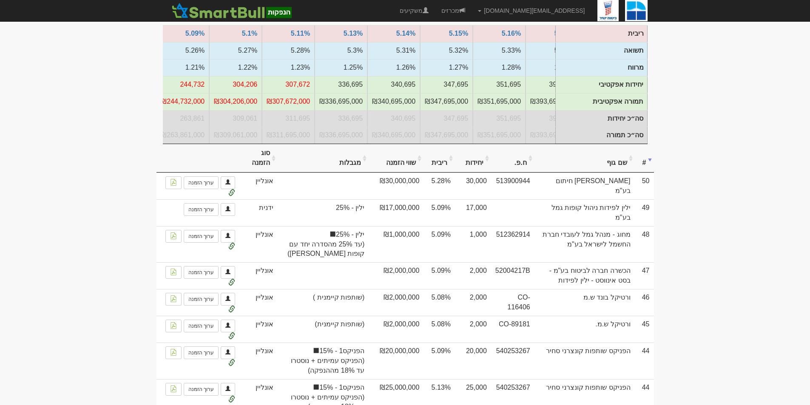
drag, startPoint x: 642, startPoint y: 357, endPoint x: 712, endPoint y: 290, distance: 97.4
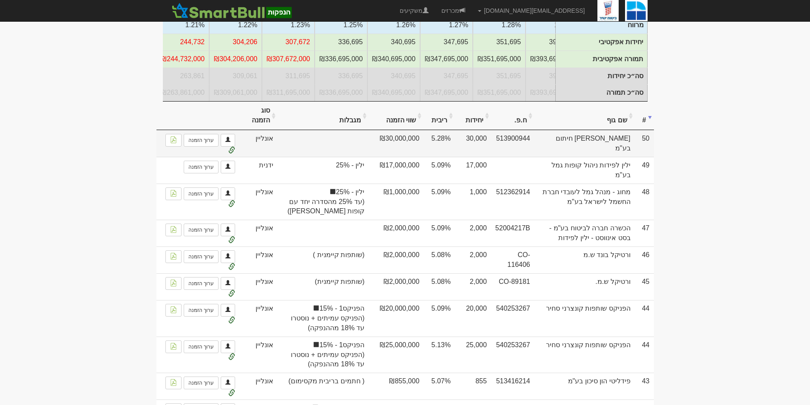
scroll to position [0, 0]
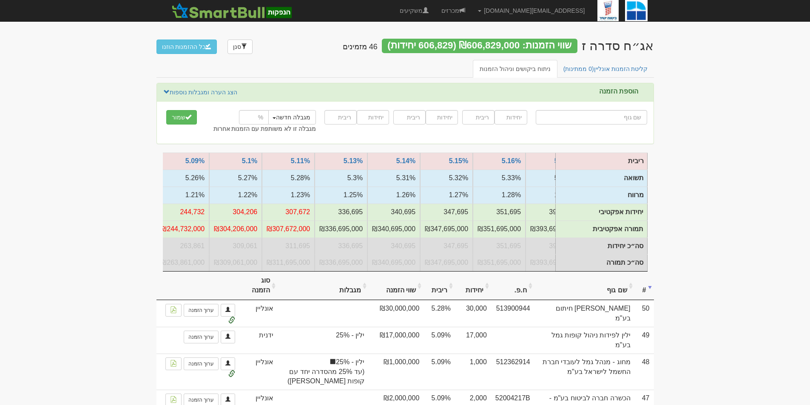
click at [614, 293] on th "שם גוף" at bounding box center [585, 286] width 100 height 28
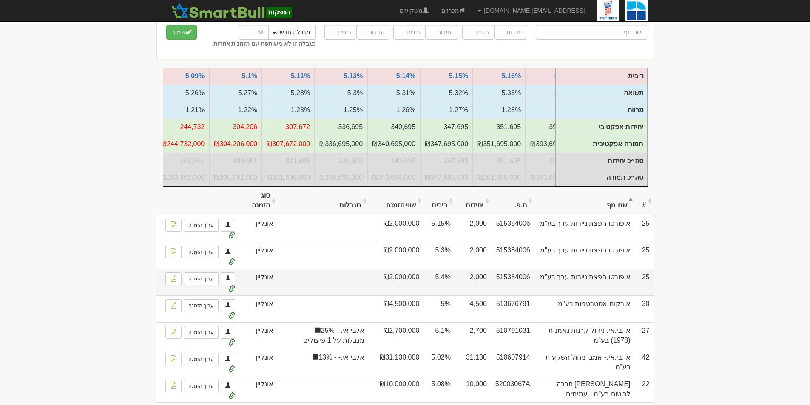
scroll to position [128, 0]
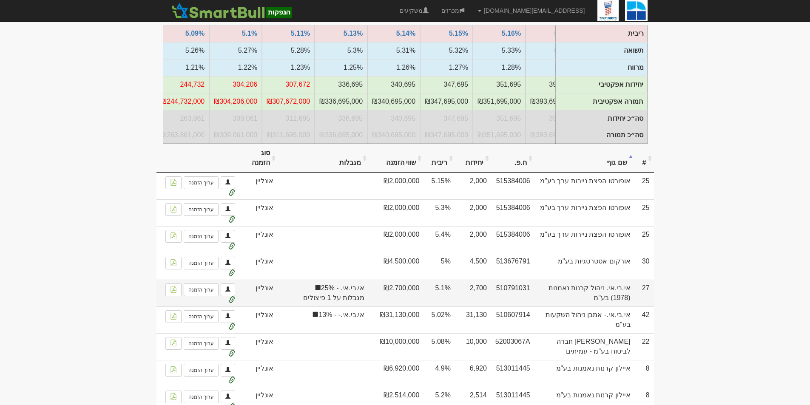
drag, startPoint x: 399, startPoint y: 296, endPoint x: 436, endPoint y: 298, distance: 37.5
click at [437, 298] on tr "27 אי.בי.אי. ניהול קרנות נאמנות (1978) בע"מ 510791031 2,700 5.1% ₪2,700,000 אי.…" at bounding box center [405, 293] width 498 height 27
click at [421, 295] on td "₪2,700,000" at bounding box center [396, 293] width 55 height 27
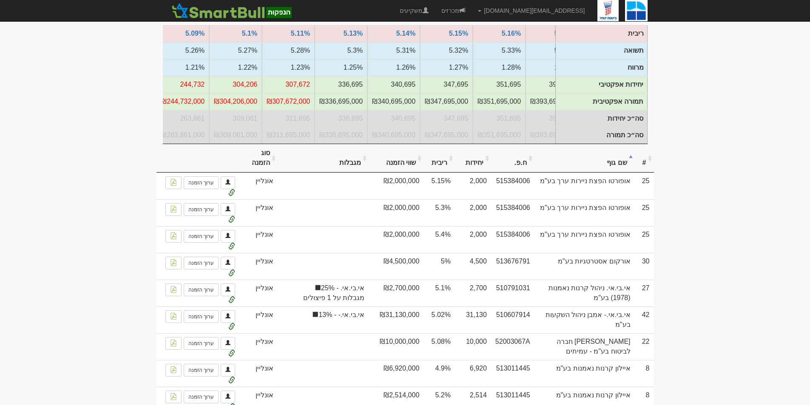
scroll to position [0, 0]
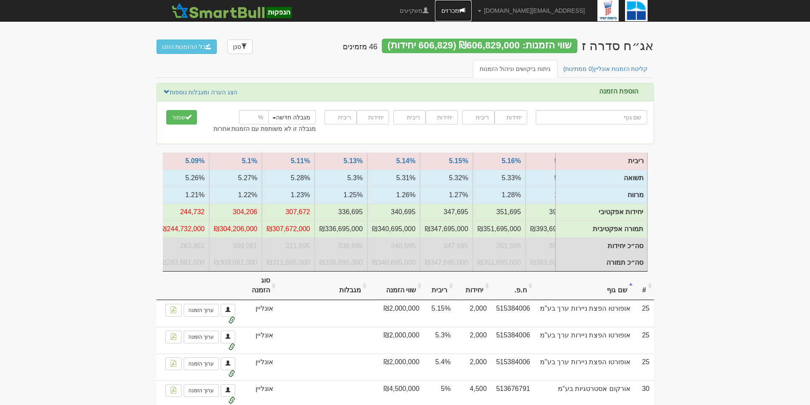
click at [472, 3] on link "מכרזים" at bounding box center [453, 10] width 37 height 21
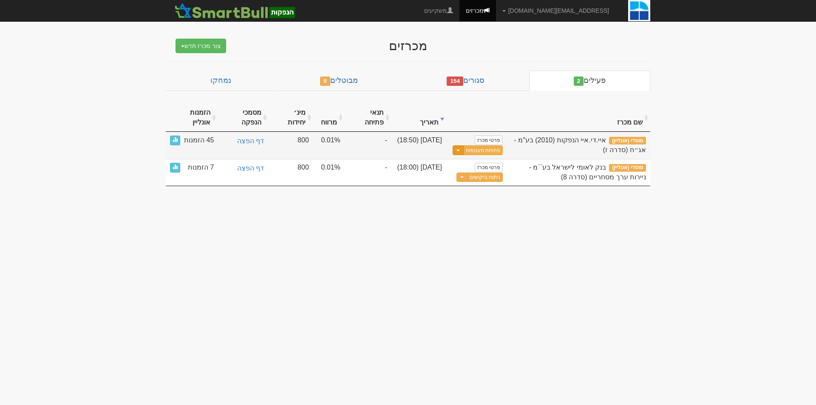
click at [458, 150] on span "button" at bounding box center [458, 151] width 3 height 2
click at [458, 162] on link "עדכן שעת סיום מכרז" at bounding box center [462, 164] width 81 height 11
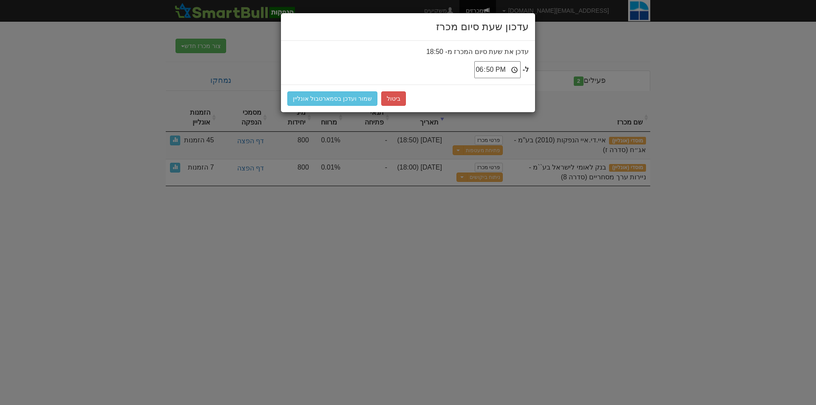
click at [505, 70] on input "18:50" at bounding box center [498, 69] width 46 height 17
type input "19:00"
click at [328, 98] on button "שמור ועדכן בסמארטבול אונליין" at bounding box center [332, 98] width 90 height 14
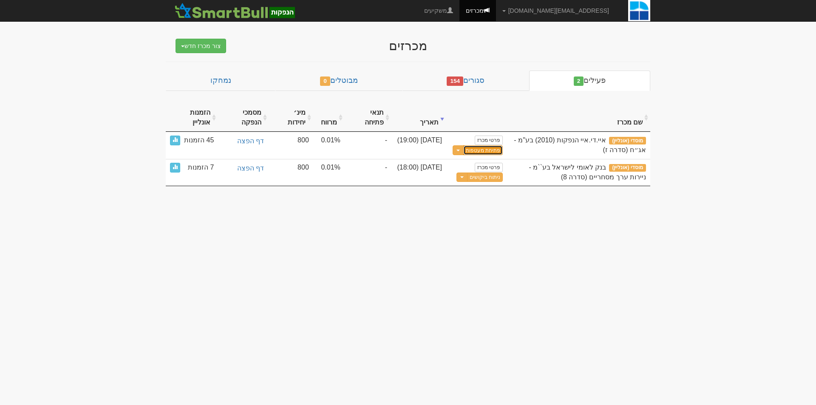
click at [484, 151] on button "פתיחת מעטפות" at bounding box center [484, 150] width 40 height 10
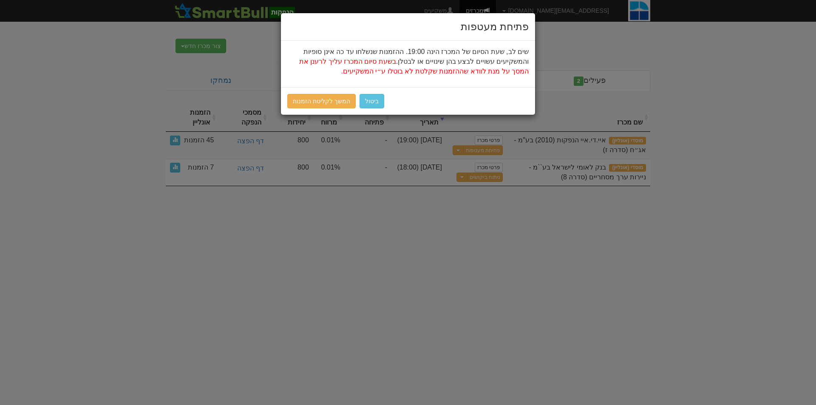
click at [318, 89] on div "ביטול המשך לקליטת הזמנות" at bounding box center [408, 101] width 254 height 28
click at [321, 103] on link "המשך לקליטת הזמנות" at bounding box center [321, 101] width 68 height 14
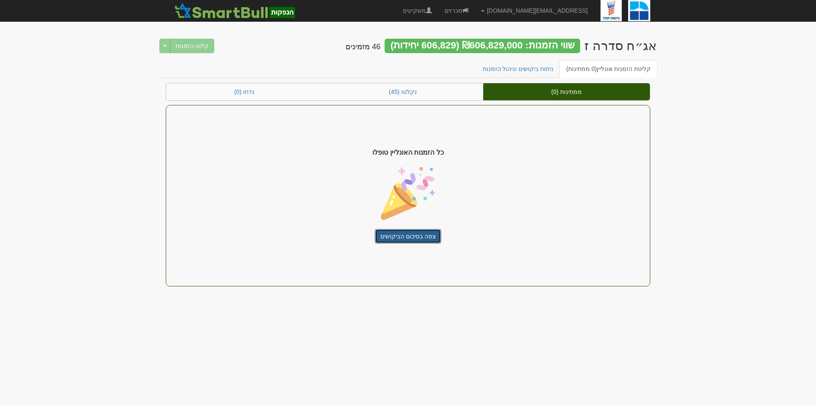
click at [414, 241] on link "צפה בסיכום הביקושים" at bounding box center [408, 236] width 66 height 14
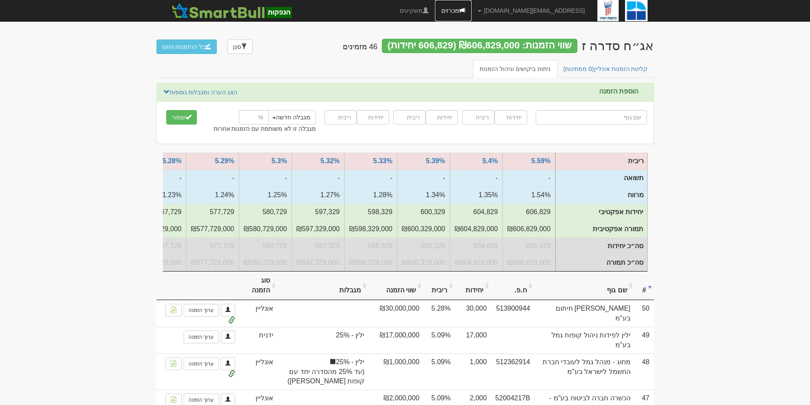
click at [472, 7] on link "מכרזים" at bounding box center [453, 10] width 37 height 21
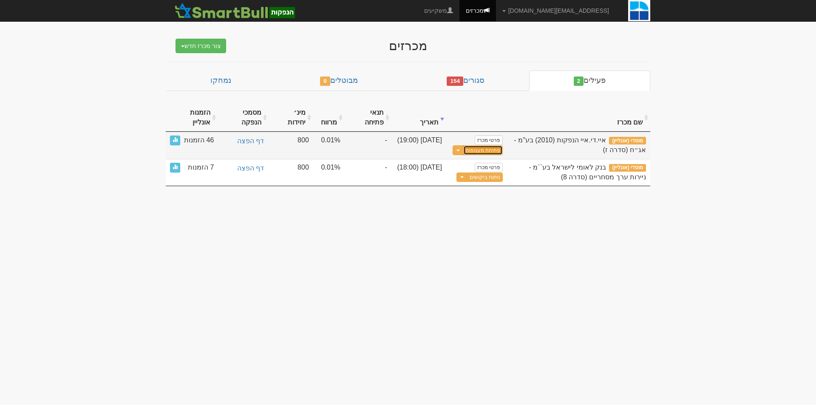
click at [483, 151] on button "פתיחת מעטפות" at bounding box center [484, 150] width 40 height 10
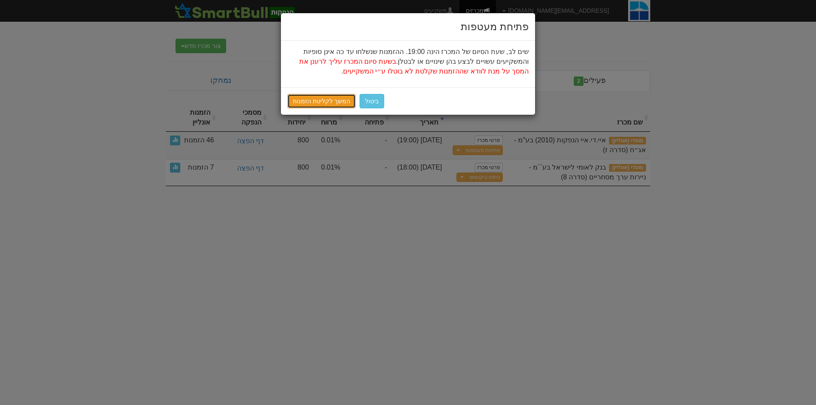
click at [330, 104] on link "המשך לקליטת הזמנות" at bounding box center [321, 101] width 68 height 14
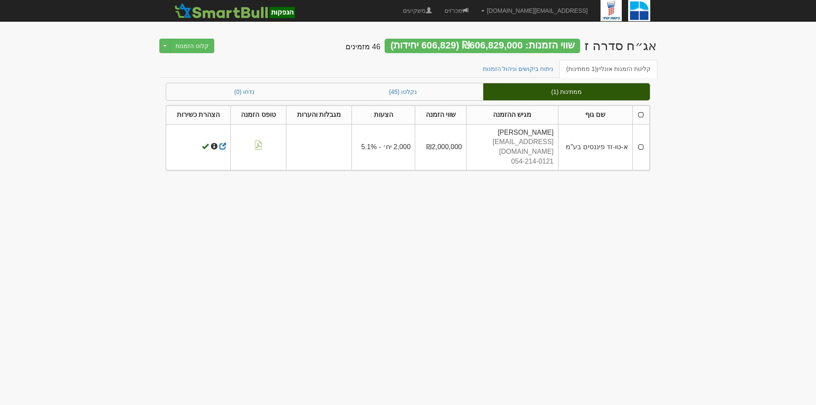
click at [640, 140] on td at bounding box center [641, 147] width 17 height 46
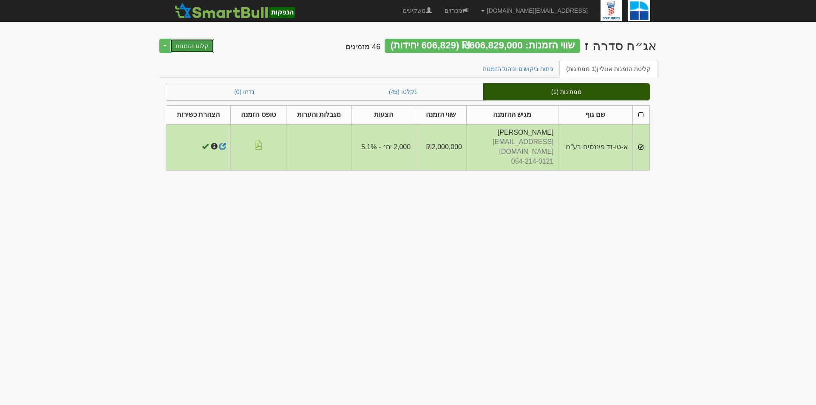
click at [194, 49] on button "קלוט הזמנות" at bounding box center [192, 46] width 44 height 14
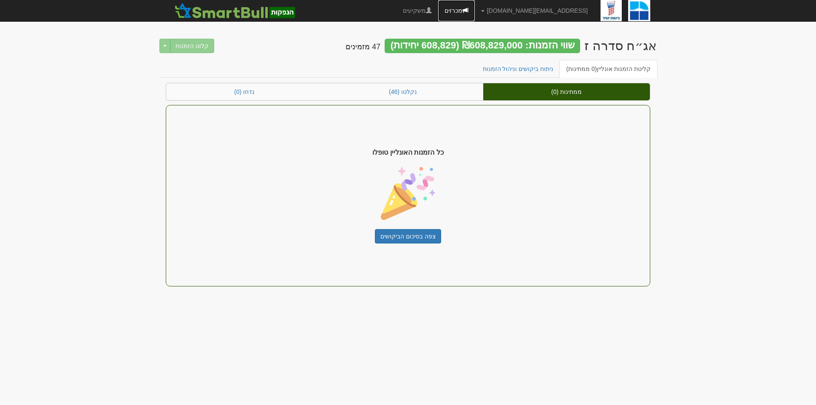
click at [475, 12] on link "מכרזים" at bounding box center [456, 10] width 37 height 21
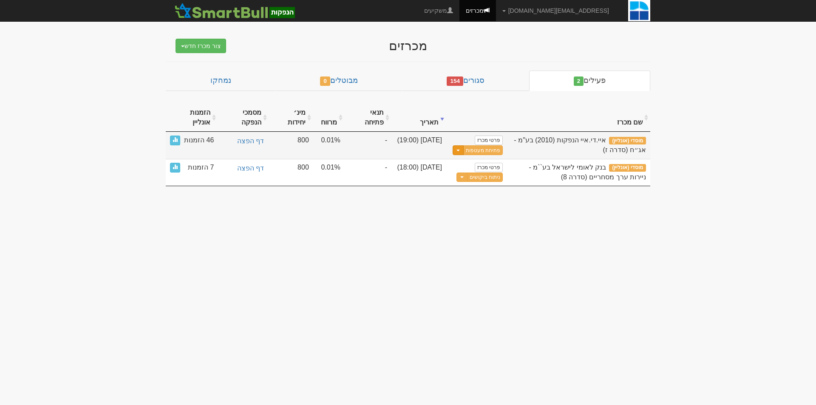
click at [458, 150] on span "button" at bounding box center [458, 151] width 3 height 2
click at [458, 162] on link "עדכן שעת סיום מכרז" at bounding box center [462, 164] width 81 height 11
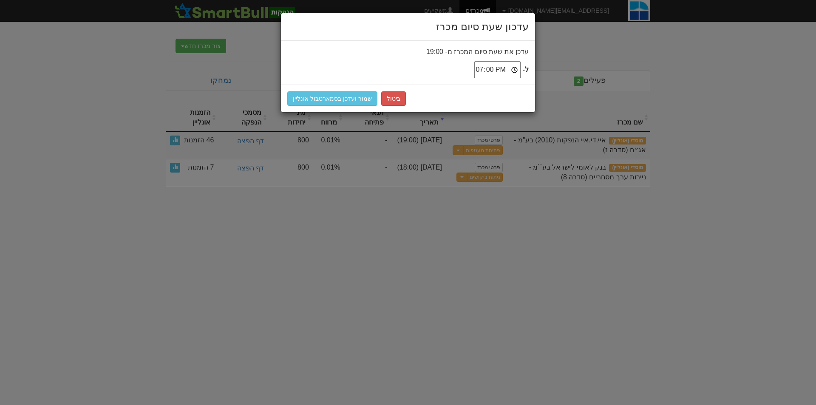
click at [502, 68] on input "19:00" at bounding box center [498, 69] width 46 height 17
type input "18:55"
click at [322, 100] on button "שמור ועדכן בסמארטבול אונליין" at bounding box center [332, 98] width 90 height 14
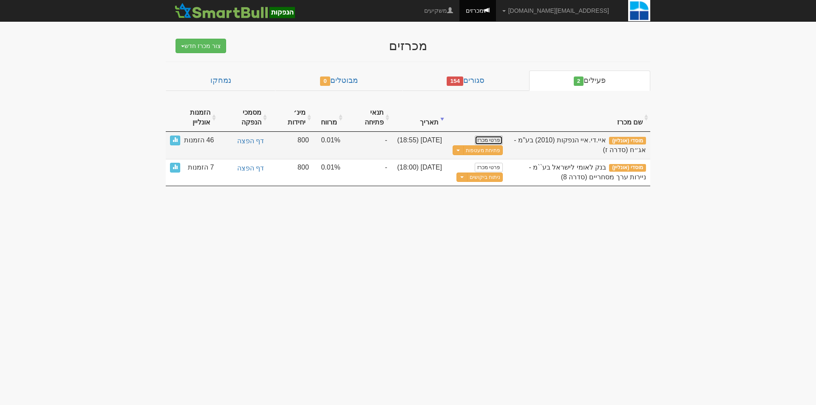
click at [492, 141] on link "פרטי מכרז" at bounding box center [489, 140] width 28 height 9
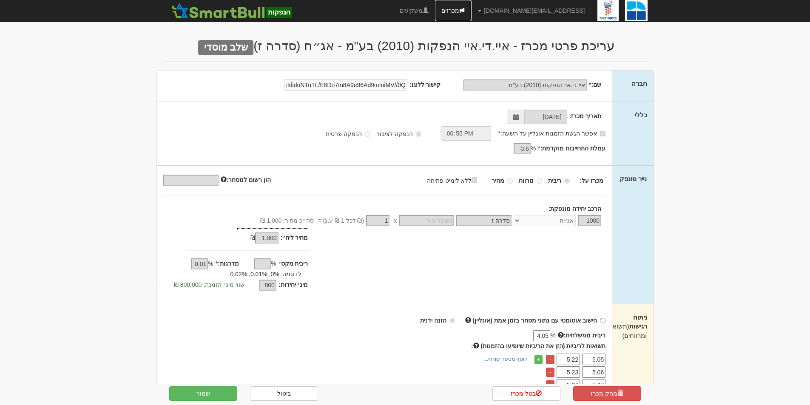
click at [472, 17] on link "מכרזים" at bounding box center [453, 10] width 37 height 21
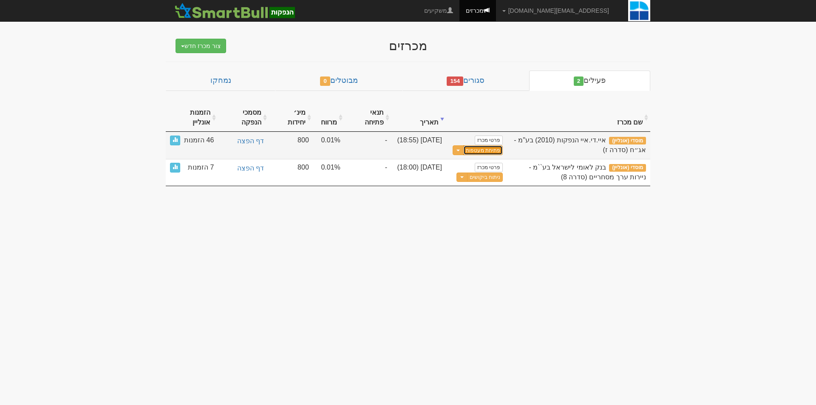
click at [480, 153] on button "פתיחת מעטפות" at bounding box center [484, 150] width 40 height 10
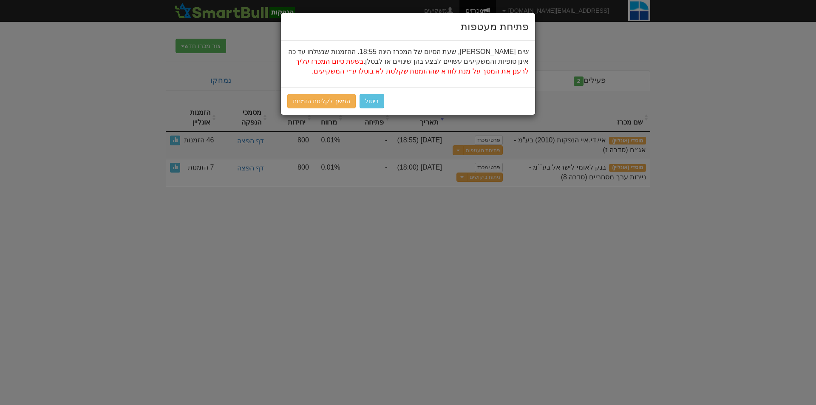
click at [325, 91] on div "ביטול המשך לקליטת הזמנות" at bounding box center [408, 101] width 254 height 28
click at [327, 101] on link "המשך לקליטת הזמנות" at bounding box center [321, 101] width 68 height 14
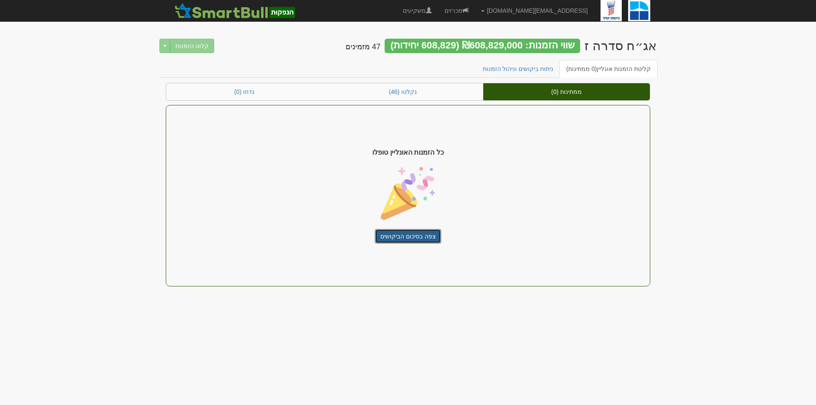
click at [418, 233] on link "צפה בסיכום הביקושים" at bounding box center [408, 236] width 66 height 14
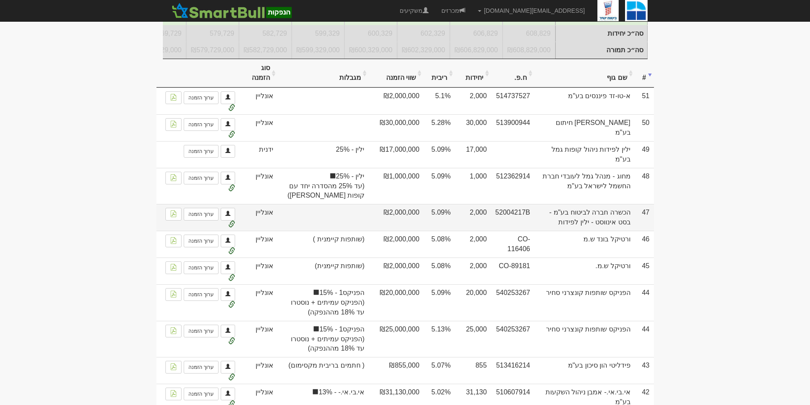
scroll to position [170, 0]
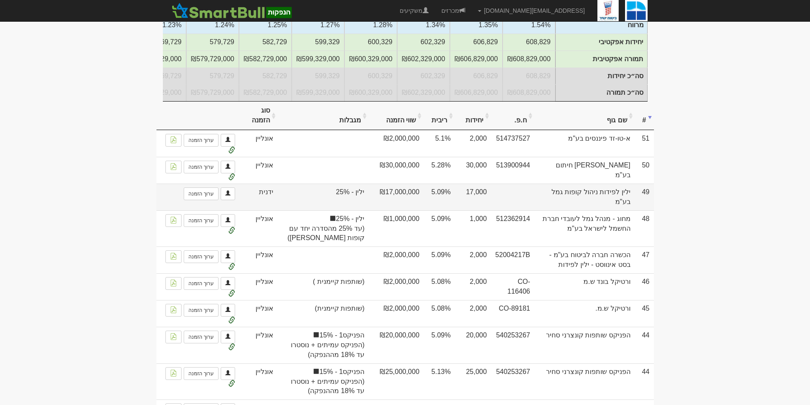
drag, startPoint x: 347, startPoint y: 201, endPoint x: 361, endPoint y: 203, distance: 14.6
click at [361, 197] on span "ילין - 25%" at bounding box center [323, 193] width 83 height 10
click at [361, 204] on td "ילין - 25%" at bounding box center [323, 197] width 91 height 27
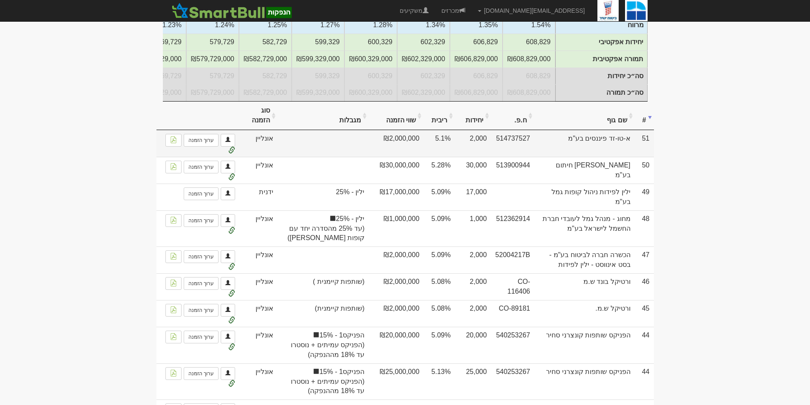
scroll to position [0, 0]
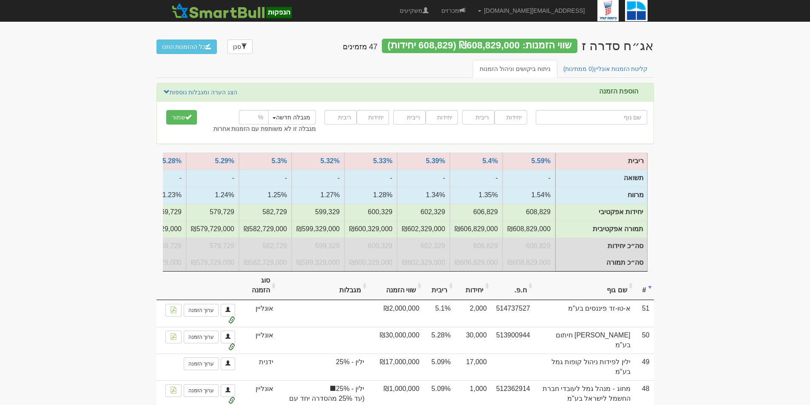
click at [182, 51] on button "כל ההזמנות הוזנו" at bounding box center [186, 47] width 61 height 14
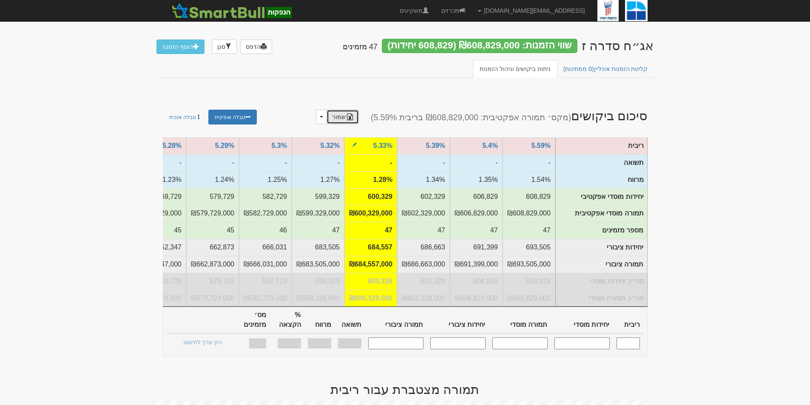
drag, startPoint x: 351, startPoint y: 162, endPoint x: 356, endPoint y: 117, distance: 44.9
click at [356, 117] on link "שמור" at bounding box center [343, 117] width 32 height 14
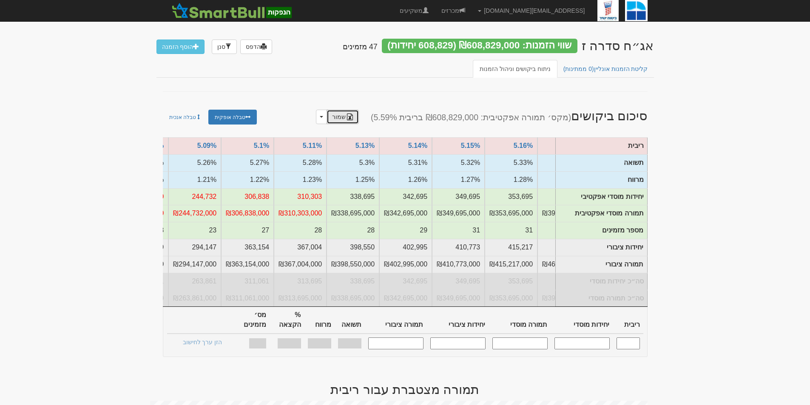
scroll to position [0, -775]
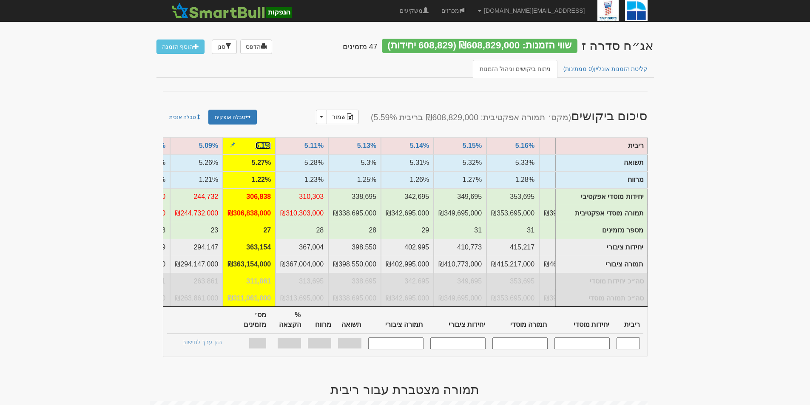
click at [262, 145] on link "5.1%" at bounding box center [263, 145] width 15 height 7
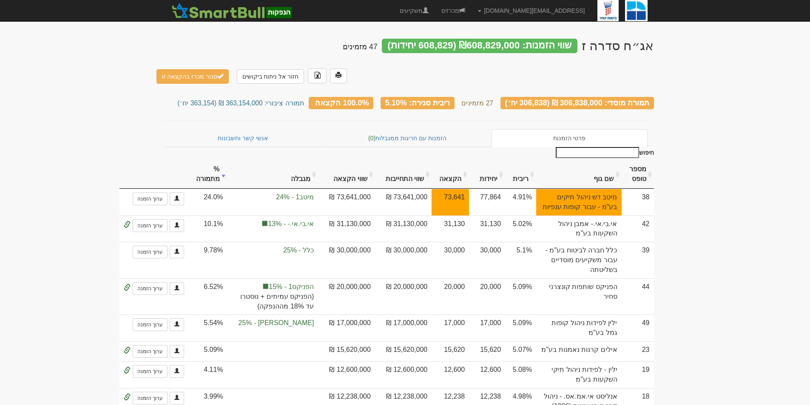
click at [493, 100] on small "27 מזמינים" at bounding box center [477, 103] width 32 height 7
click at [193, 69] on button "סגור מכרז בהקצאה זו" at bounding box center [192, 76] width 73 height 14
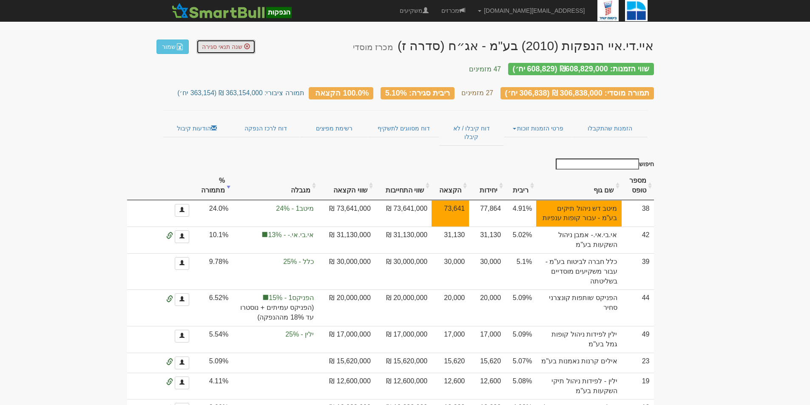
click at [229, 50] on link "שנה תנאי סגירה" at bounding box center [225, 47] width 59 height 14
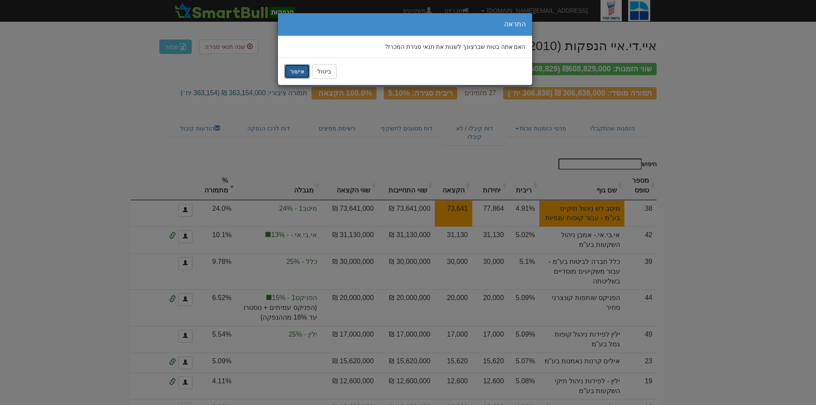
click at [298, 73] on button "אישור" at bounding box center [297, 71] width 26 height 14
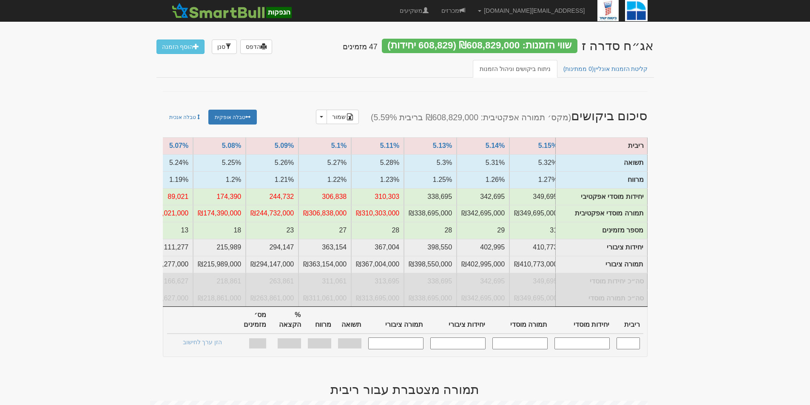
scroll to position [0, -854]
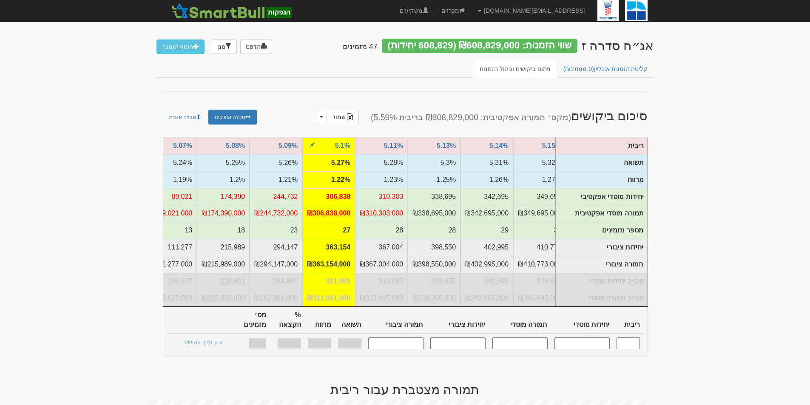
drag, startPoint x: 331, startPoint y: 177, endPoint x: 352, endPoint y: 179, distance: 20.9
click at [352, 179] on td "1.22%" at bounding box center [328, 179] width 53 height 17
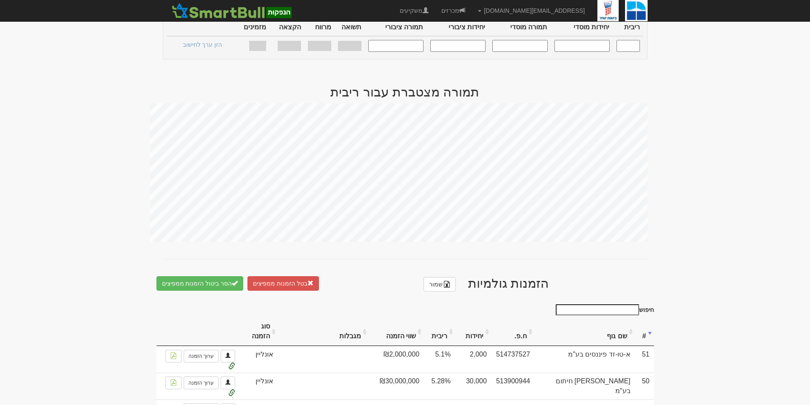
scroll to position [0, 0]
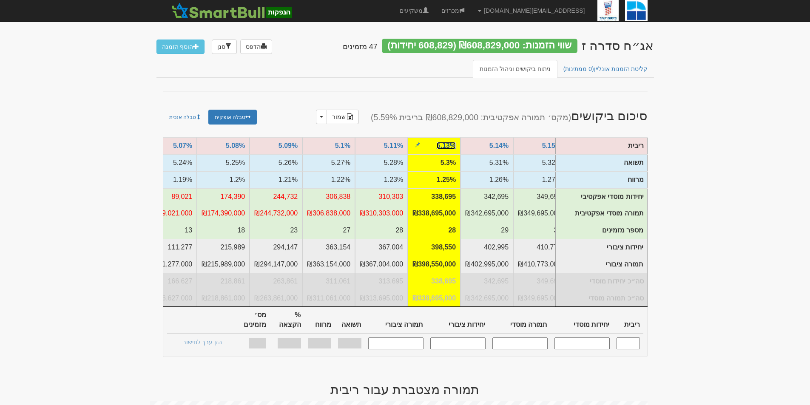
click at [444, 145] on link "5.13%" at bounding box center [446, 145] width 19 height 7
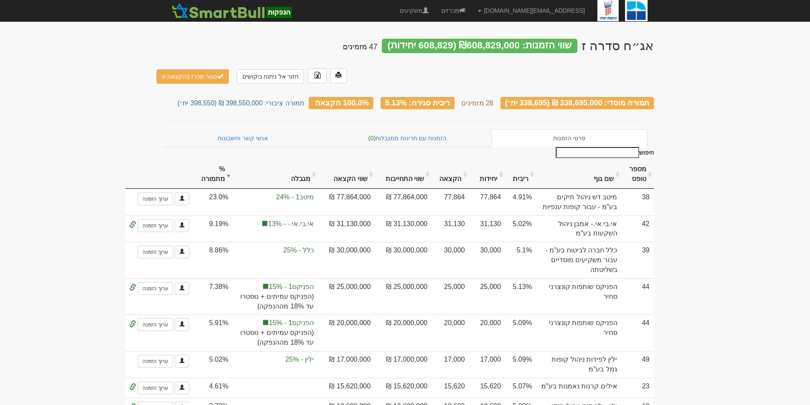
click at [536, 160] on th "ריבית" at bounding box center [520, 174] width 31 height 28
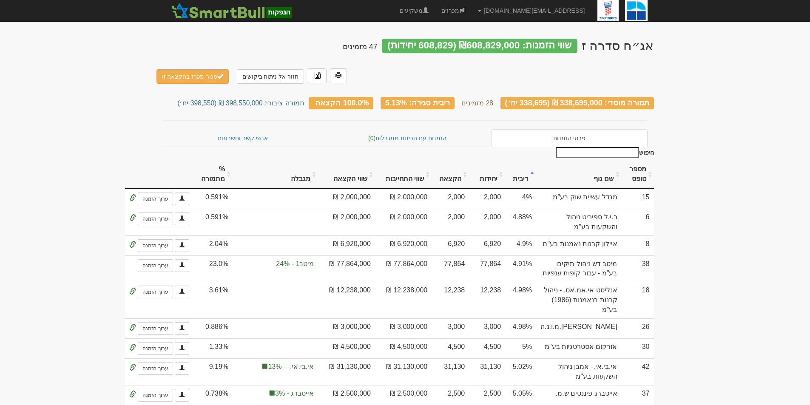
click at [536, 160] on th "ריבית" at bounding box center [520, 174] width 31 height 28
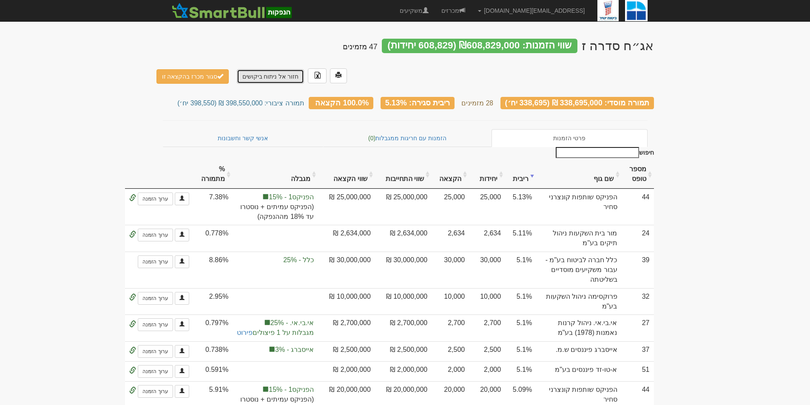
click at [265, 69] on link "חזור אל ניתוח ביקושים" at bounding box center [271, 76] width 68 height 14
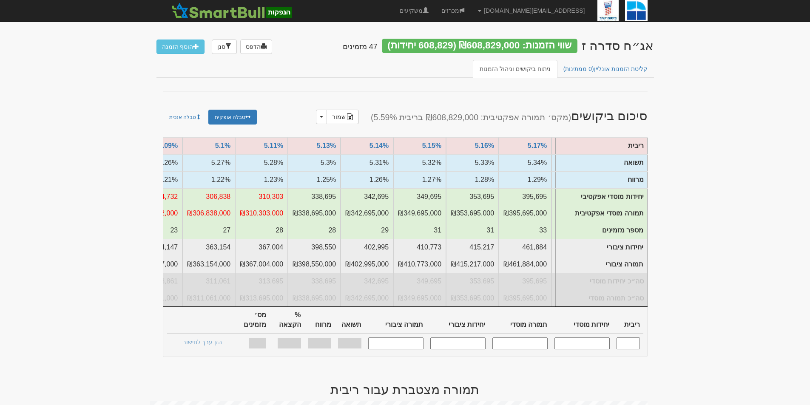
scroll to position [0, -740]
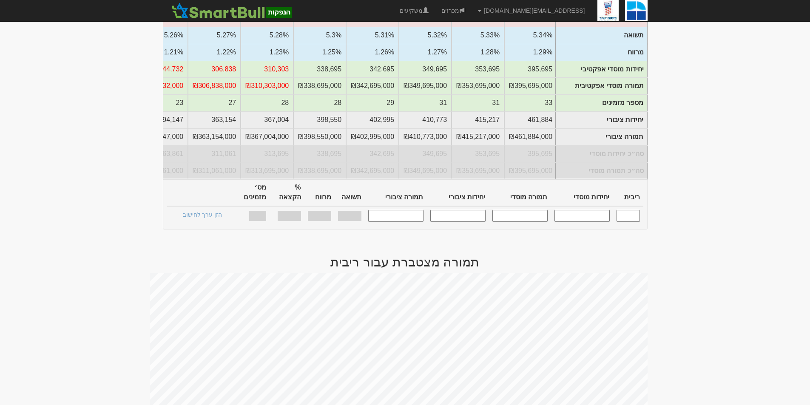
scroll to position [0, 0]
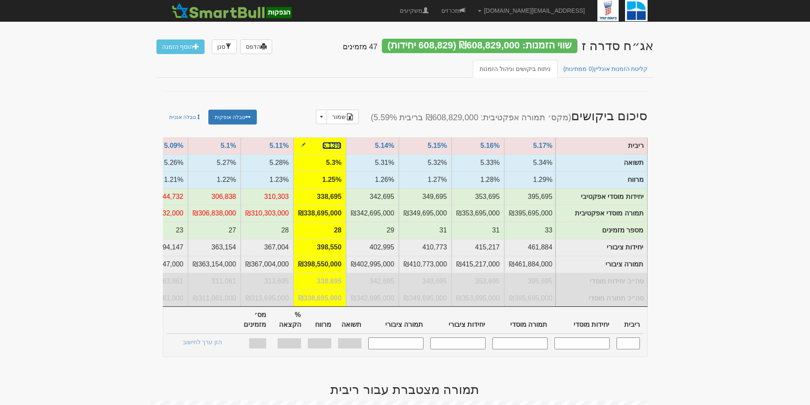
click at [327, 147] on link "5.13%" at bounding box center [331, 145] width 19 height 7
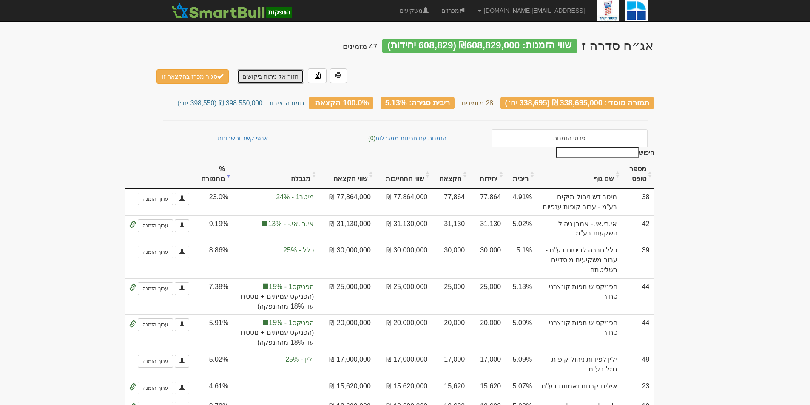
click at [283, 69] on link "חזור אל ניתוח ביקושים" at bounding box center [271, 76] width 68 height 14
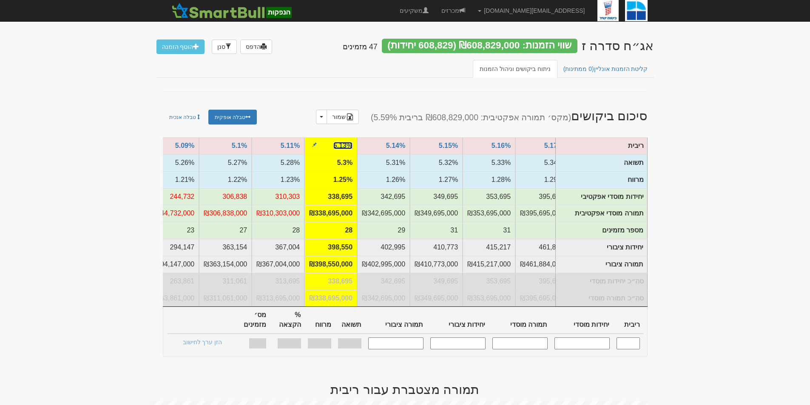
click at [343, 145] on link "5.13%" at bounding box center [342, 145] width 19 height 7
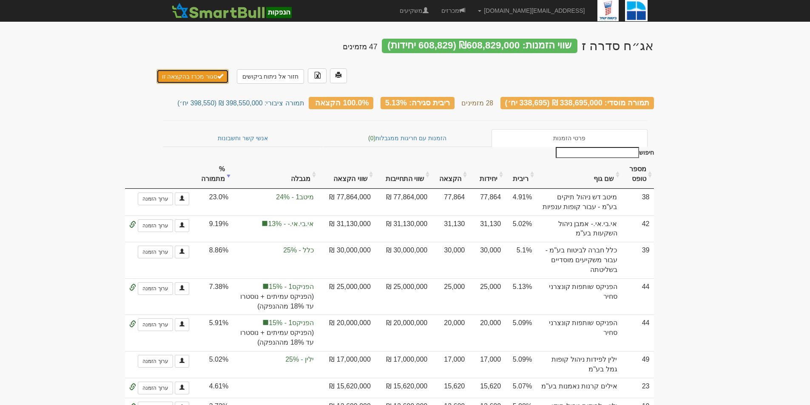
drag, startPoint x: 0, startPoint y: 0, endPoint x: 192, endPoint y: 42, distance: 196.7
click at [192, 69] on button "סגור מכרז בהקצאה זו" at bounding box center [192, 76] width 73 height 14
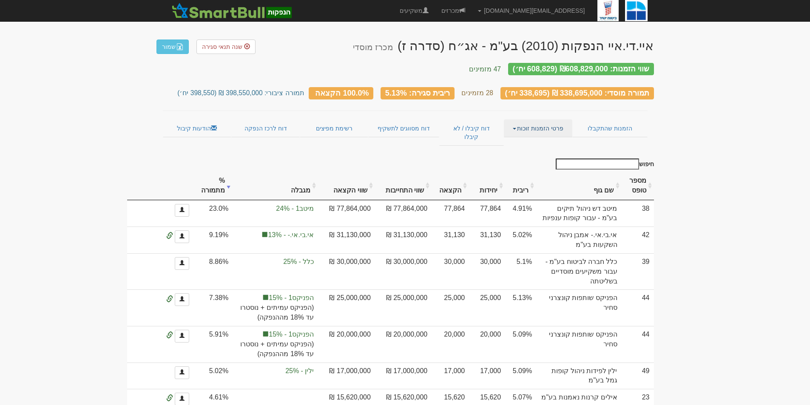
click at [548, 119] on link "פרטי הזמנות זוכות" at bounding box center [538, 128] width 68 height 18
click at [552, 139] on link "אנשי קשר וחשבונות" at bounding box center [538, 144] width 67 height 11
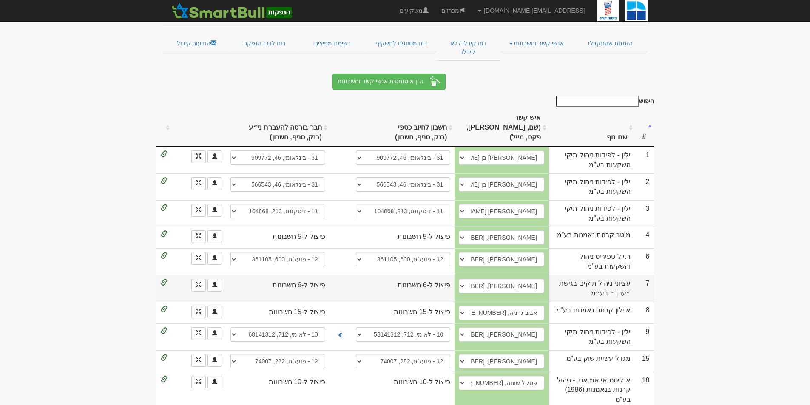
scroll to position [128, 0]
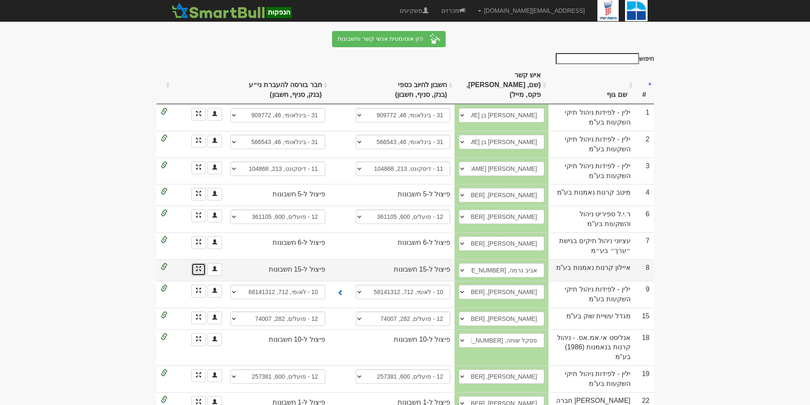
click at [202, 263] on link "הזנת פיצולים" at bounding box center [198, 269] width 14 height 13
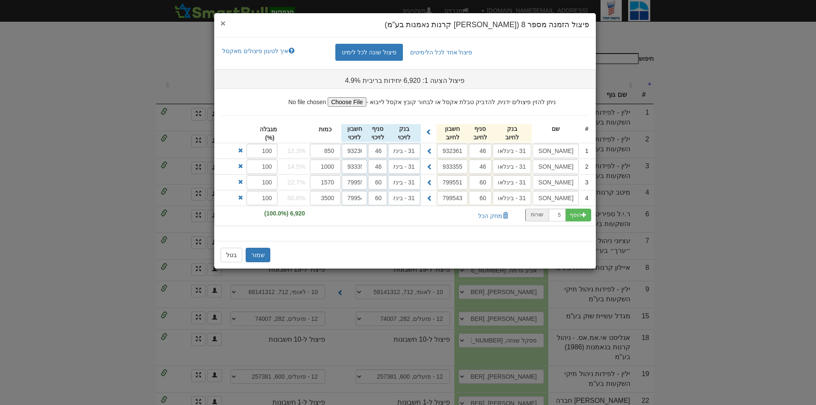
click at [222, 21] on span "×" at bounding box center [223, 23] width 5 height 10
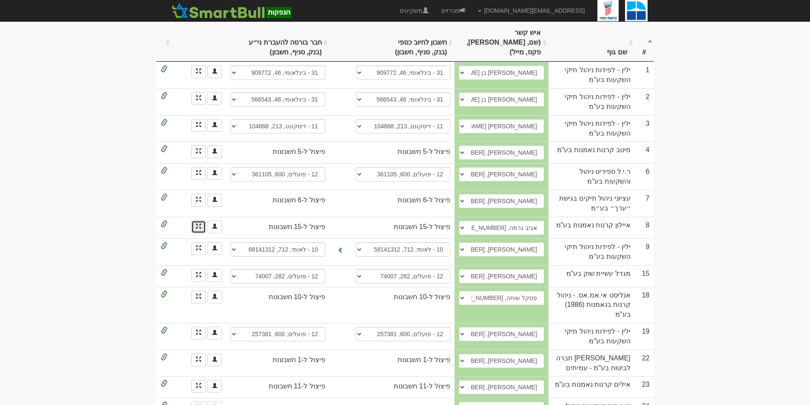
scroll to position [255, 0]
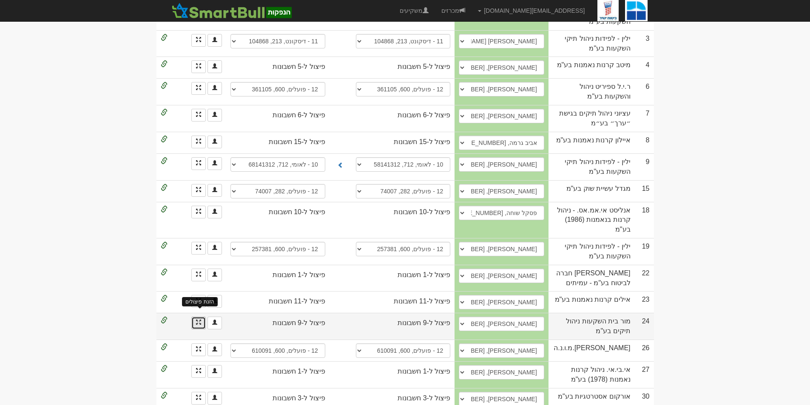
click at [198, 320] on span at bounding box center [198, 322] width 5 height 5
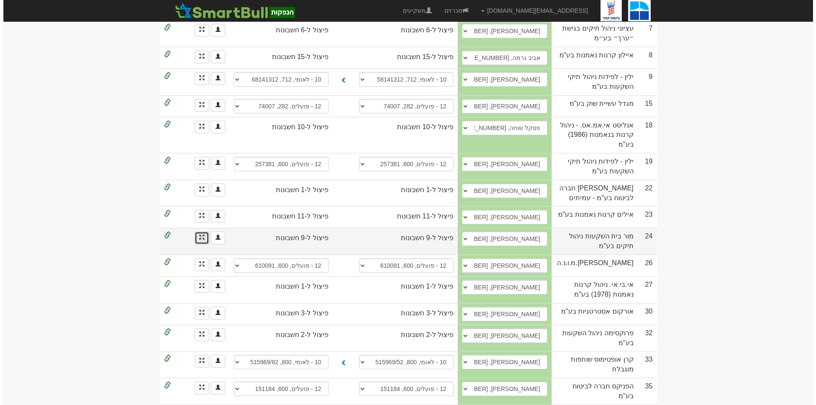
scroll to position [383, 0]
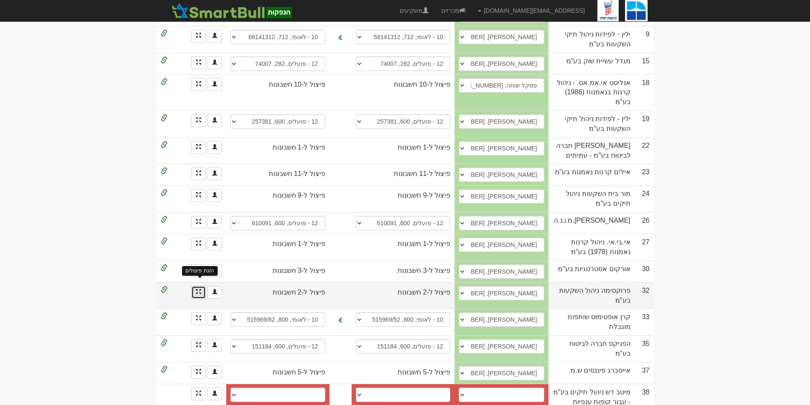
click at [200, 289] on span at bounding box center [198, 291] width 5 height 5
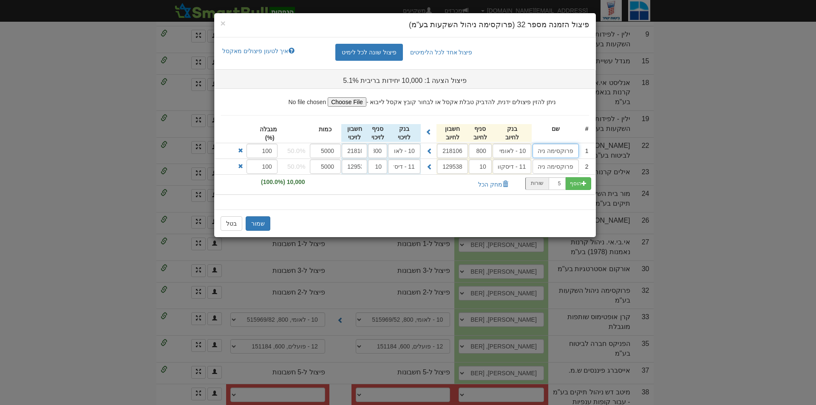
scroll to position [0, -30]
drag, startPoint x: 553, startPoint y: 152, endPoint x: 456, endPoint y: 158, distance: 97.5
click at [456, 158] on div "1 פרוקסימה ניהול השקעות בע 10 - לאומי 800 21810644 10 - לאומי 800 21810644" at bounding box center [405, 150] width 381 height 15
drag, startPoint x: 552, startPoint y: 165, endPoint x: 442, endPoint y: 160, distance: 110.3
click at [426, 166] on div "2 פרוקסימה ניהול השקעות בע 11 - דיסקונט 10 129538 11 - דיסקונט 10 129538" at bounding box center [405, 166] width 381 height 15
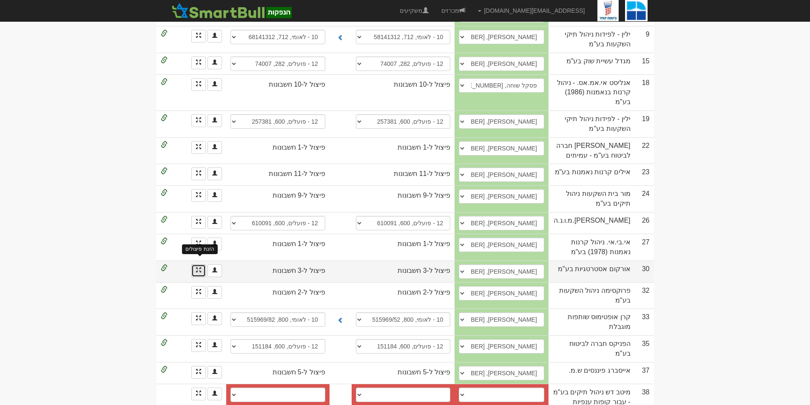
click at [198, 267] on span at bounding box center [198, 269] width 5 height 5
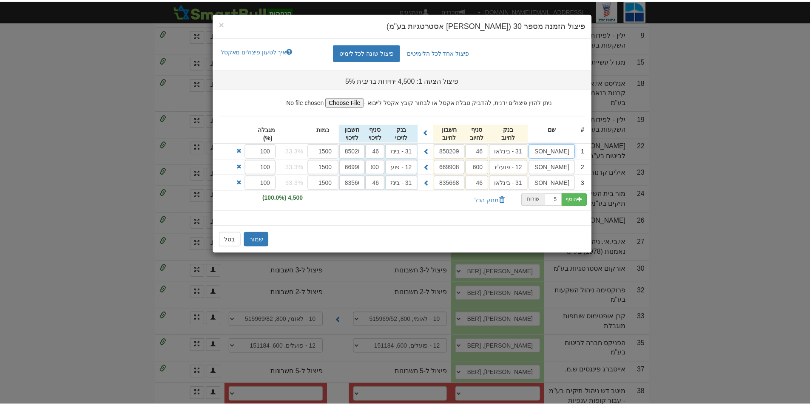
scroll to position [0, -20]
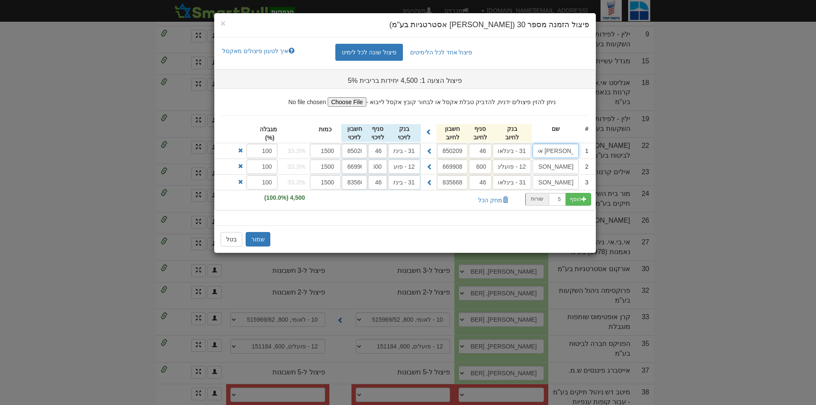
drag, startPoint x: 562, startPoint y: 151, endPoint x: 479, endPoint y: 149, distance: 82.5
click at [481, 149] on div "1 אורקום אסטרטגיות בעמ 31 - בינלאומי 46 850209 31 - בינלאומי 46 850209" at bounding box center [405, 150] width 381 height 15
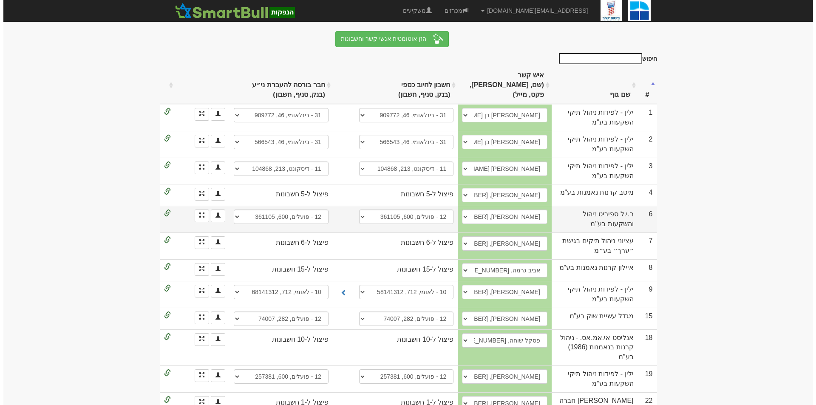
scroll to position [85, 0]
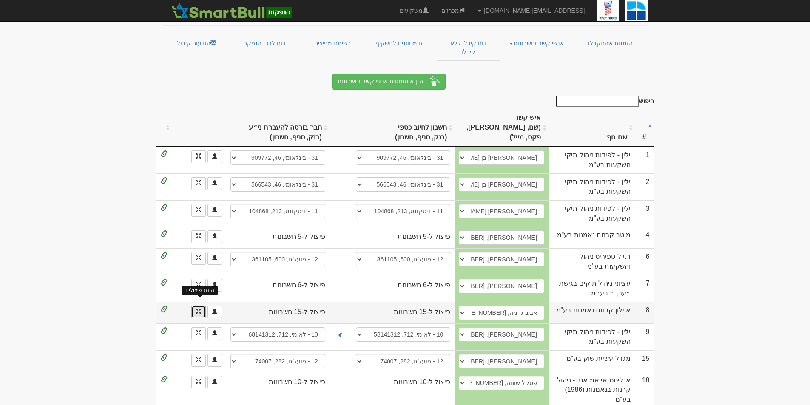
click at [195, 306] on link "הזנת פיצולים" at bounding box center [198, 312] width 14 height 13
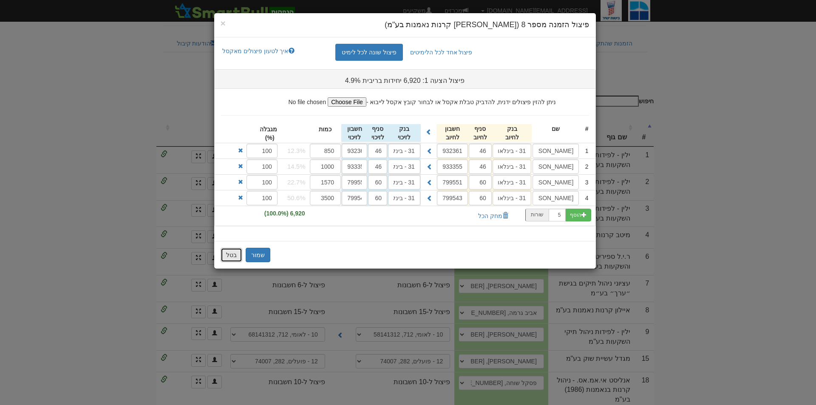
click at [225, 256] on button "בטל" at bounding box center [232, 255] width 22 height 14
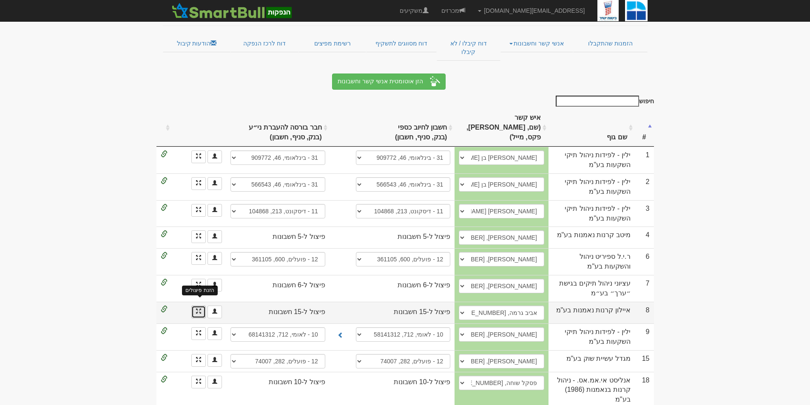
click at [199, 309] on span at bounding box center [198, 311] width 5 height 5
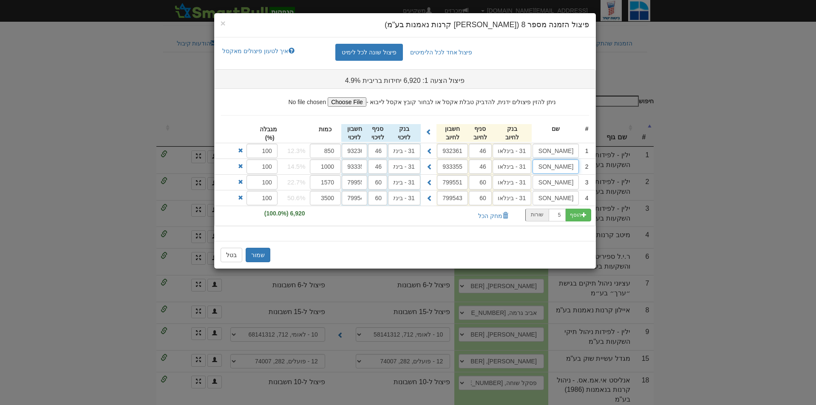
scroll to position [0, -27]
drag, startPoint x: 566, startPoint y: 164, endPoint x: 454, endPoint y: 165, distance: 111.8
click at [455, 166] on div "2 איילון אגח קונצרני A ומעלה 31 - בינלאומי 46 933355 31 - בינלאומי 46" at bounding box center [405, 166] width 381 height 15
drag, startPoint x: 567, startPoint y: 188, endPoint x: 445, endPoint y: 188, distance: 121.6
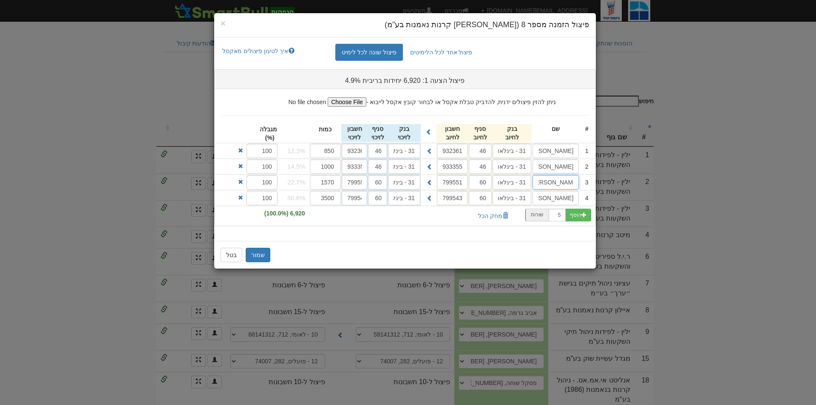
click at [444, 189] on div "3 איילון בינה 10/90 31 - בינלאומי 60 799551 31 - בינלאומי 60 799551 1570 22.7%" at bounding box center [405, 182] width 381 height 15
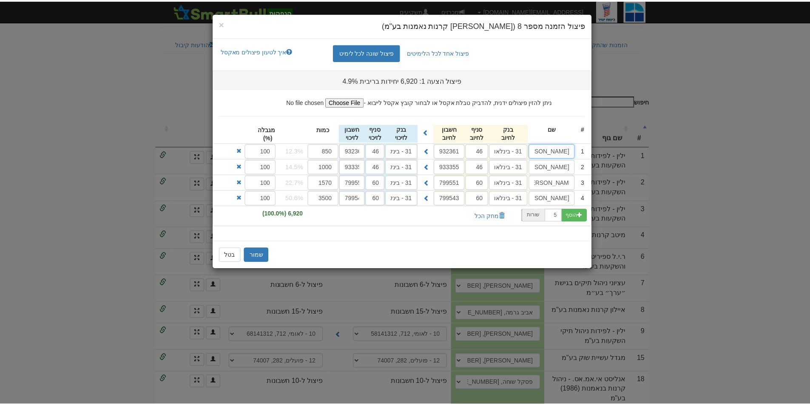
scroll to position [0, 0]
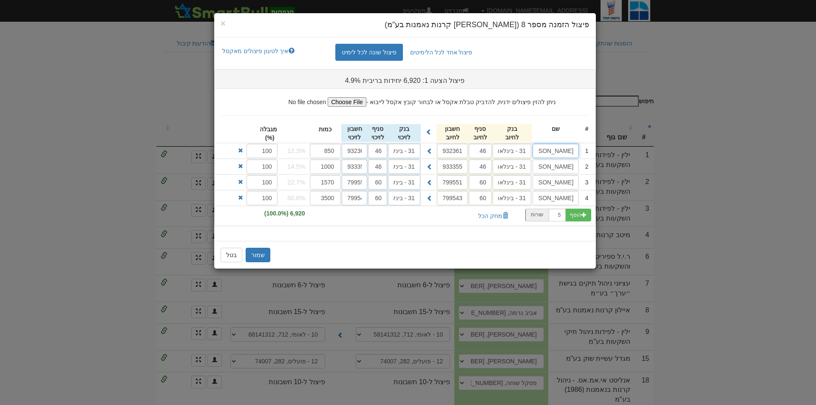
drag, startPoint x: 561, startPoint y: 154, endPoint x: 457, endPoint y: 165, distance: 104.7
click at [457, 165] on ul "ניתן להזין פיצולים ידנית, להדביק טבלת אקסל או לבחור קובץ אקסל לייבוא - # שם 46 …" at bounding box center [405, 157] width 381 height 137
drag, startPoint x: 511, startPoint y: 201, endPoint x: 378, endPoint y: 193, distance: 133.8
click at [378, 193] on div "4 איילון בינה אג 31 - בינלאומי 60 799543 31 - בינלאומי 60 799543 3500 50.6%" at bounding box center [405, 198] width 381 height 15
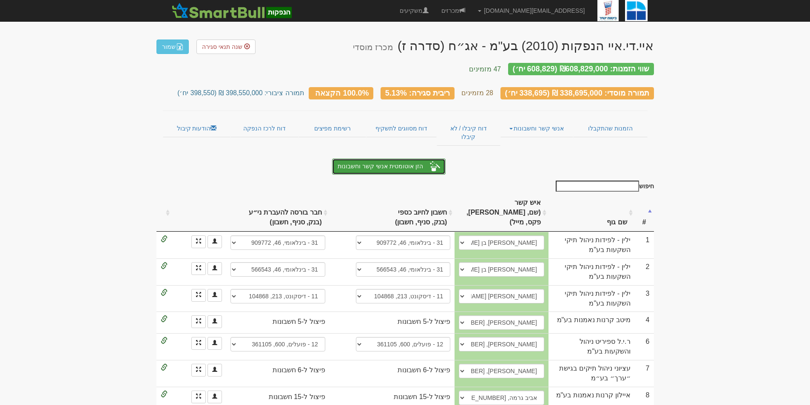
click at [386, 163] on span "הזן אוטומטית אנשי קשר וחשבונות" at bounding box center [380, 166] width 85 height 7
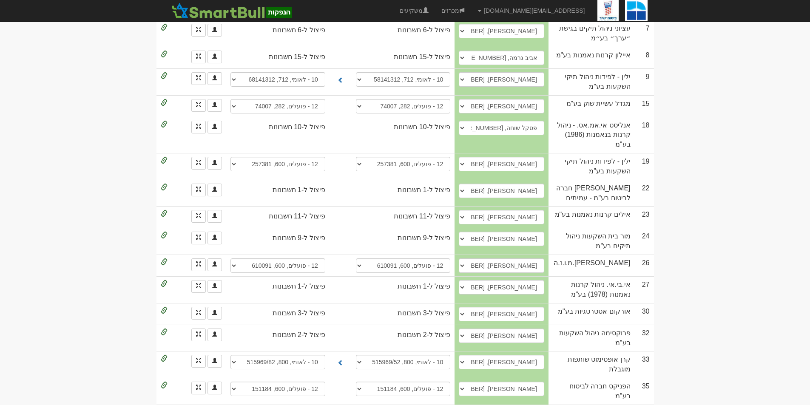
scroll to position [623, 0]
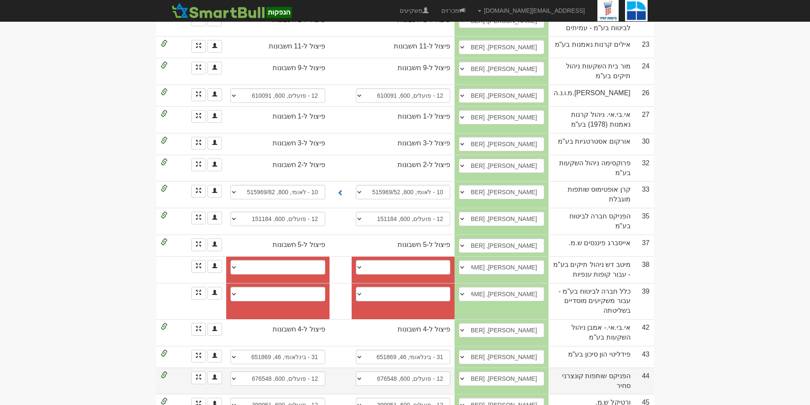
scroll to position [623, 0]
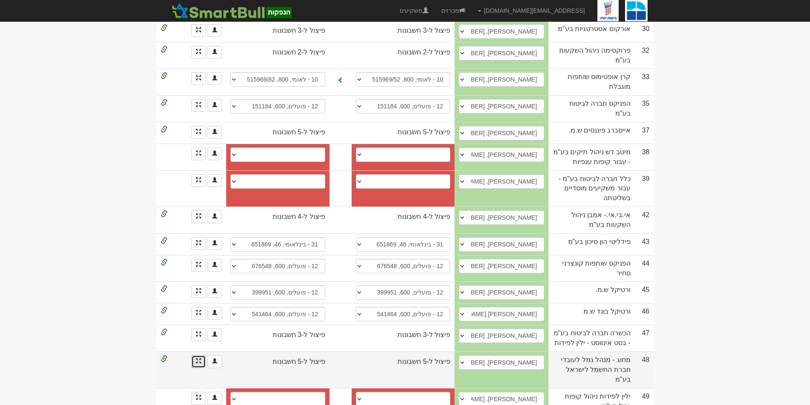
click at [198, 356] on link at bounding box center [198, 362] width 14 height 13
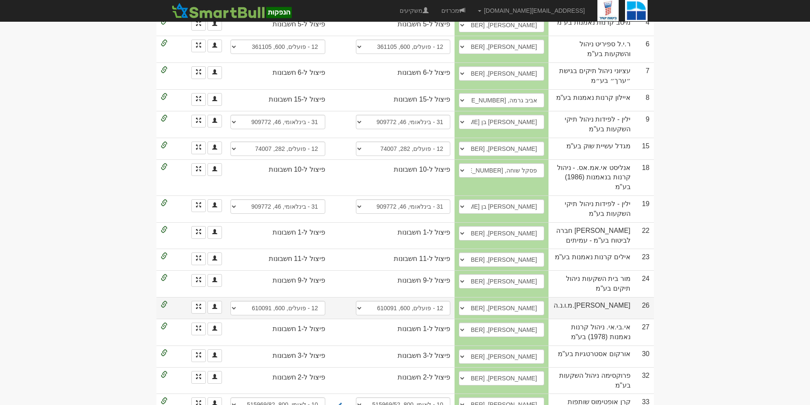
scroll to position [340, 0]
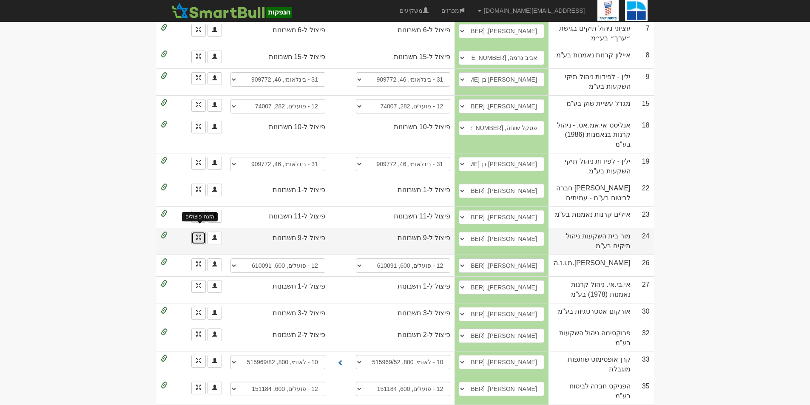
click at [199, 235] on span at bounding box center [198, 237] width 5 height 5
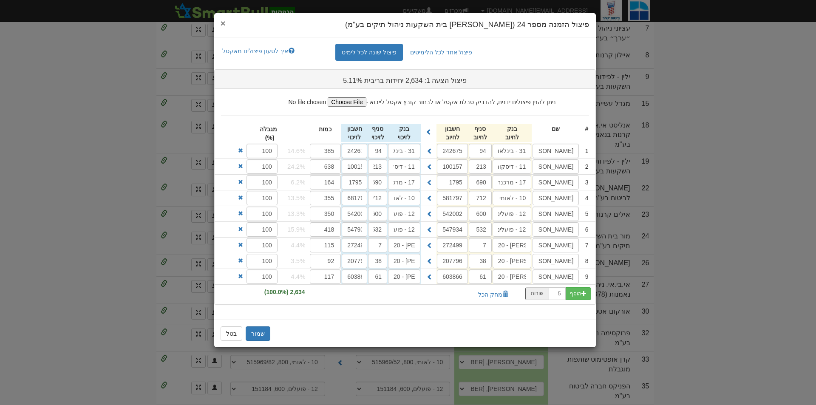
click at [222, 22] on span "×" at bounding box center [223, 23] width 5 height 10
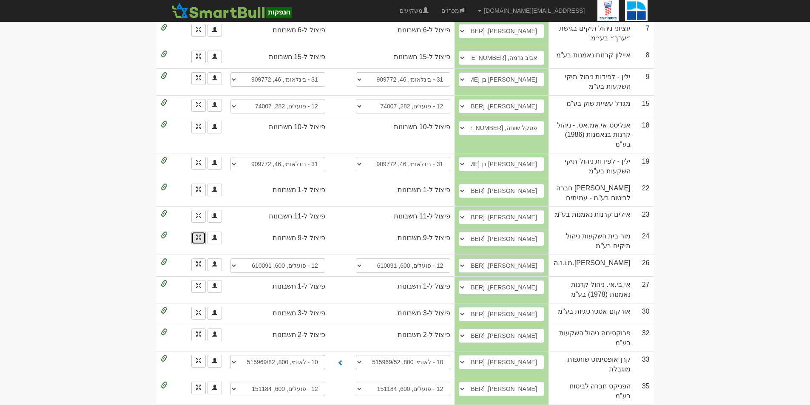
scroll to position [255, 0]
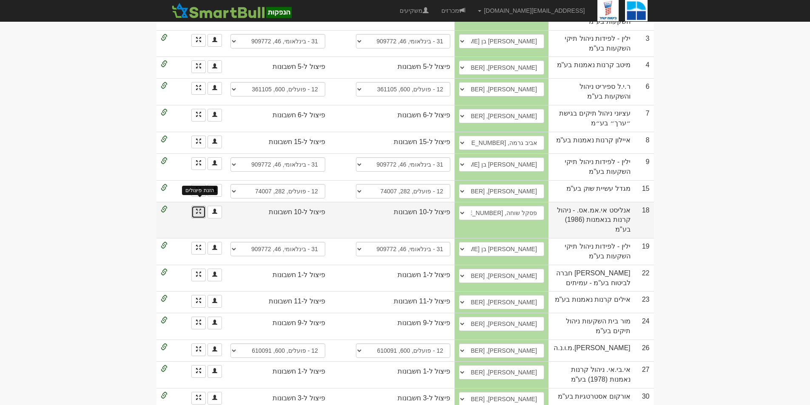
click at [200, 209] on span at bounding box center [198, 211] width 5 height 5
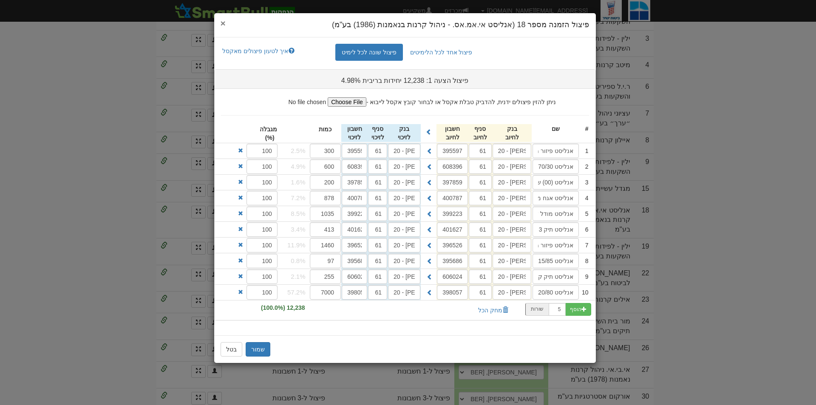
click at [224, 23] on span "×" at bounding box center [223, 23] width 5 height 10
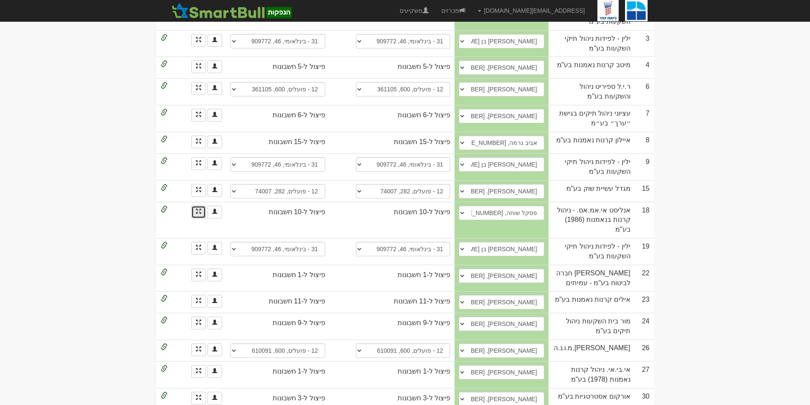
scroll to position [0, 0]
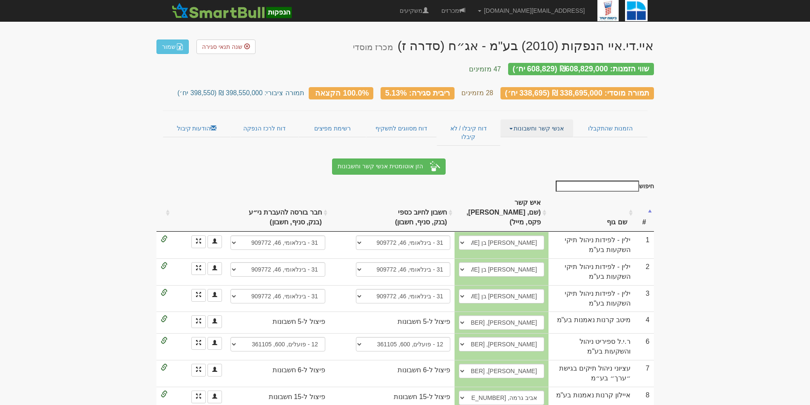
click at [536, 124] on link "אנשי קשר וחשבונות" at bounding box center [537, 128] width 73 height 18
click at [199, 239] on span at bounding box center [198, 241] width 5 height 5
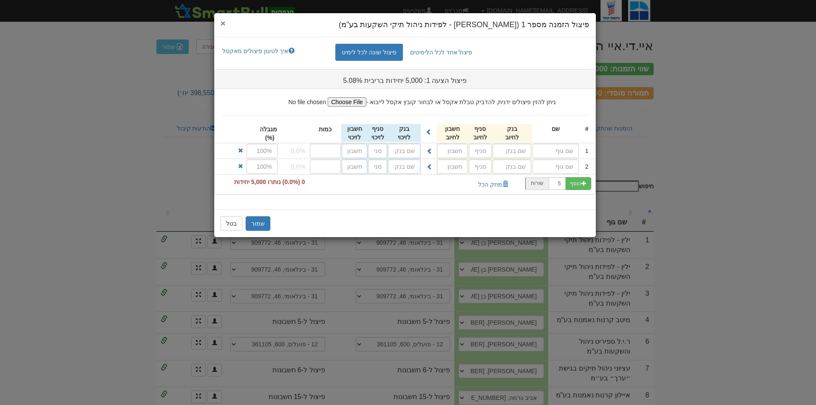
click at [222, 24] on span "×" at bounding box center [223, 23] width 5 height 10
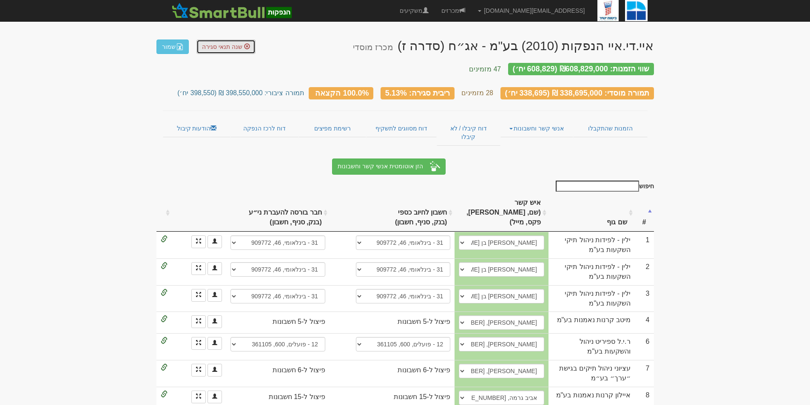
click at [245, 49] on span at bounding box center [247, 46] width 6 height 6
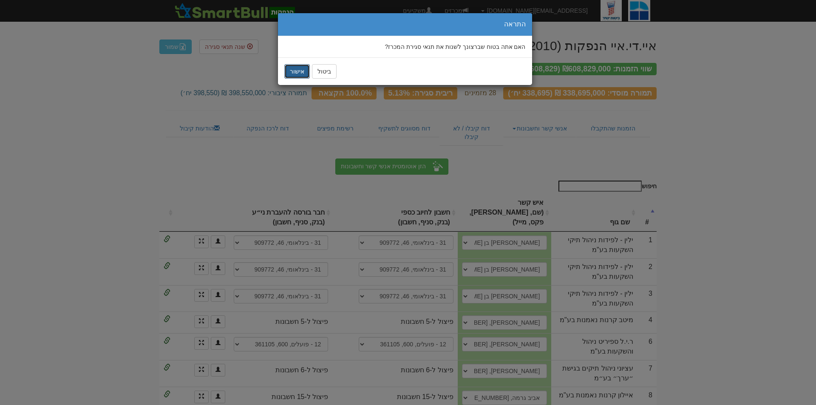
click at [299, 71] on button "אישור" at bounding box center [297, 71] width 26 height 14
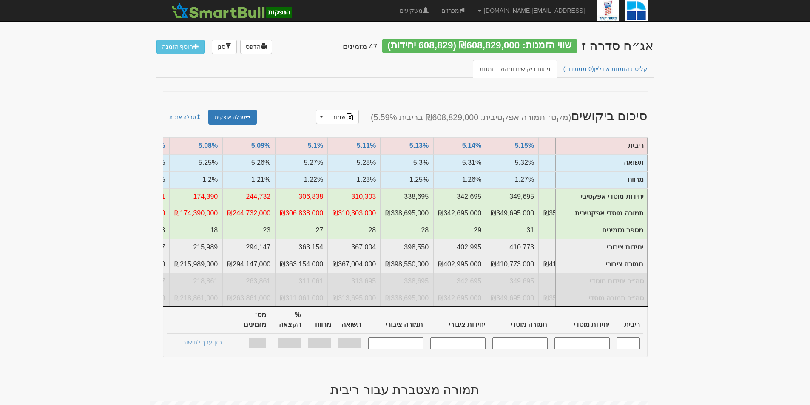
scroll to position [0, -856]
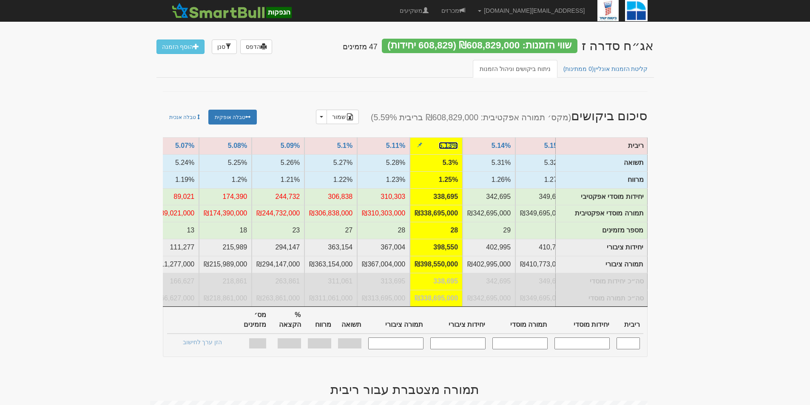
click at [449, 145] on link "5.13%" at bounding box center [448, 145] width 19 height 7
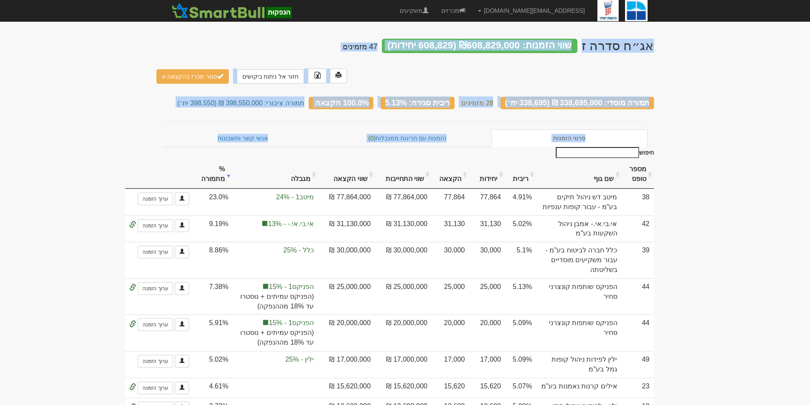
drag, startPoint x: 123, startPoint y: 28, endPoint x: 147, endPoint y: 139, distance: 114.4
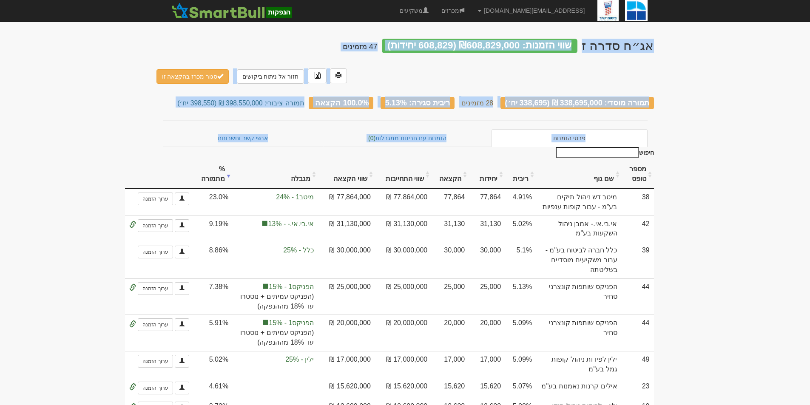
click at [371, 31] on div "אג״ח סדרה ז שווי הזמנות: ₪608,829,000 (608,829 יחידות) 47 מזמינים חזור אל ניתוח…" at bounding box center [405, 59] width 498 height 58
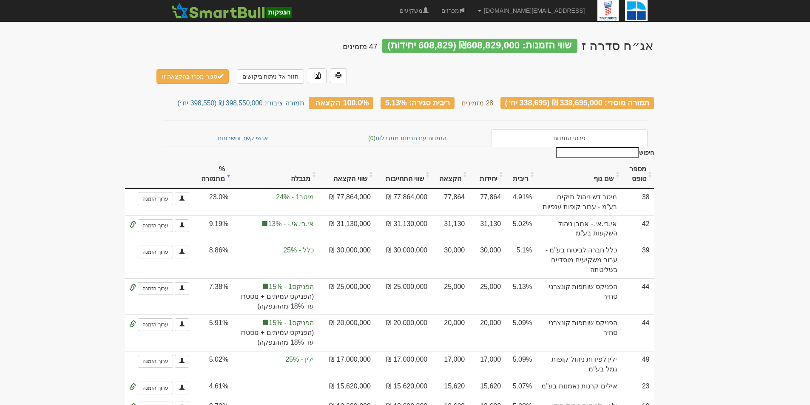
click at [379, 19] on div "gurp@leumipartners.com הגדרות חשבונות הנפקה תבניות הודעות קיבול יציאה מהמערכת" at bounding box center [405, 10] width 485 height 21
click at [381, 14] on div "gurp@leumipartners.com הגדרות חשבונות הנפקה תבניות הודעות קיבול יציאה מהמערכת" at bounding box center [405, 10] width 485 height 21
drag, startPoint x: 664, startPoint y: 48, endPoint x: 43, endPoint y: 116, distance: 624.6
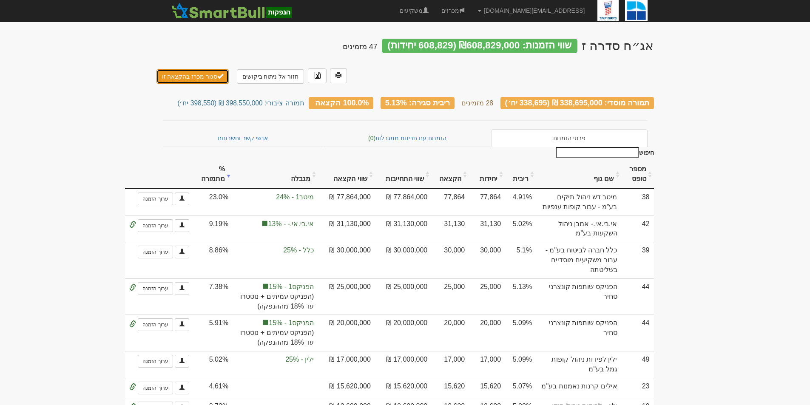
click at [202, 69] on button "סגור מכרז בהקצאה זו" at bounding box center [192, 76] width 73 height 14
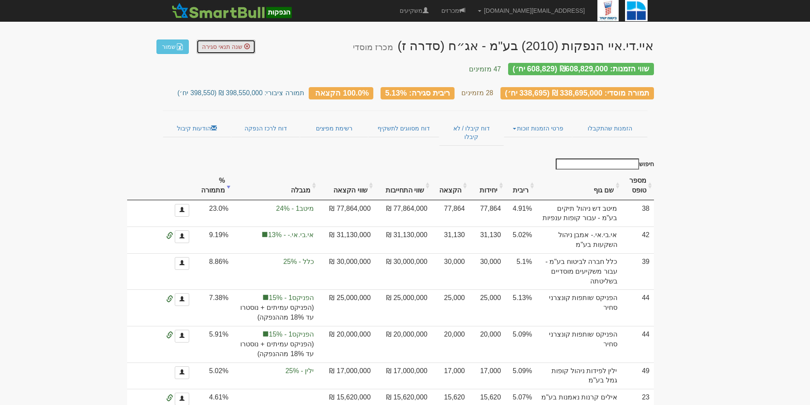
click at [221, 47] on span "שנה תנאי סגירה" at bounding box center [222, 46] width 40 height 7
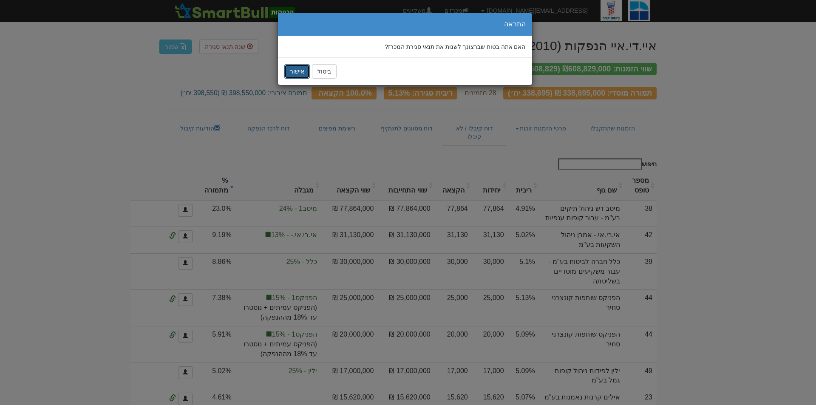
click at [292, 66] on button "אישור" at bounding box center [297, 71] width 26 height 14
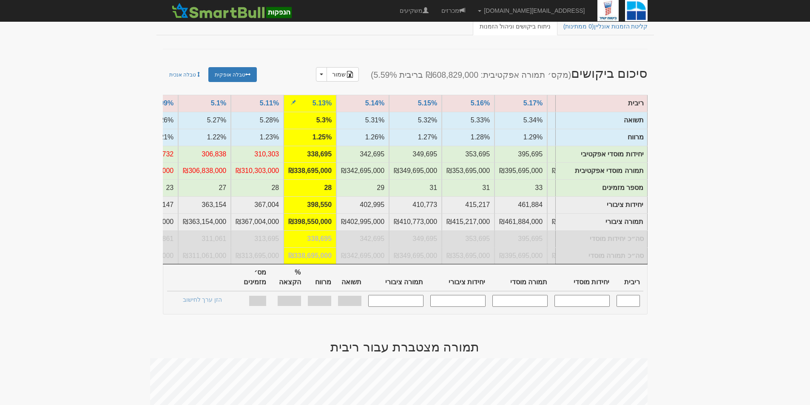
scroll to position [0, -738]
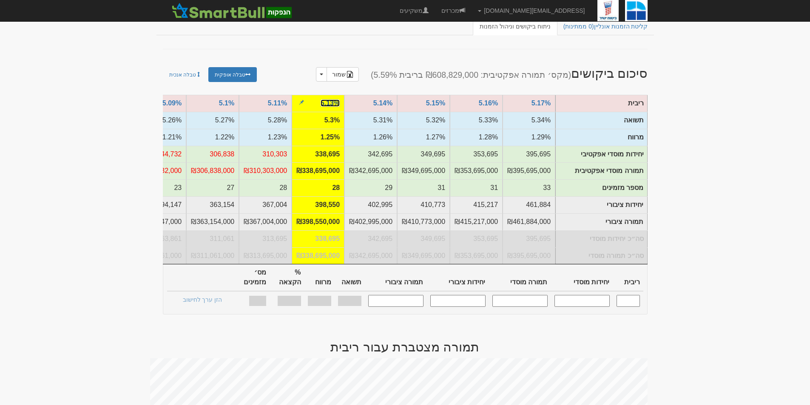
click at [332, 103] on link "5.13%" at bounding box center [330, 103] width 19 height 7
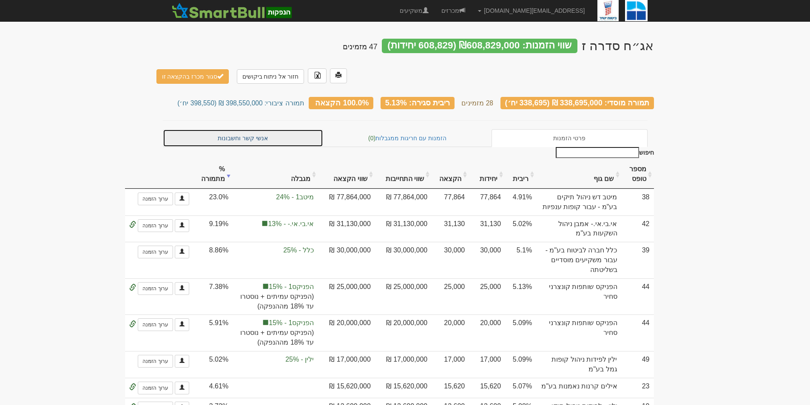
click at [299, 129] on link "אנשי קשר וחשבונות" at bounding box center [243, 138] width 161 height 18
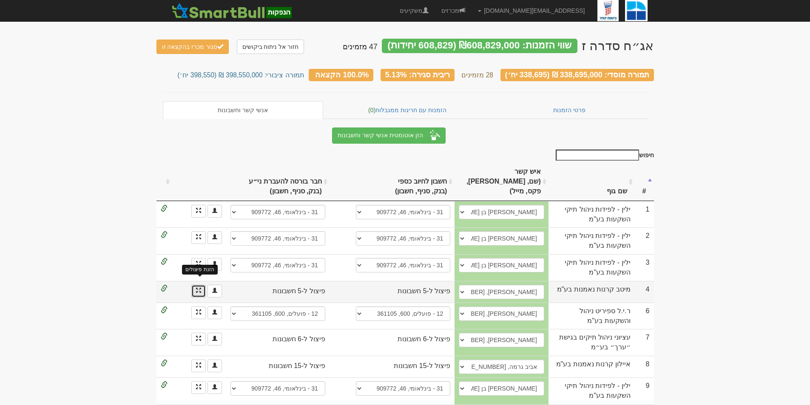
click at [196, 288] on span at bounding box center [198, 290] width 5 height 5
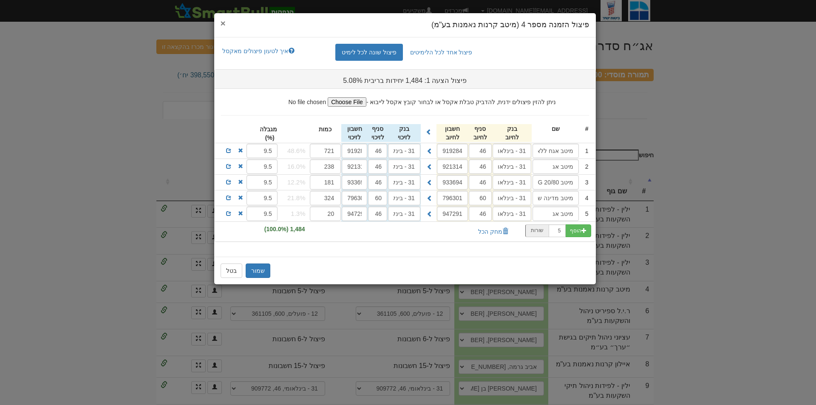
click at [223, 23] on span "×" at bounding box center [223, 23] width 5 height 10
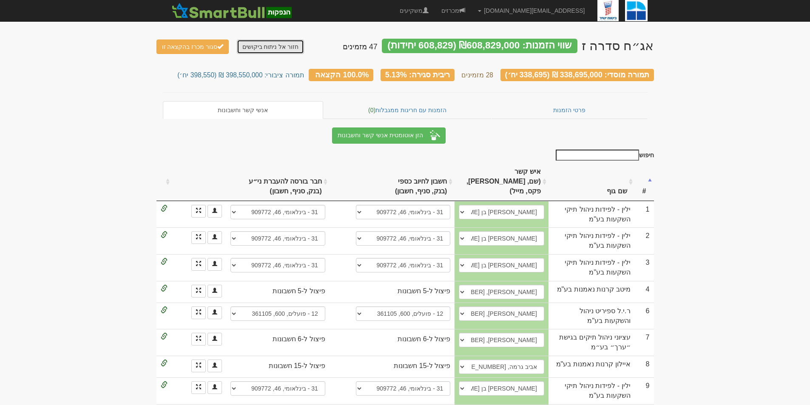
click at [248, 52] on link "חזור אל ניתוח ביקושים" at bounding box center [271, 47] width 68 height 14
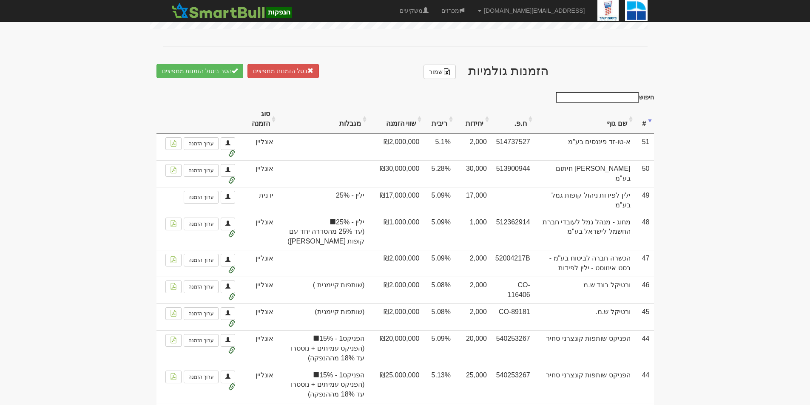
scroll to position [553, 0]
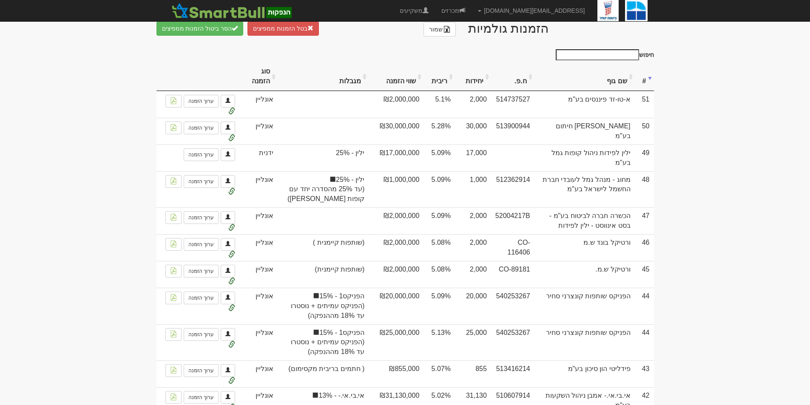
click at [455, 79] on th "ריבית" at bounding box center [439, 77] width 31 height 28
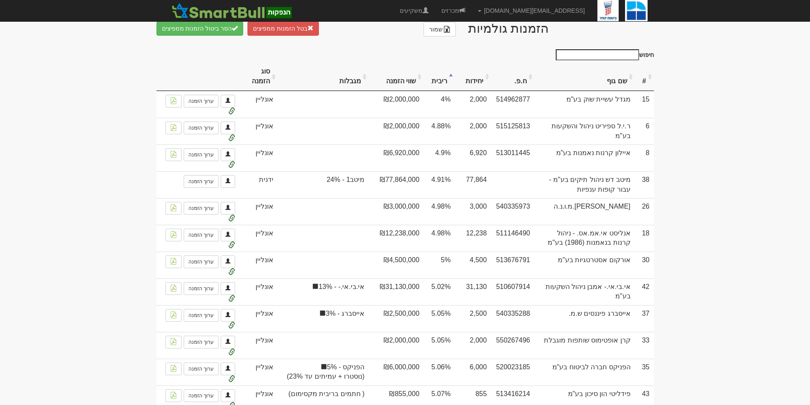
click at [455, 79] on th "ריבית" at bounding box center [439, 77] width 31 height 28
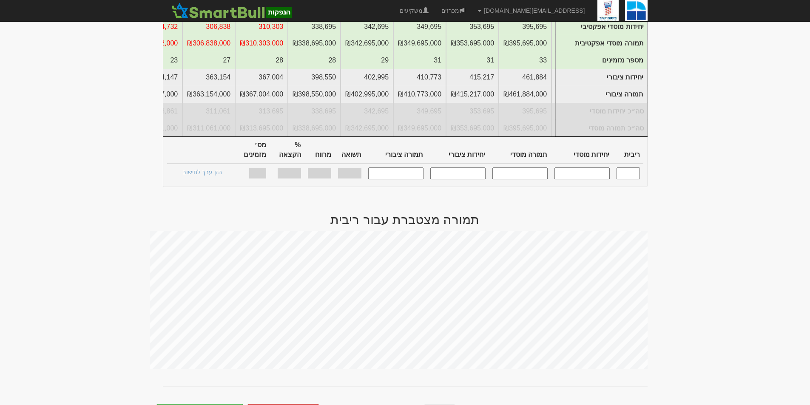
scroll to position [0, 0]
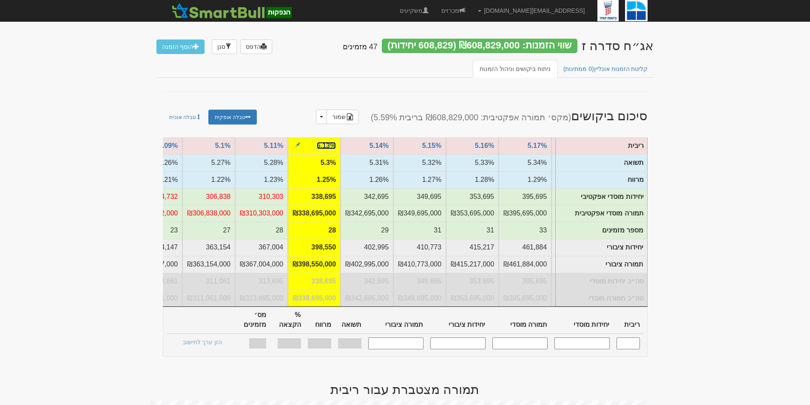
click at [325, 146] on link "5.13%" at bounding box center [326, 145] width 19 height 7
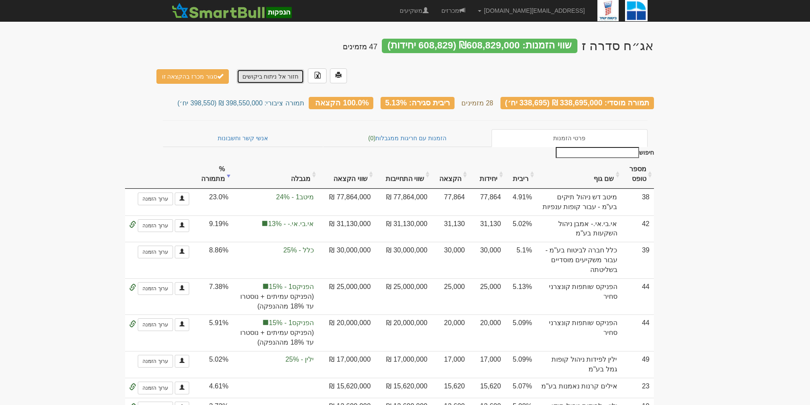
click at [272, 69] on link "חזור אל ניתוח ביקושים" at bounding box center [271, 76] width 68 height 14
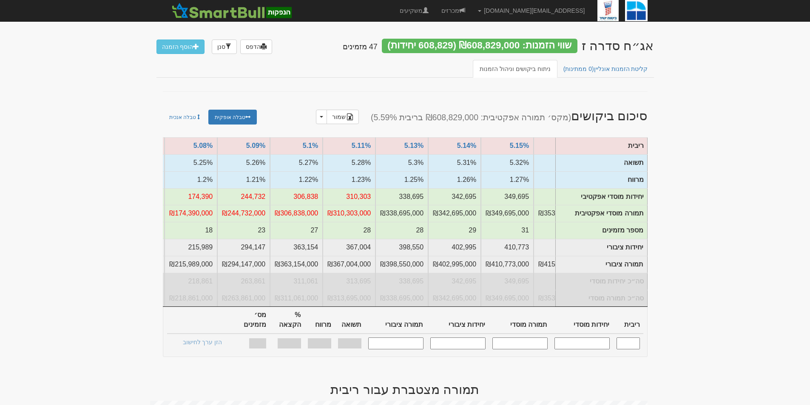
scroll to position [0, -839]
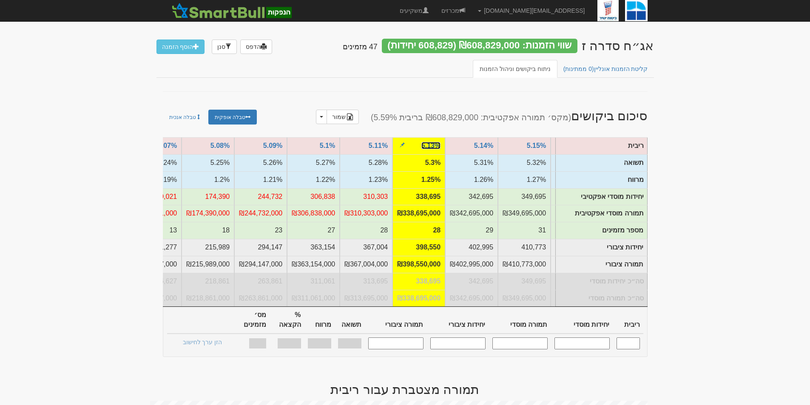
click at [430, 145] on link "5.13%" at bounding box center [430, 145] width 19 height 7
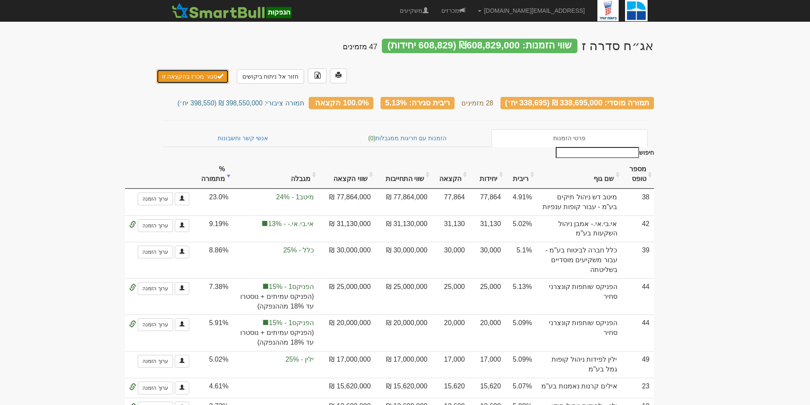
click at [197, 69] on button "סגור מכרז בהקצאה זו" at bounding box center [192, 76] width 73 height 14
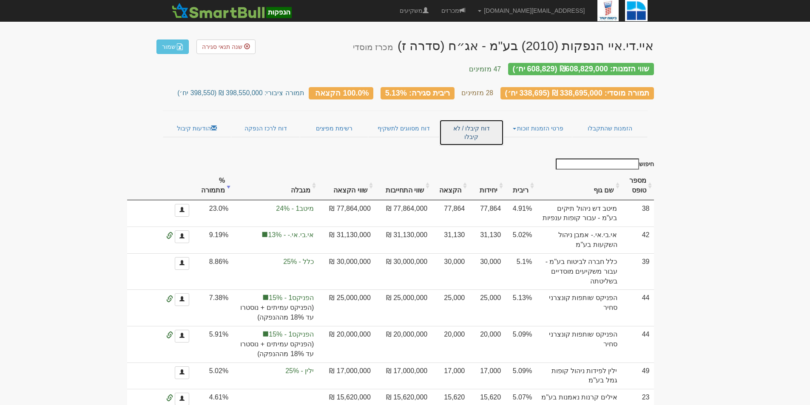
click at [492, 122] on link "דוח קיבלו / לא קיבלו" at bounding box center [471, 132] width 64 height 26
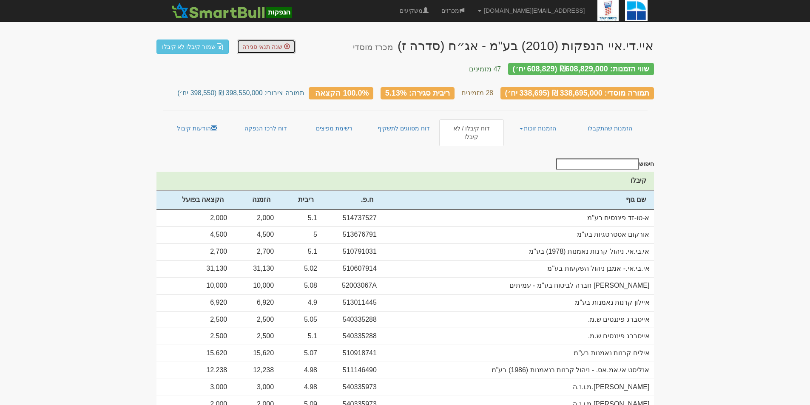
click at [261, 52] on link "שנה תנאי סגירה" at bounding box center [266, 47] width 59 height 14
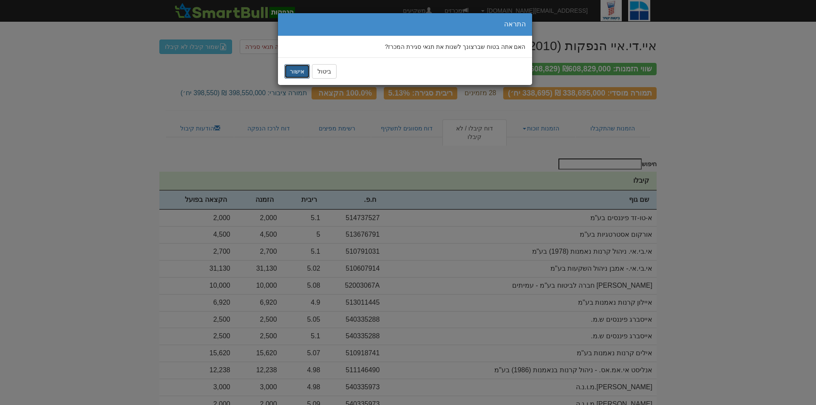
click at [297, 75] on button "אישור" at bounding box center [297, 71] width 26 height 14
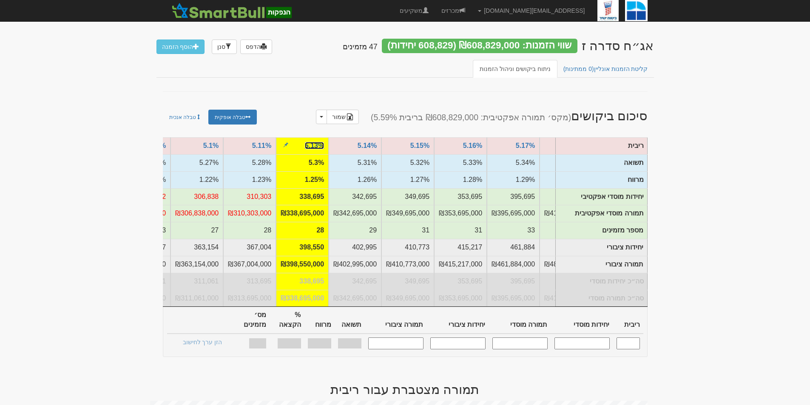
click at [318, 147] on link "5.13%" at bounding box center [314, 145] width 19 height 7
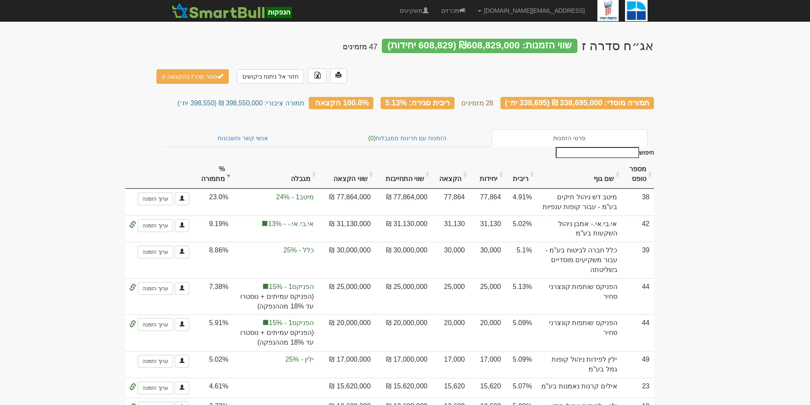
click at [210, 68] on div "חזור אל ניתוח ביקושים סגור מכרז בהקצאה זו" at bounding box center [251, 75] width 191 height 15
click at [207, 69] on button "סגור מכרז בהקצאה זו" at bounding box center [192, 76] width 73 height 14
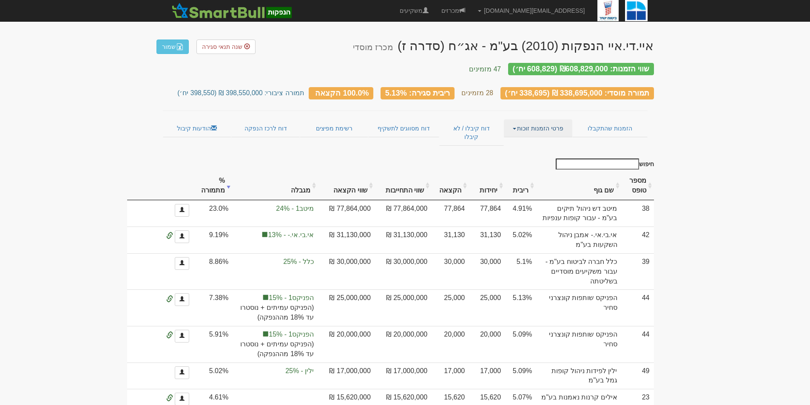
click at [546, 126] on link "פרטי הזמנות זוכות" at bounding box center [538, 128] width 68 height 18
click at [563, 139] on link "אנשי קשר וחשבונות" at bounding box center [538, 144] width 67 height 11
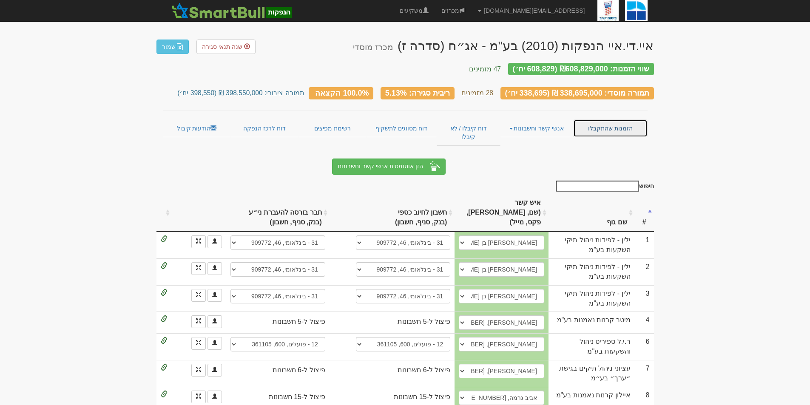
click at [606, 122] on link "הזמנות שהתקבלו" at bounding box center [610, 128] width 74 height 18
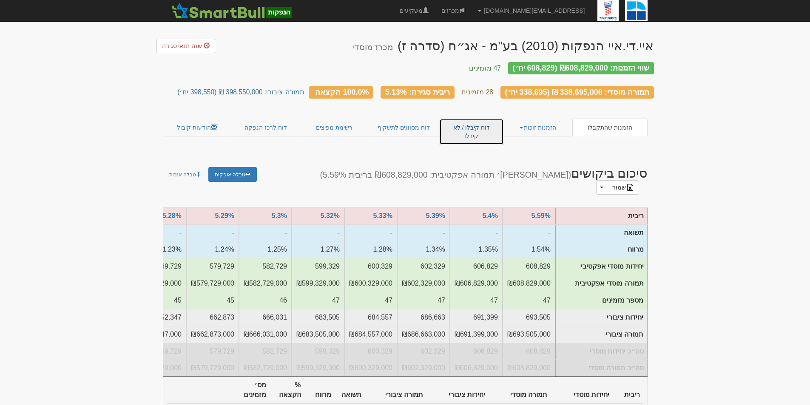
click at [481, 121] on link "דוח קיבלו / לא קיבלו" at bounding box center [471, 132] width 64 height 26
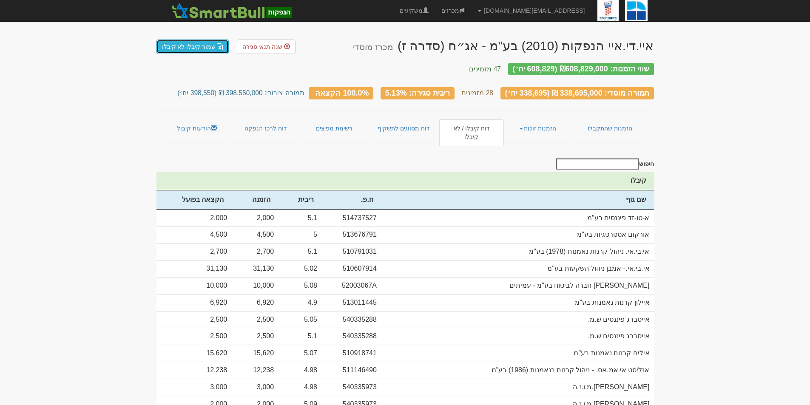
click at [204, 46] on link "שמור קיבלו לא קיבלו" at bounding box center [192, 47] width 73 height 14
click at [207, 50] on link "שמור קיבלו לא קיבלו" at bounding box center [192, 47] width 73 height 14
click at [422, 122] on link "דוח מסווגים לתשקיף" at bounding box center [403, 128] width 71 height 18
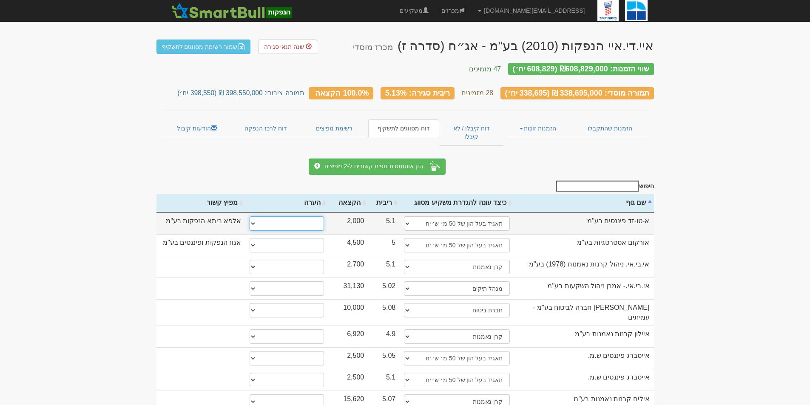
click at [296, 216] on select "* גוף הקשור למפיץ בהנפקה ** בעל עניין בחברה *** בעל שליטה בחברה" at bounding box center [287, 223] width 74 height 14
click at [472, 10] on link "מכרזים" at bounding box center [453, 10] width 37 height 21
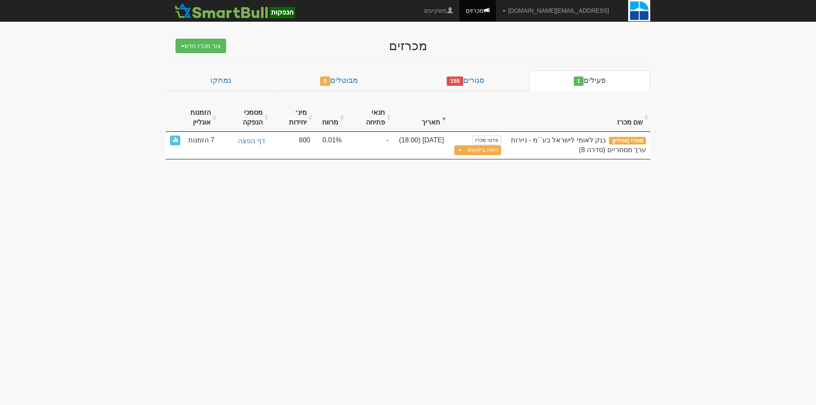
click at [486, 56] on div "מכרזים צור מכרז חדש מוסדי מוסדי מחתם אחר (ייבוא קובץ) ציבורי ללא מוסדי פעילים 1…" at bounding box center [408, 94] width 498 height 129
click at [491, 83] on link "סגורים 155" at bounding box center [466, 81] width 127 height 20
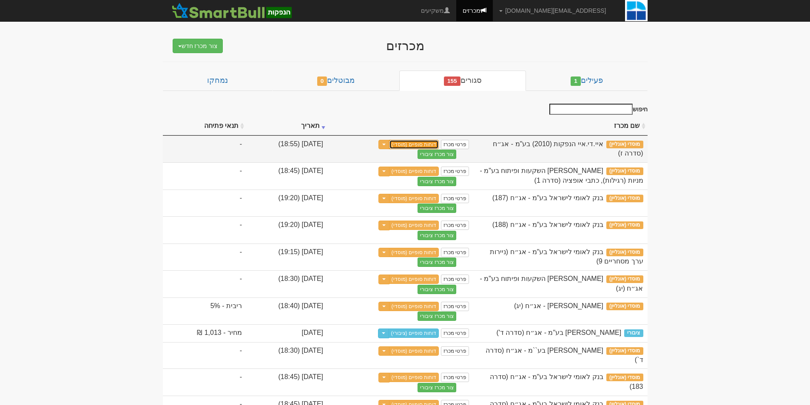
click at [439, 144] on link "דוחות סופיים (מוסדי)" at bounding box center [414, 144] width 50 height 9
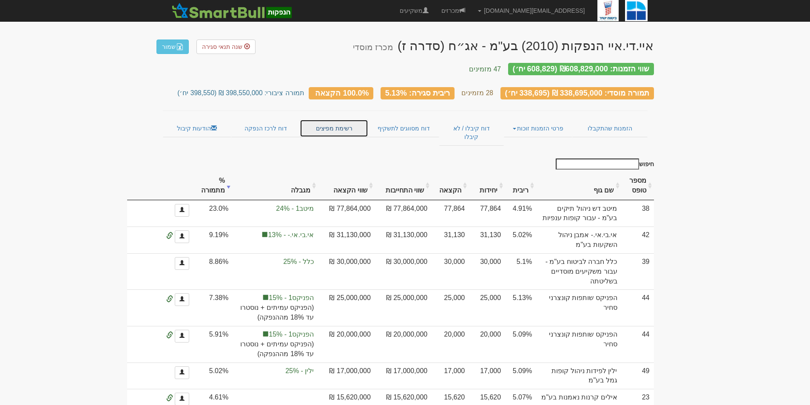
click at [330, 124] on link "רשימת מפיצים" at bounding box center [334, 128] width 68 height 18
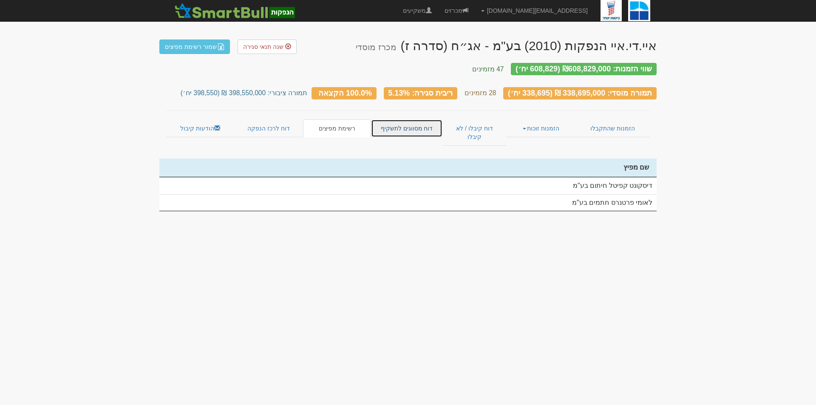
click at [401, 119] on link "דוח מסווגים לתשקיף" at bounding box center [406, 128] width 71 height 18
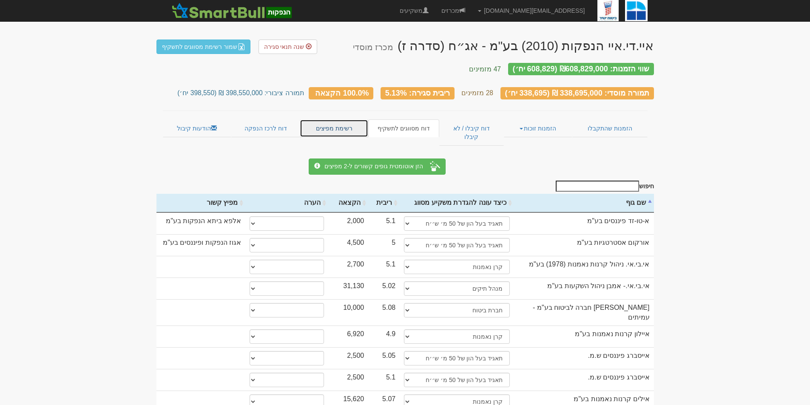
click at [342, 123] on link "רשימת מפיצים" at bounding box center [334, 128] width 68 height 18
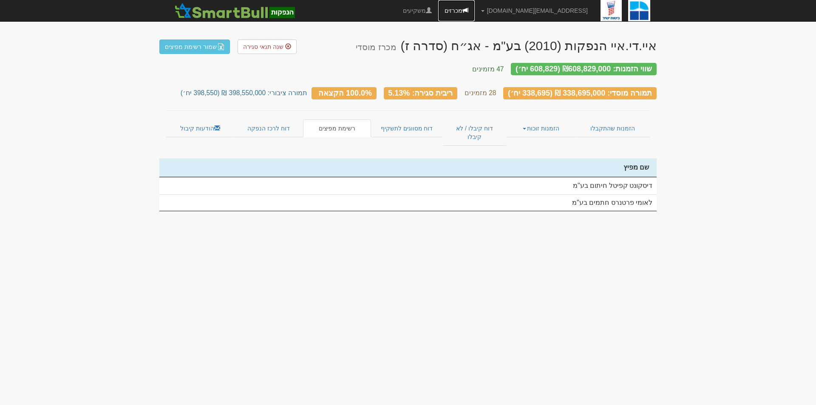
click at [475, 9] on link "מכרזים" at bounding box center [456, 10] width 37 height 21
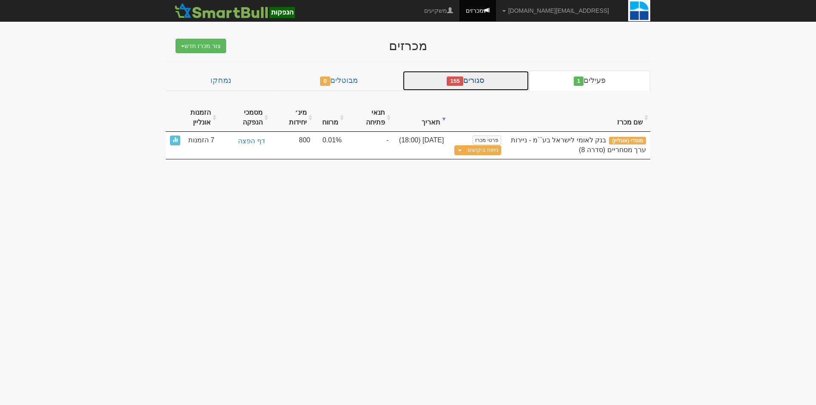
click at [489, 86] on link "סגורים 155" at bounding box center [466, 81] width 127 height 20
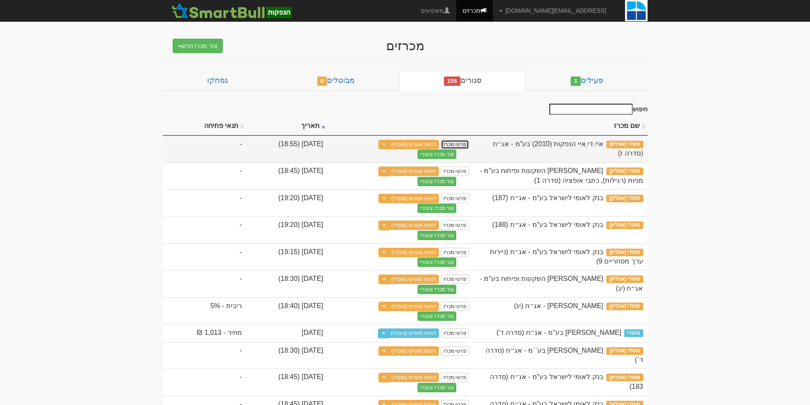
click at [469, 145] on link "פרטי מכרז" at bounding box center [455, 144] width 28 height 9
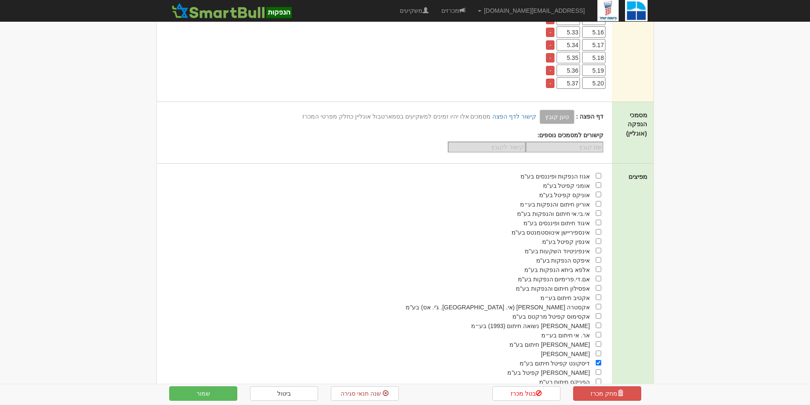
scroll to position [651, 0]
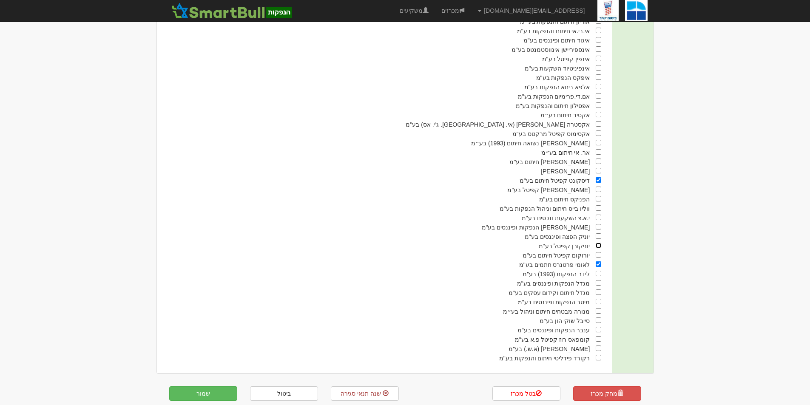
click at [599, 245] on input "checkbox" at bounding box center [599, 246] width 6 height 6
checkbox input "true"
click at [597, 339] on input "checkbox" at bounding box center [599, 339] width 6 height 6
checkbox input "true"
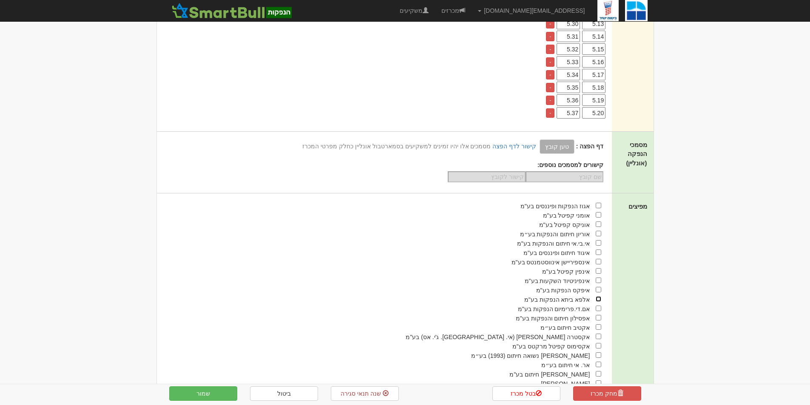
click at [600, 298] on input "checkbox" at bounding box center [599, 299] width 6 height 6
checkbox input "true"
click at [209, 390] on button "שמור" at bounding box center [203, 394] width 68 height 14
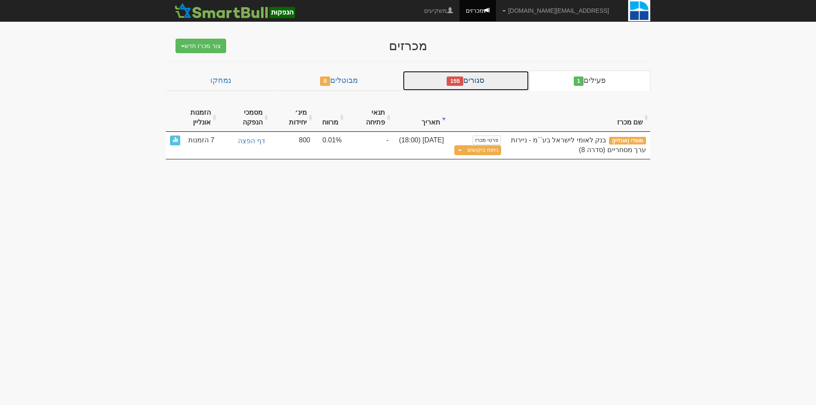
click at [496, 77] on link "סגורים 155" at bounding box center [466, 81] width 127 height 20
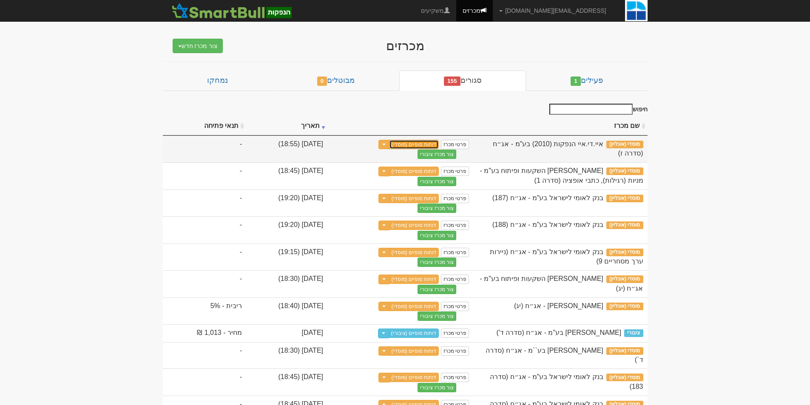
click at [439, 145] on link "דוחות סופיים (מוסדי)" at bounding box center [414, 144] width 50 height 9
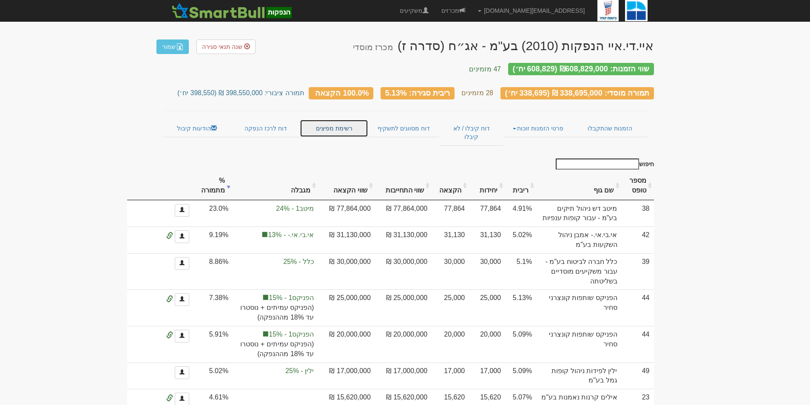
click at [341, 119] on link "רשימת מפיצים" at bounding box center [334, 128] width 68 height 18
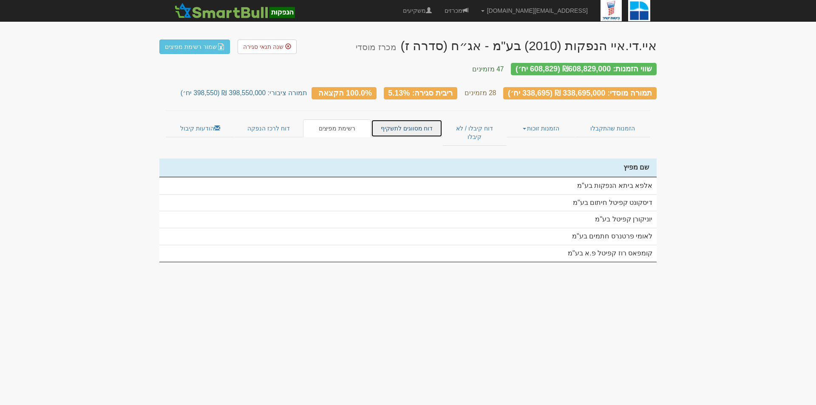
click at [410, 121] on link "דוח מסווגים לתשקיף" at bounding box center [406, 128] width 71 height 18
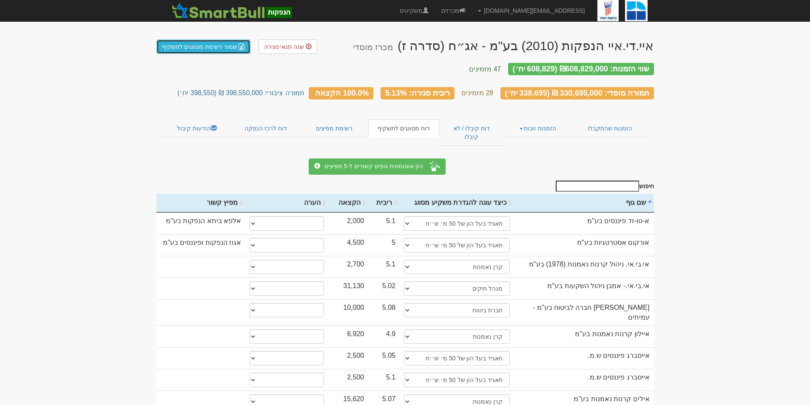
click at [215, 46] on link "שמור רשימת מסווגים לתשקיף" at bounding box center [203, 47] width 94 height 14
click at [317, 119] on link "רשימת מפיצים" at bounding box center [334, 128] width 68 height 18
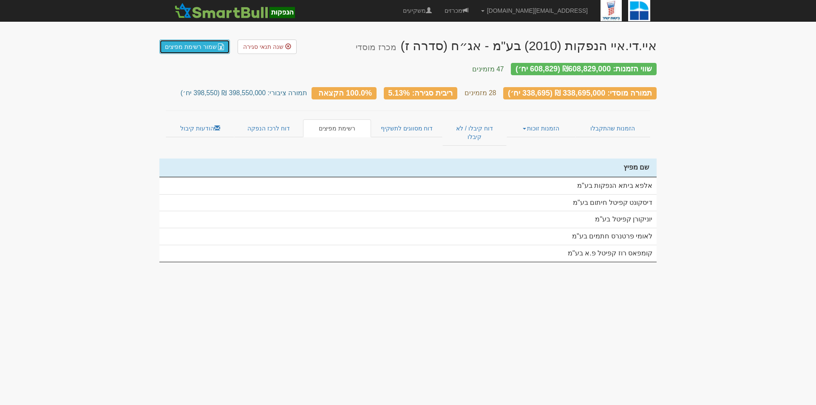
click at [206, 47] on link "שמור רשימת מפיצים" at bounding box center [194, 47] width 71 height 14
click at [207, 120] on link "הודעות קיבול" at bounding box center [200, 128] width 68 height 18
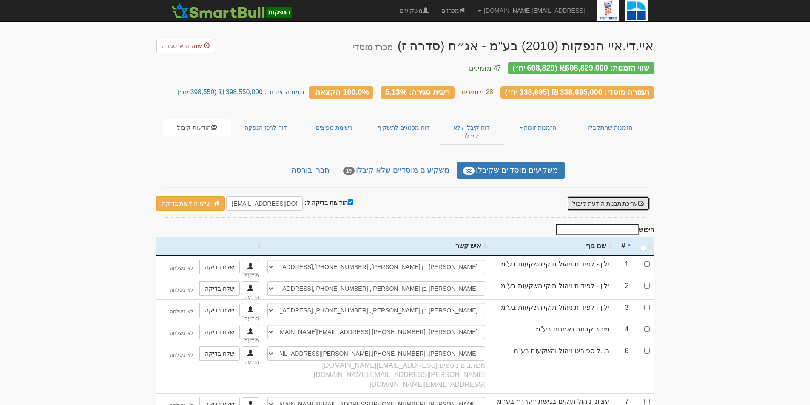
click at [616, 196] on button "עריכת תבנית הודעת קיבול" at bounding box center [608, 203] width 83 height 14
click at [237, 196] on input "hatam@leumipartners.com" at bounding box center [264, 203] width 77 height 14
type input "yossiw@leumipartners.com"
click at [650, 256] on td at bounding box center [643, 267] width 21 height 22
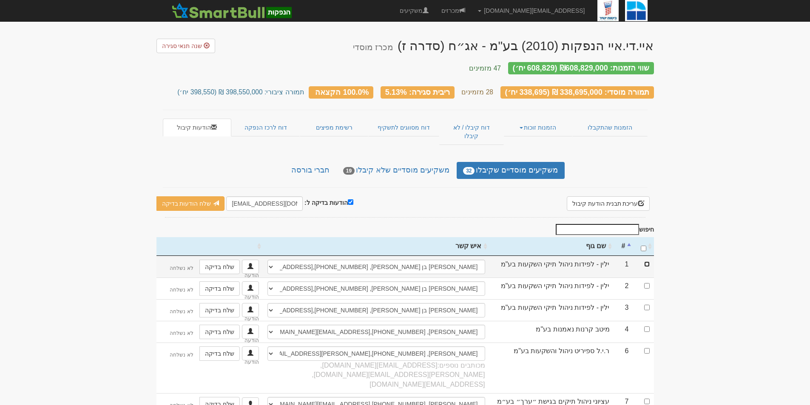
click at [648, 262] on input "checkbox" at bounding box center [647, 265] width 6 height 6
checkbox input "true"
click at [191, 196] on link "שלח הודעות בדיקה" at bounding box center [190, 203] width 68 height 14
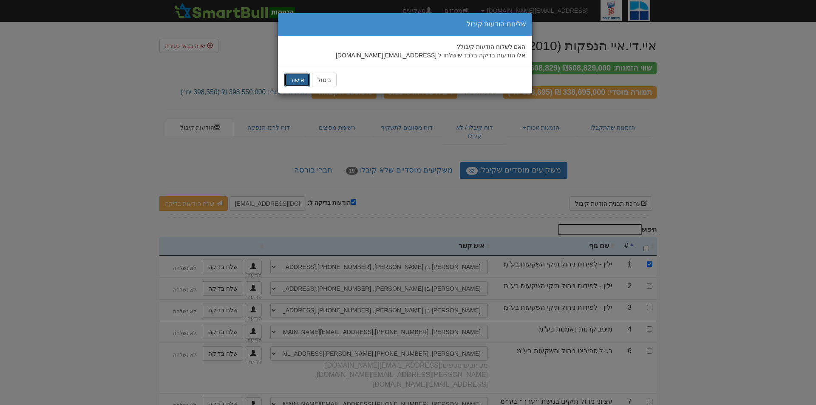
click at [294, 78] on button "אישור" at bounding box center [297, 80] width 26 height 14
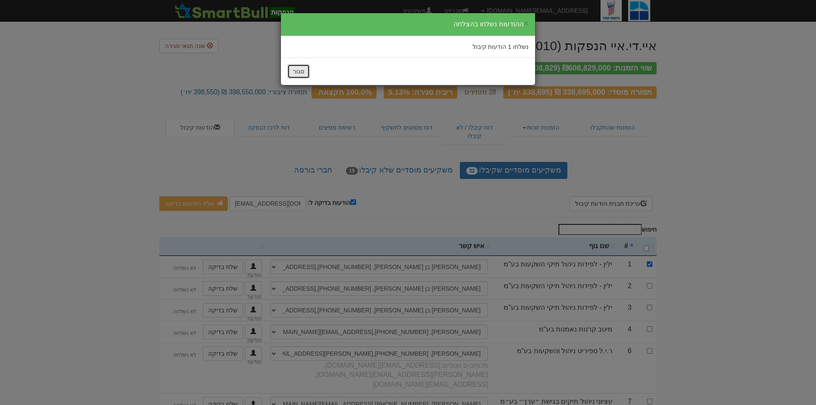
click at [303, 72] on button "סגור" at bounding box center [298, 71] width 23 height 14
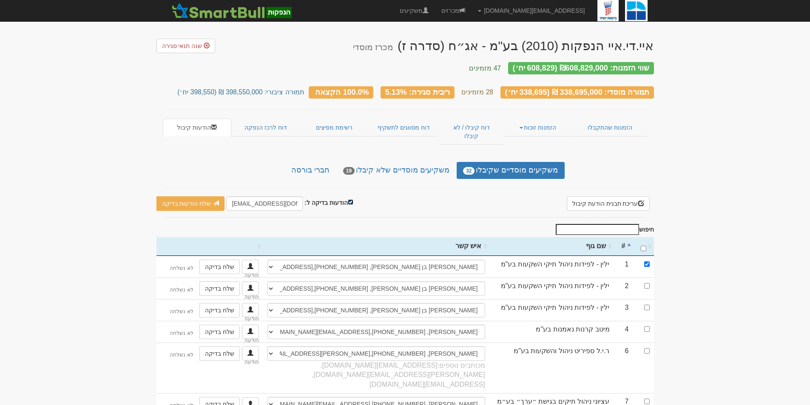
click at [348, 199] on input "הודעות בדיקה ל:" at bounding box center [351, 202] width 6 height 6
checkbox input "false"
click at [645, 246] on input "\a : activate to sort column ascending" at bounding box center [644, 249] width 6 height 6
checkbox input "true"
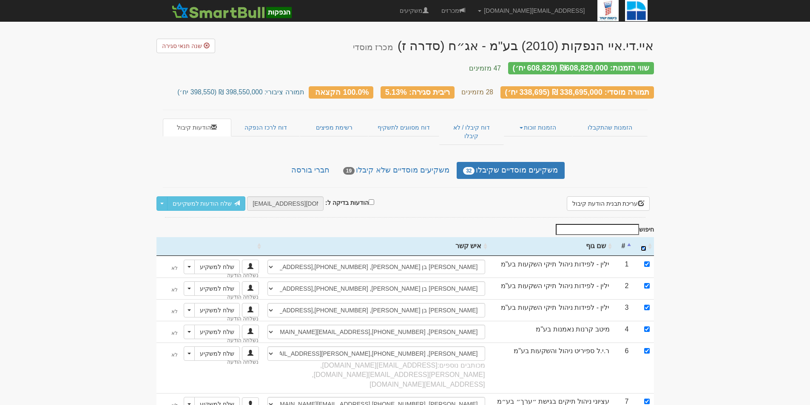
checkbox input "true"
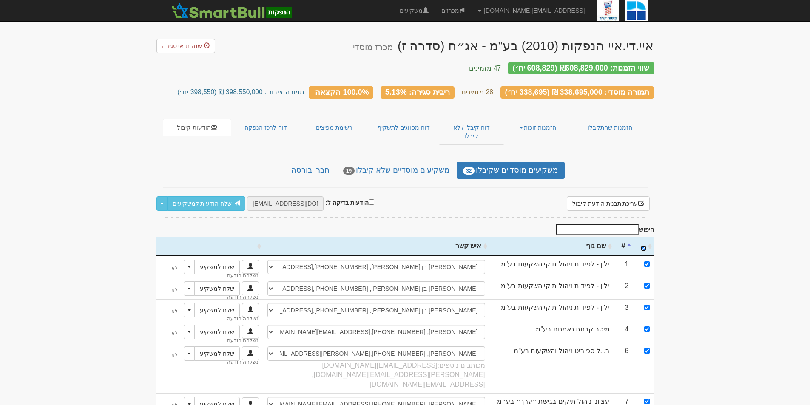
checkbox input "true"
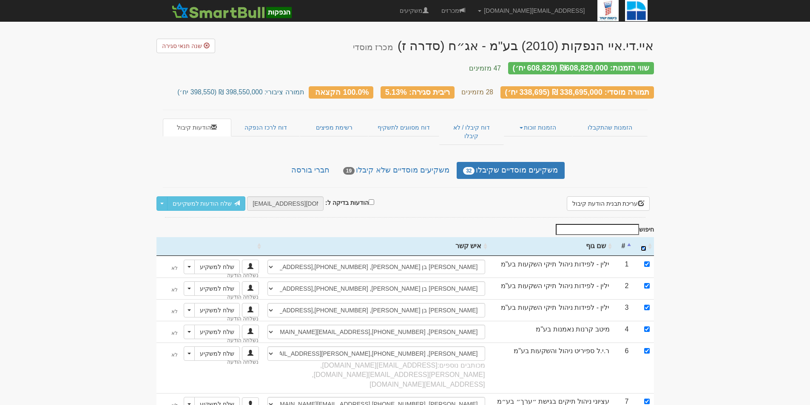
checkbox input "true"
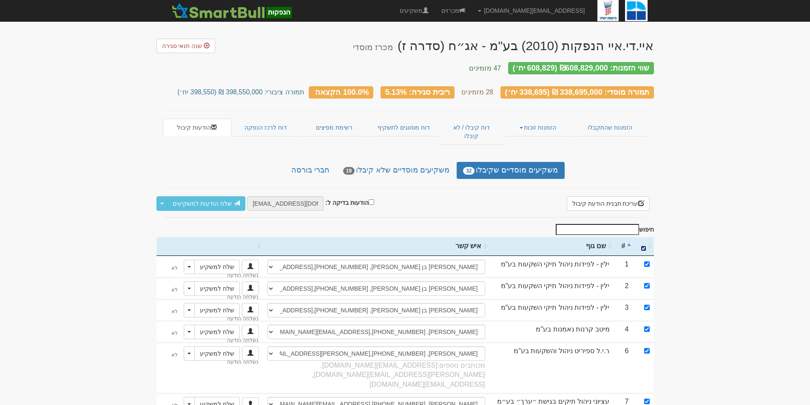
checkbox input "true"
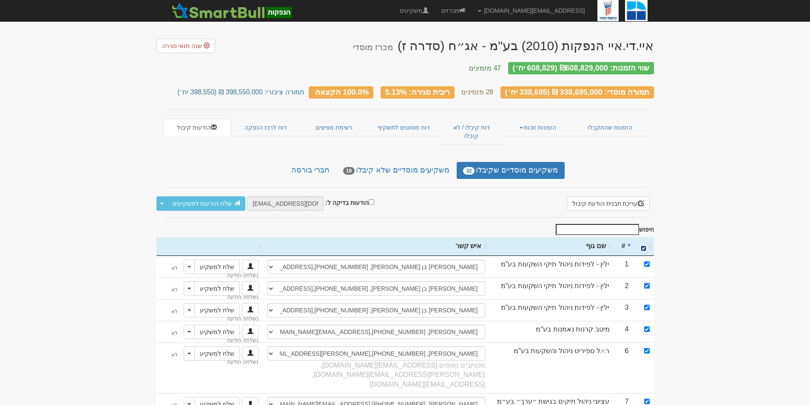
checkbox input "true"
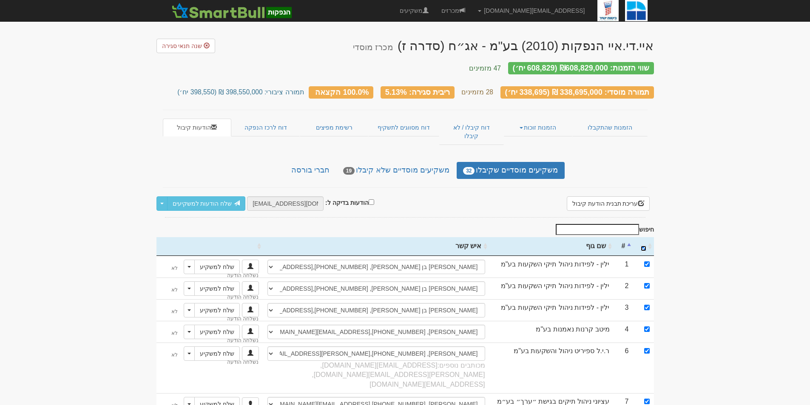
checkbox input "true"
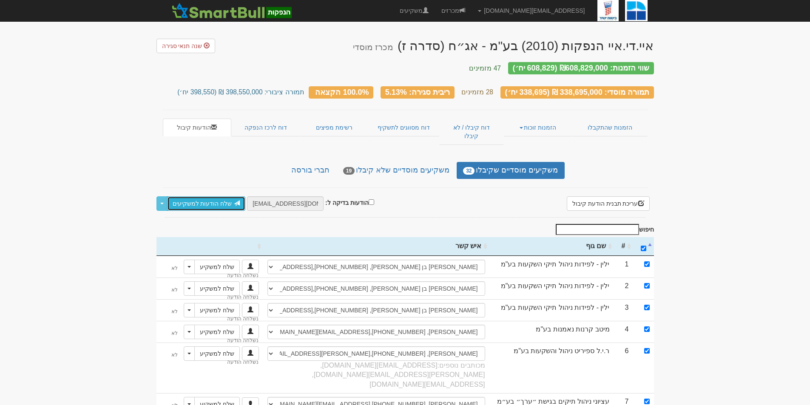
click at [206, 196] on link "שלח הודעות למשקיעים" at bounding box center [206, 203] width 79 height 14
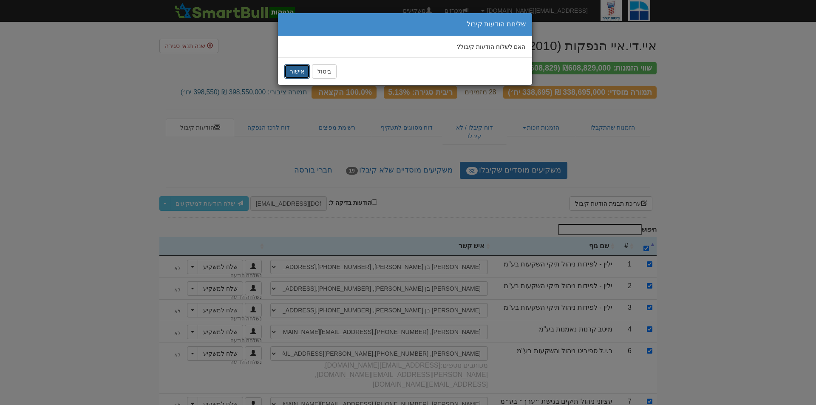
click at [292, 71] on button "אישור" at bounding box center [297, 71] width 26 height 14
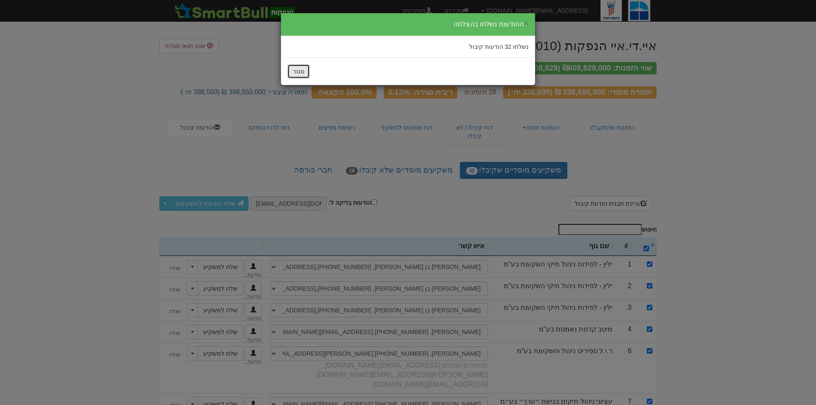
click at [299, 72] on button "סגור" at bounding box center [298, 71] width 23 height 14
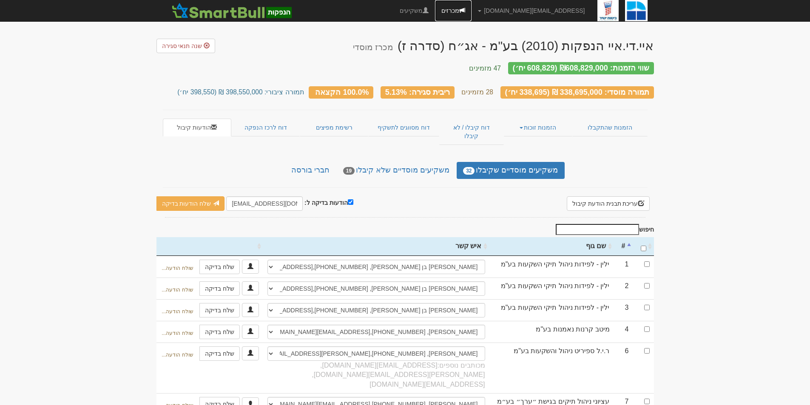
click at [472, 8] on link "מכרזים" at bounding box center [453, 10] width 37 height 21
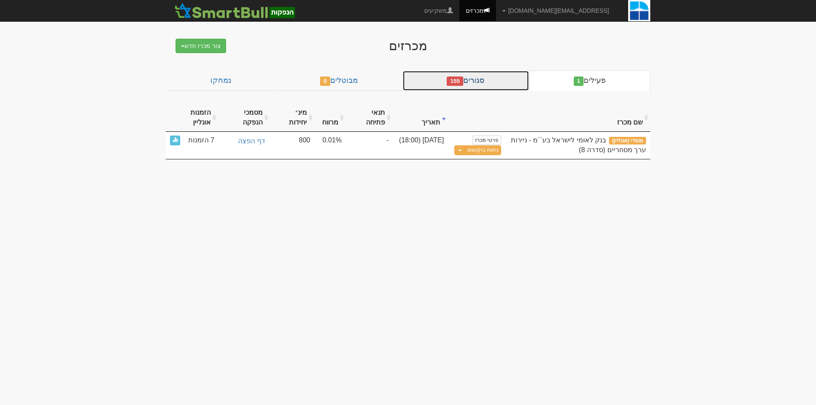
click at [492, 78] on link "סגורים 155" at bounding box center [466, 81] width 127 height 20
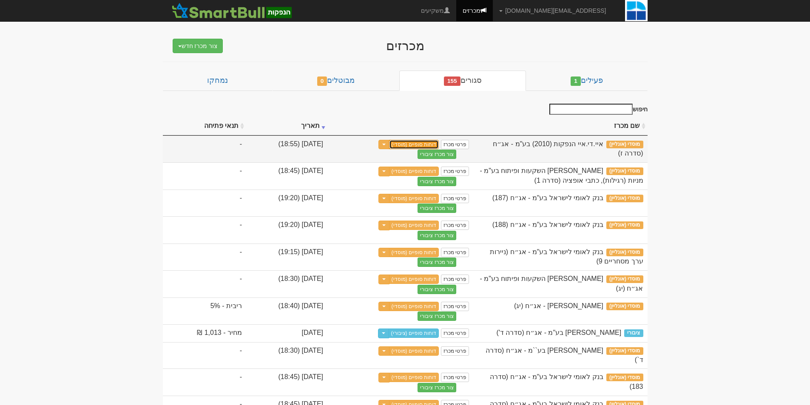
click at [439, 147] on link "דוחות סופיים (מוסדי)" at bounding box center [414, 144] width 50 height 9
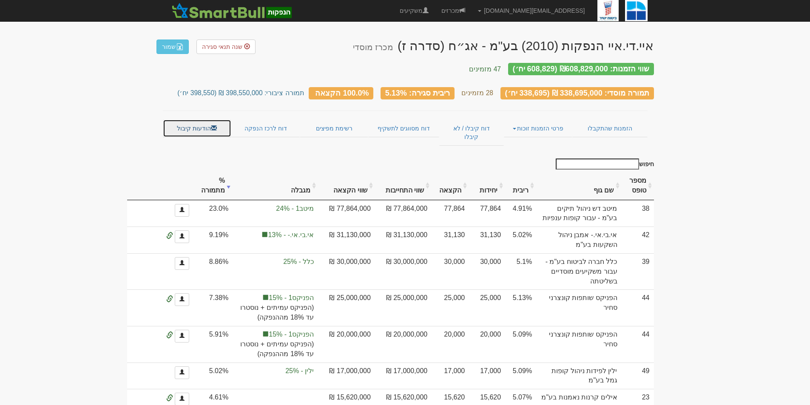
click at [204, 119] on link "הודעות קיבול" at bounding box center [197, 128] width 68 height 18
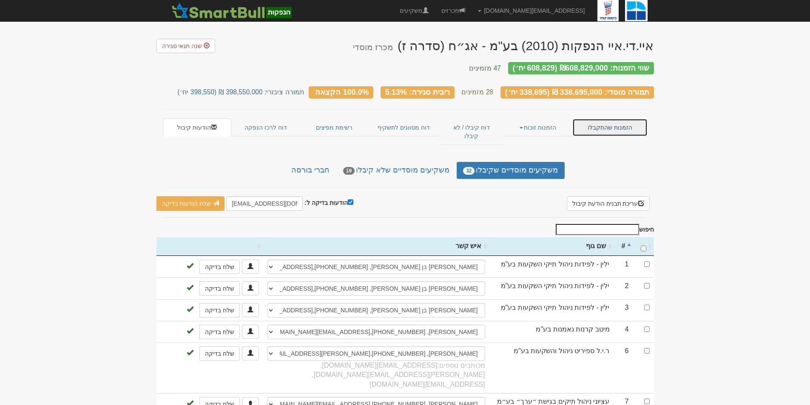
click at [603, 120] on link "הזמנות שהתקבלו" at bounding box center [609, 128] width 75 height 18
